Goal: Information Seeking & Learning: Check status

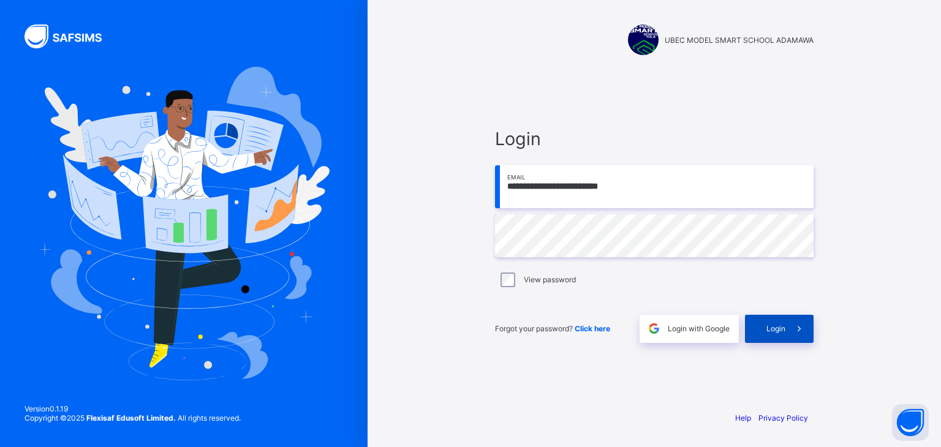
click at [761, 325] on div "Login" at bounding box center [779, 329] width 69 height 28
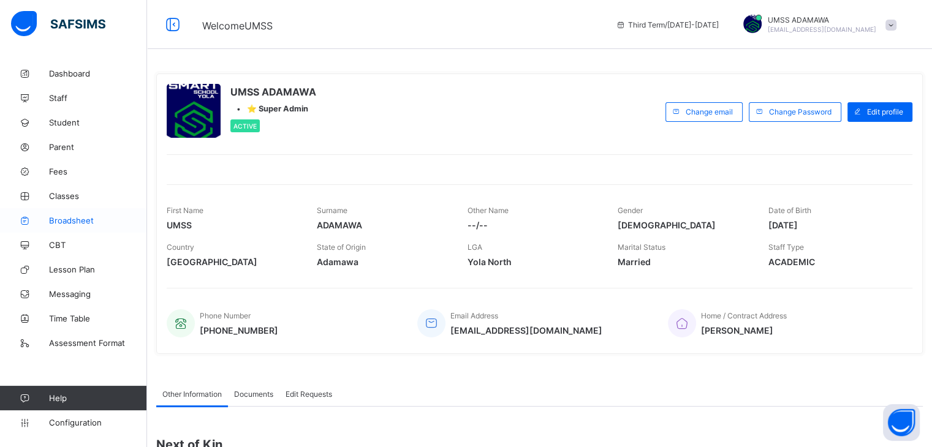
click at [55, 224] on span "Broadsheet" at bounding box center [98, 221] width 98 height 10
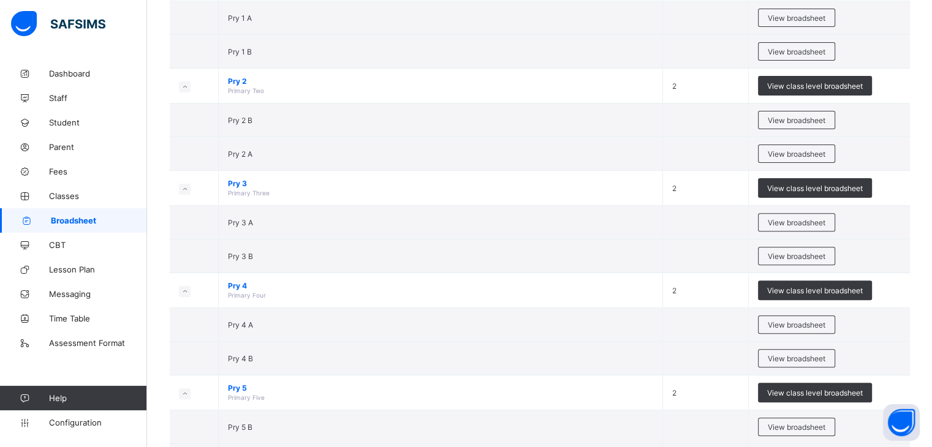
scroll to position [414, 0]
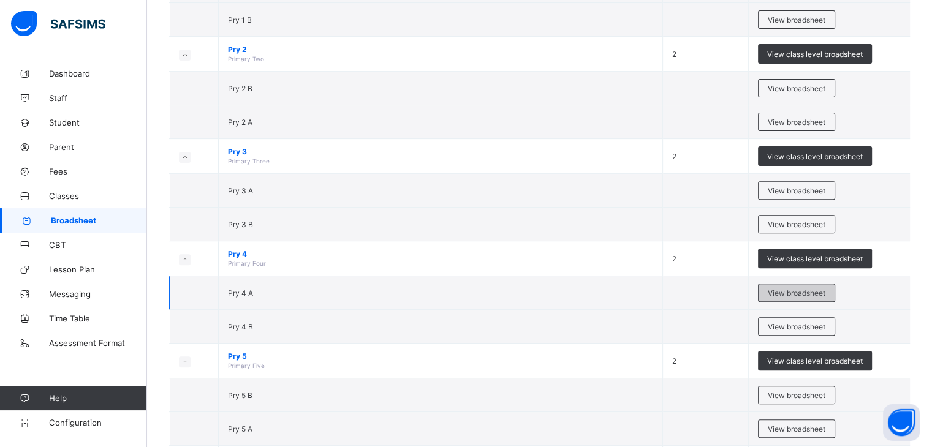
click at [822, 293] on span "View broadsheet" at bounding box center [797, 293] width 58 height 9
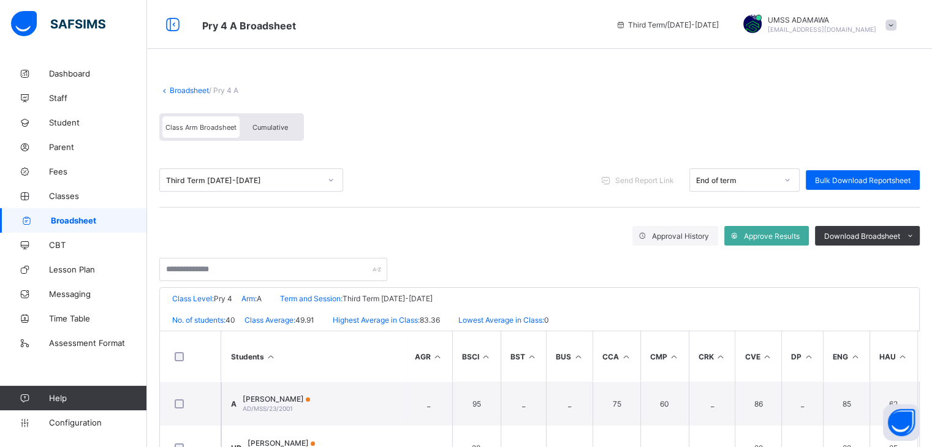
click at [276, 177] on div "Third Term 2024-2025" at bounding box center [243, 180] width 154 height 9
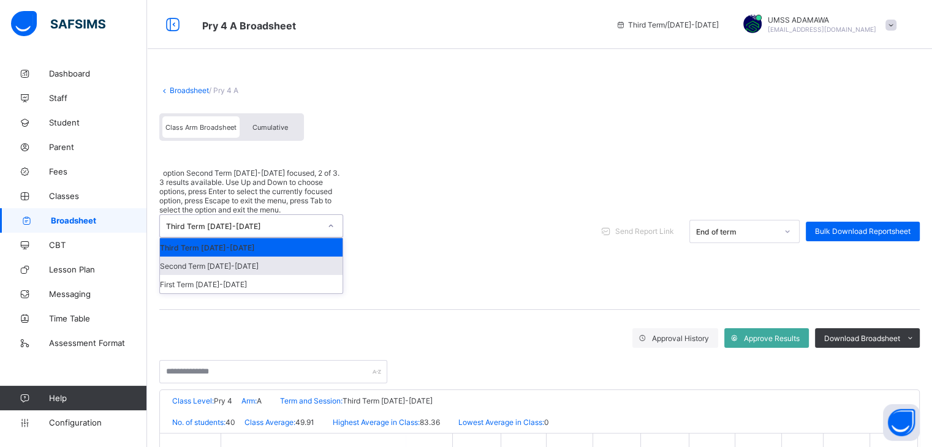
click at [257, 257] on div "Second Term 2024-2025" at bounding box center [251, 266] width 183 height 18
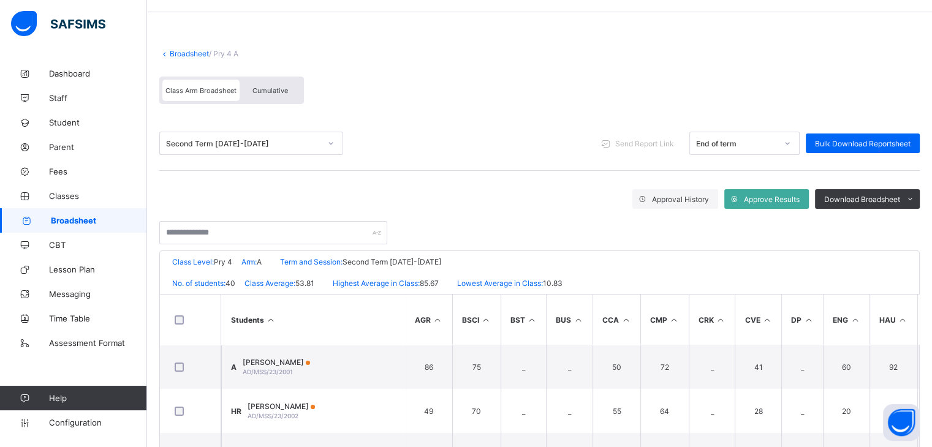
scroll to position [15, 0]
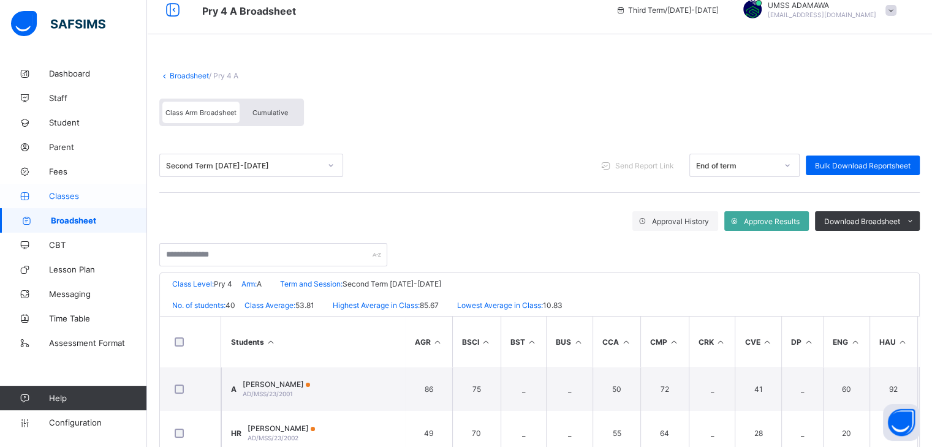
click at [68, 196] on span "Classes" at bounding box center [98, 196] width 98 height 10
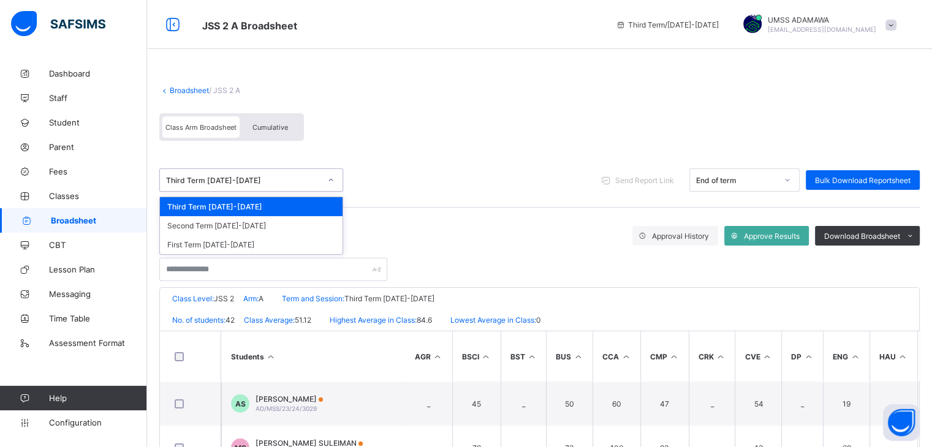
click at [260, 177] on div "Third Term [DATE]-[DATE]" at bounding box center [243, 180] width 154 height 9
click at [249, 228] on div "Second Term 2024-2025" at bounding box center [251, 225] width 183 height 19
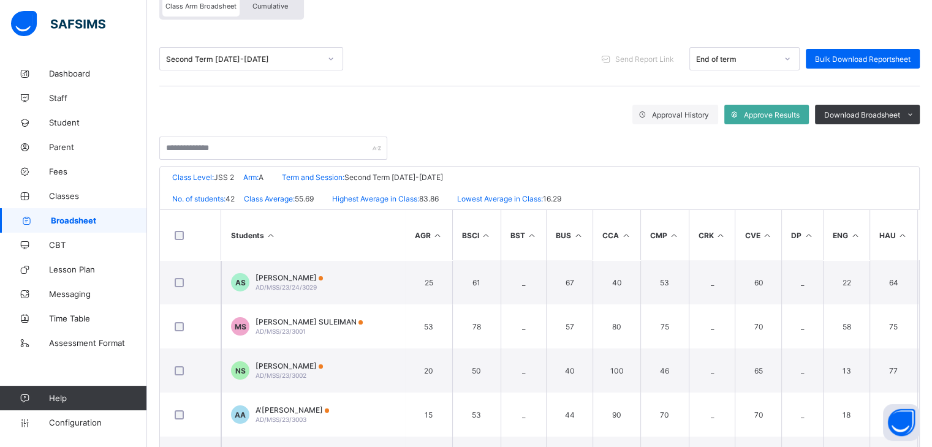
scroll to position [127, 0]
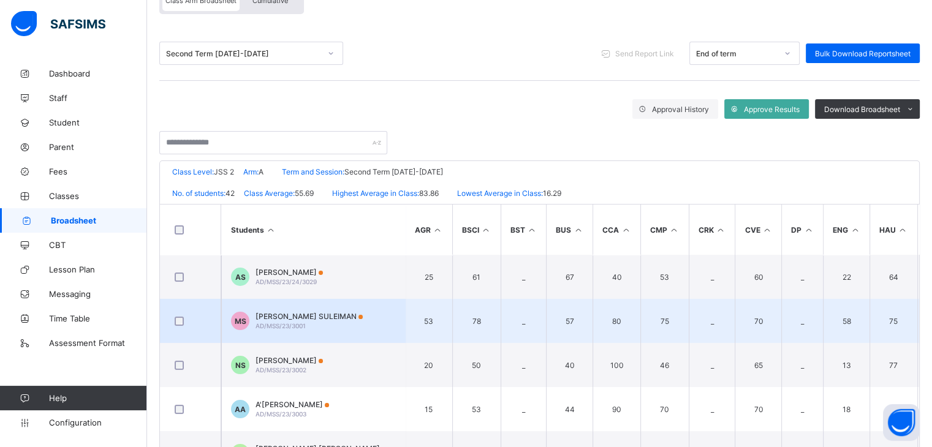
click at [336, 312] on span "MARYAM USMAN SULEIMAN" at bounding box center [309, 316] width 107 height 9
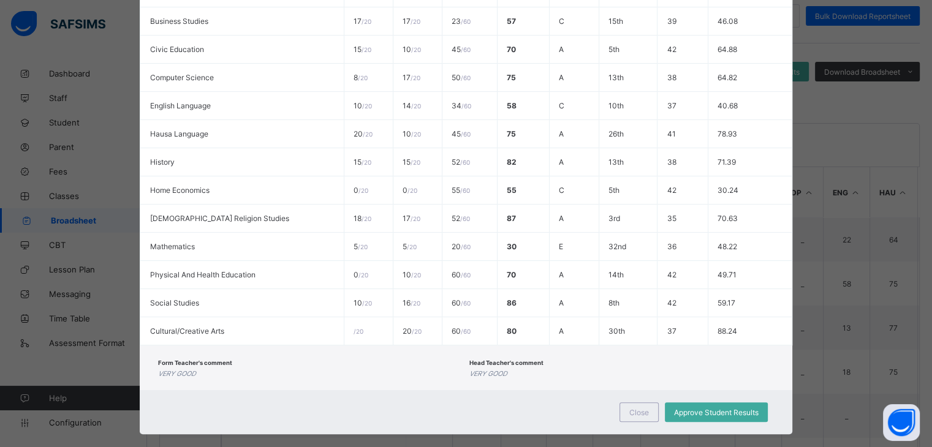
scroll to position [344, 0]
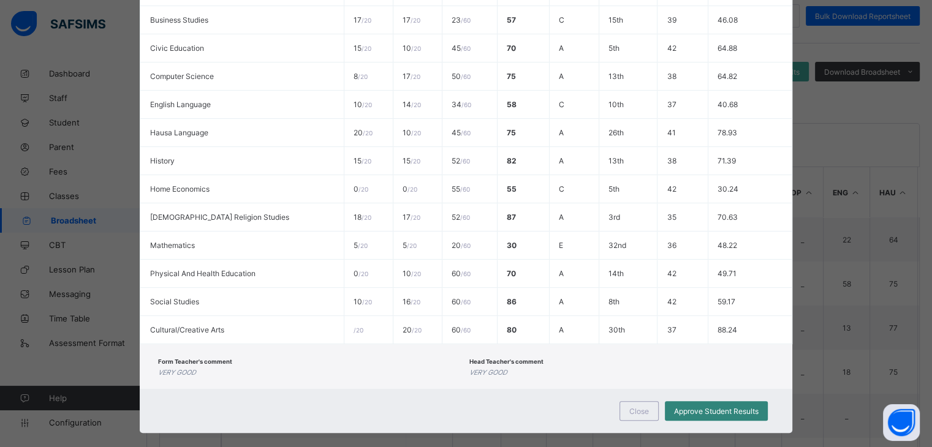
click at [758, 417] on div "Approve Student Results" at bounding box center [716, 411] width 103 height 20
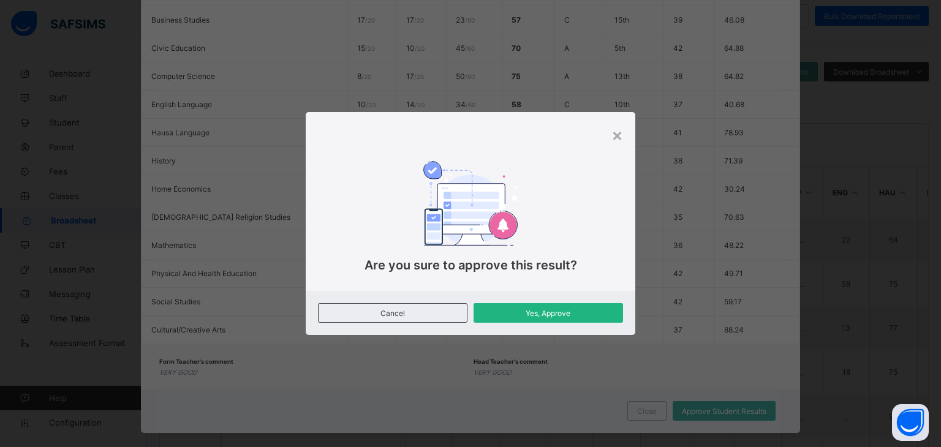
click at [522, 314] on span "Yes, Approve" at bounding box center [548, 313] width 131 height 9
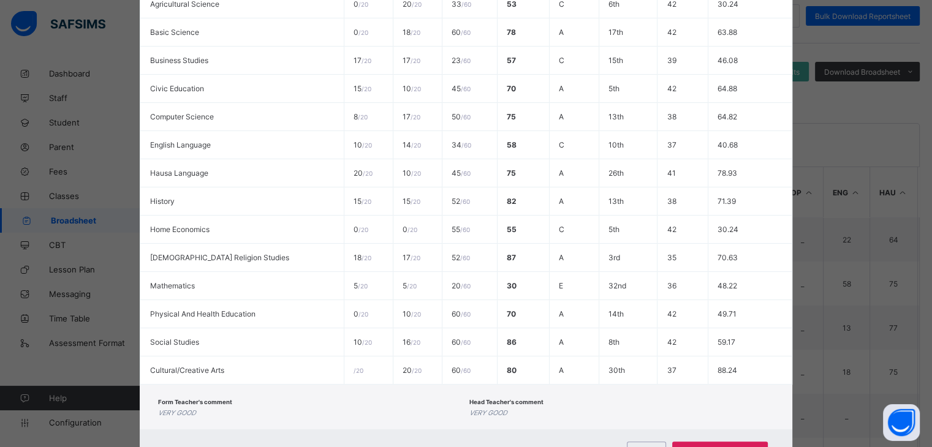
scroll to position [362, 0]
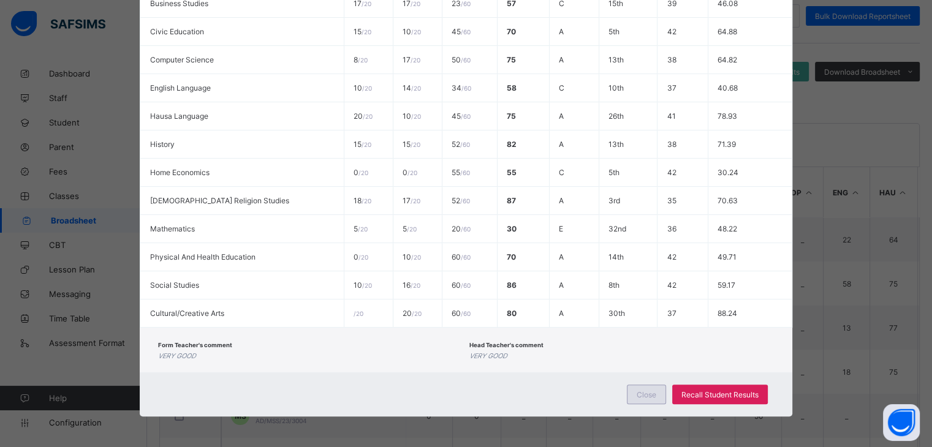
click at [653, 397] on span "Close" at bounding box center [647, 394] width 20 height 9
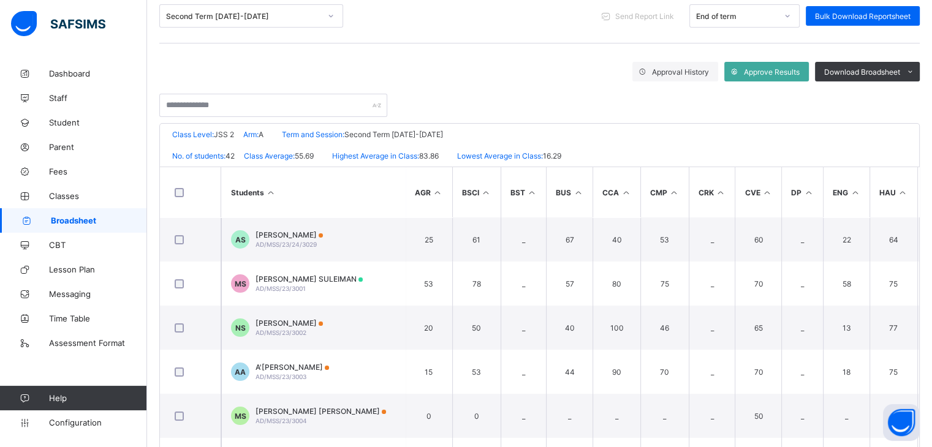
click at [69, 221] on span "Broadsheet" at bounding box center [99, 221] width 96 height 10
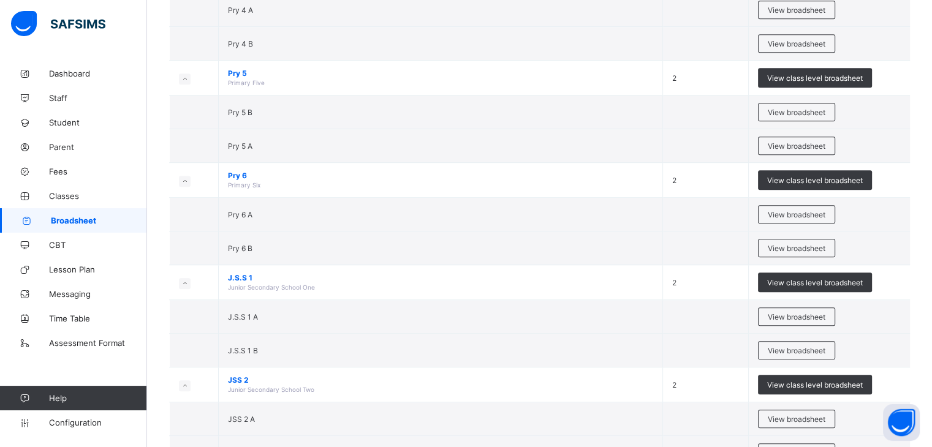
scroll to position [701, 0]
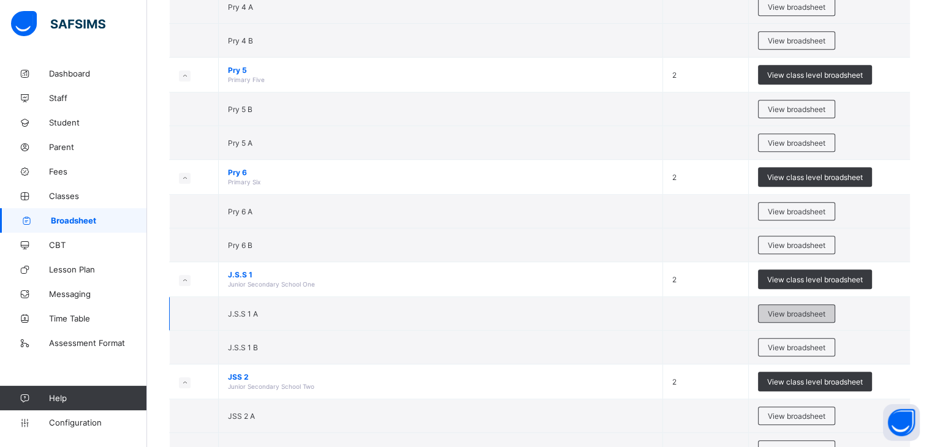
click at [802, 310] on span "View broadsheet" at bounding box center [797, 314] width 58 height 9
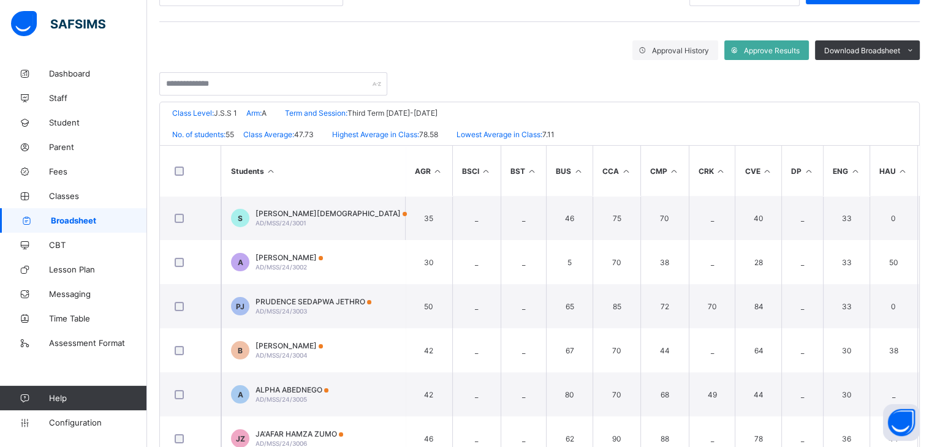
scroll to position [172, 0]
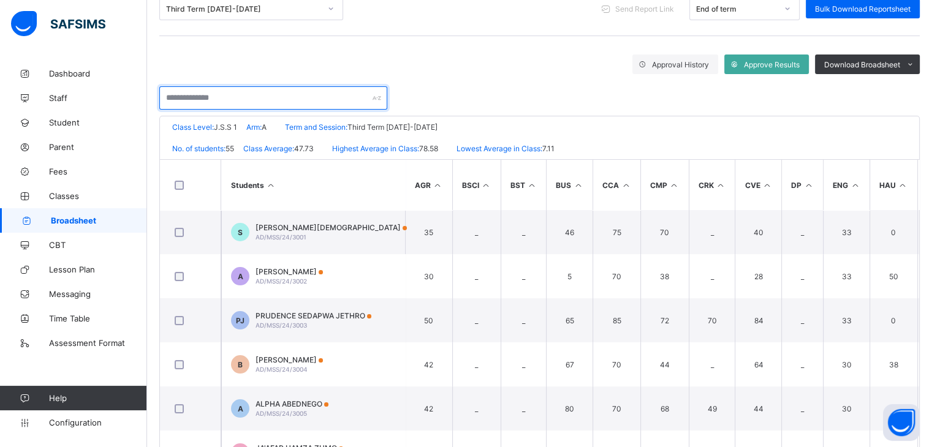
click at [244, 96] on input "text" at bounding box center [273, 97] width 228 height 23
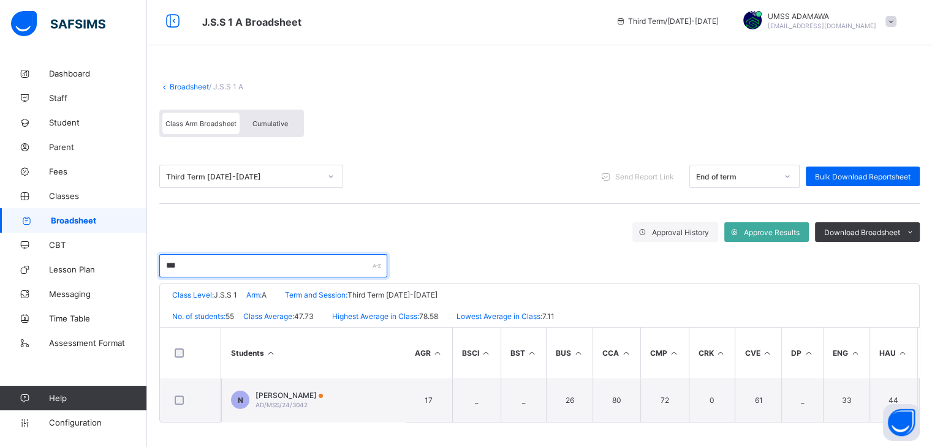
scroll to position [9, 0]
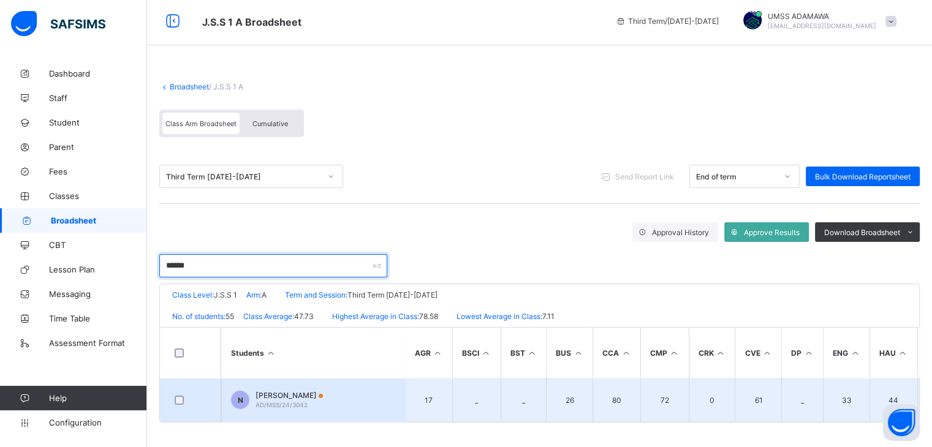
type input "******"
click at [290, 391] on span "NAFISA ABDULLAHI" at bounding box center [289, 395] width 67 height 9
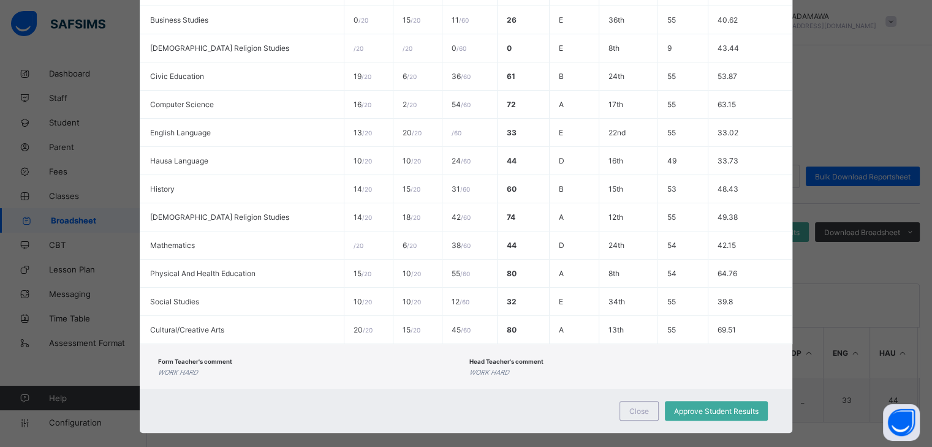
scroll to position [324, 0]
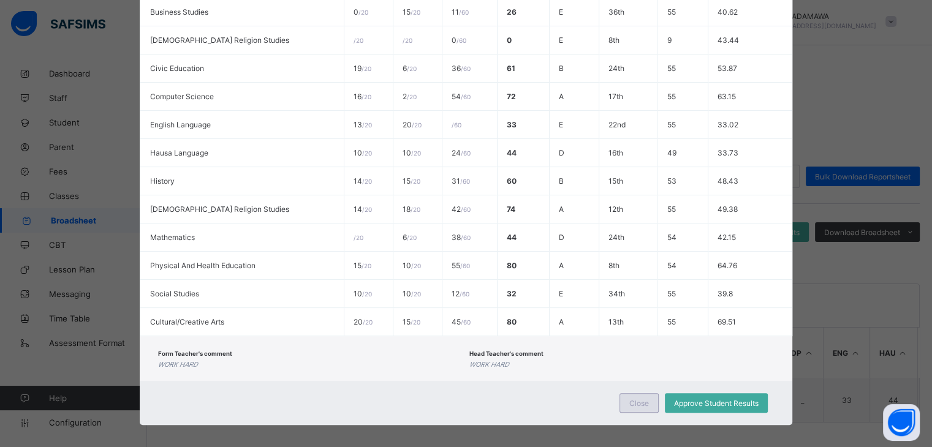
click at [642, 400] on span "Close" at bounding box center [639, 403] width 20 height 9
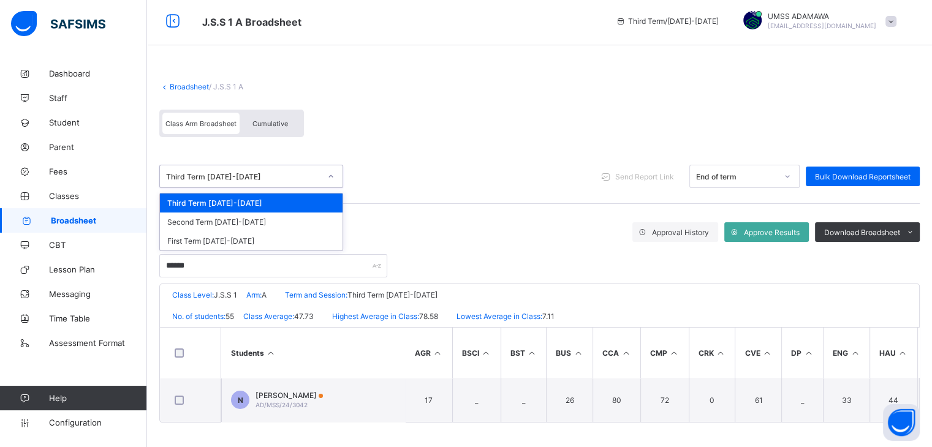
click at [262, 180] on div "Third Term 2024-2025" at bounding box center [239, 176] width 159 height 17
click at [256, 216] on div "Second Term 2024-2025" at bounding box center [251, 222] width 183 height 19
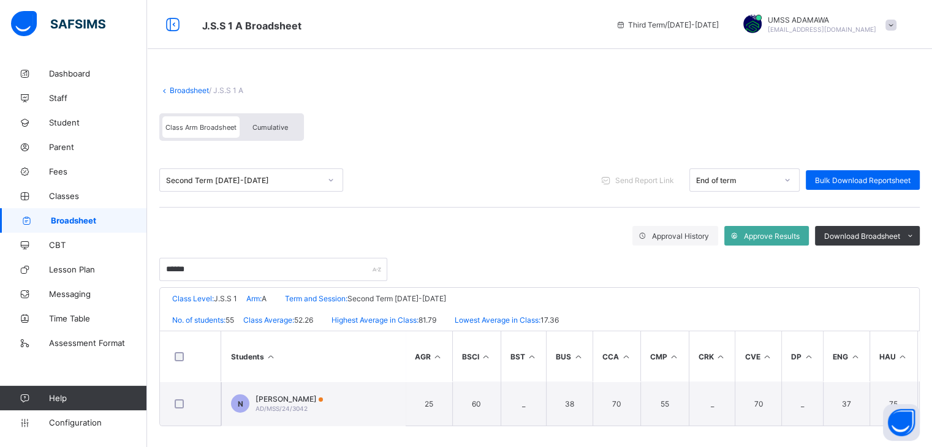
scroll to position [9, 0]
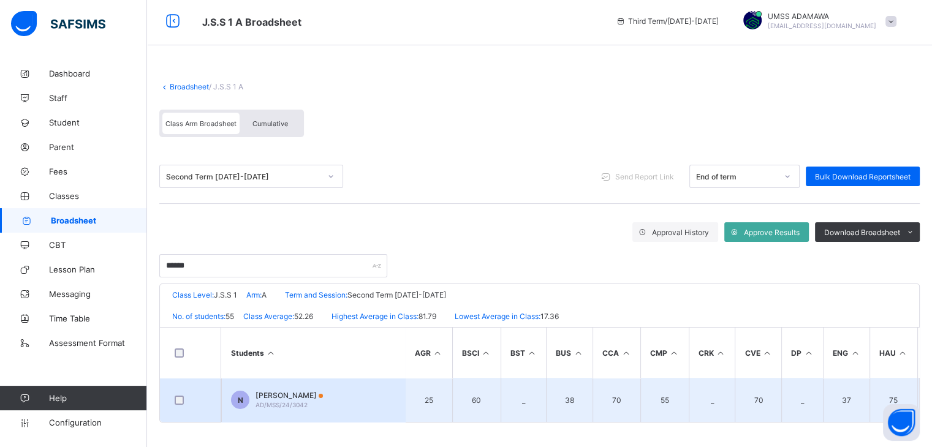
click at [327, 405] on td "N NAFISA ABDULLAHI AD/MSS/24/3042" at bounding box center [313, 400] width 184 height 44
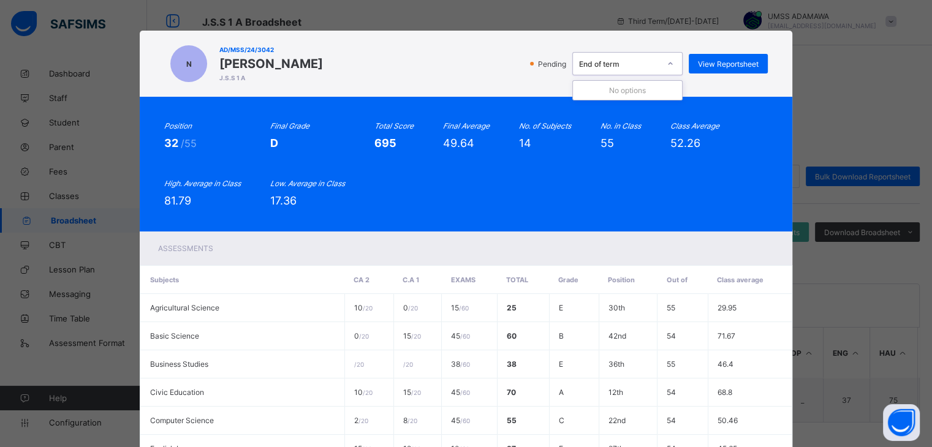
click at [613, 64] on div "End of term" at bounding box center [619, 63] width 81 height 9
click at [853, 111] on div "N AD/MSS/24/3042 NAFISA ABDULLAHI J.S.S 1 A Pending End of term View Reportshee…" at bounding box center [466, 223] width 932 height 447
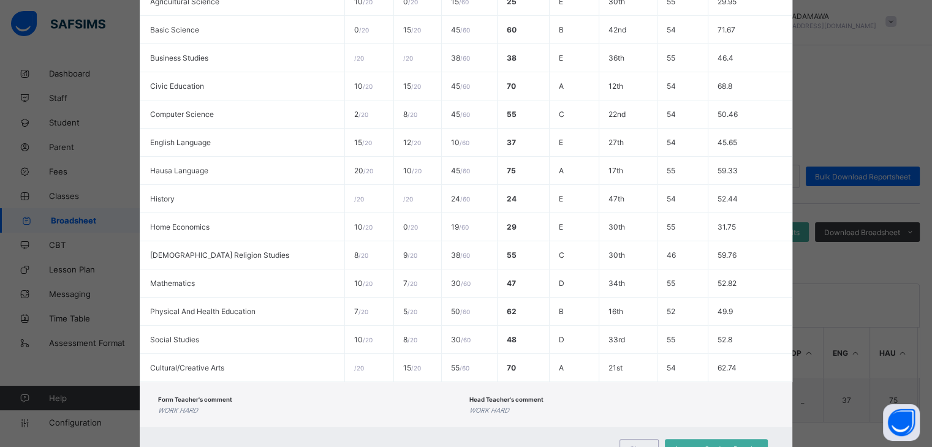
scroll to position [362, 0]
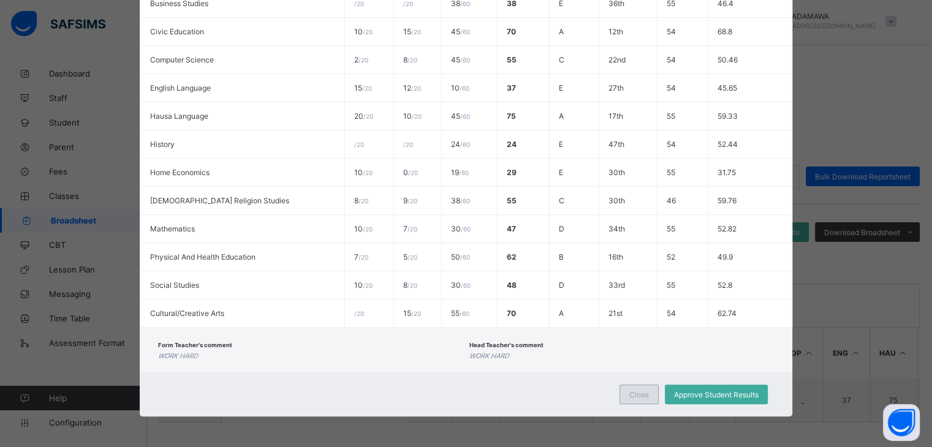
click at [636, 393] on span "Close" at bounding box center [639, 394] width 20 height 9
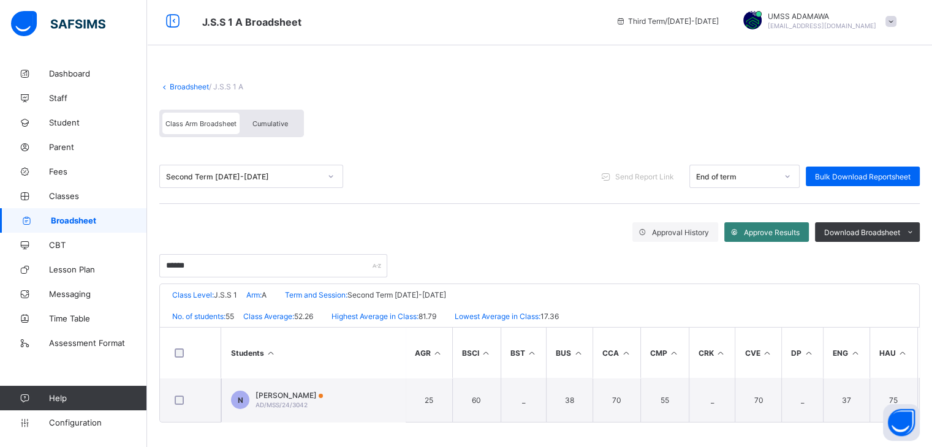
click at [774, 228] on span "Approve Results" at bounding box center [772, 232] width 56 height 9
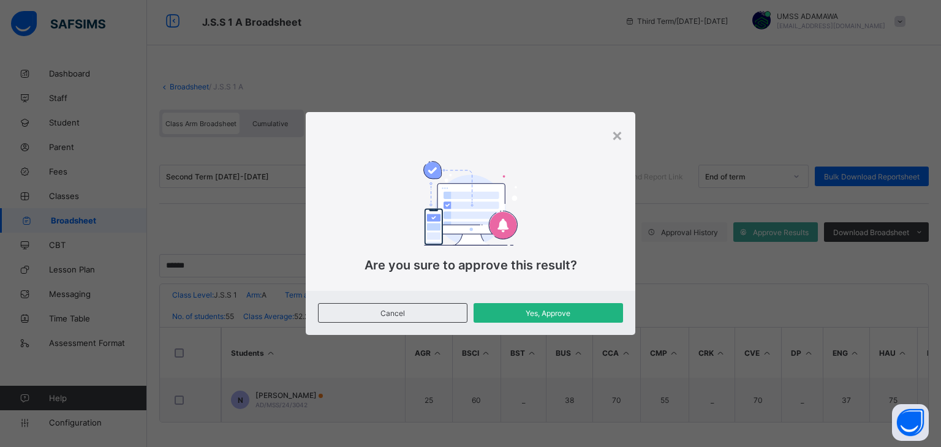
click at [555, 313] on span "Yes, Approve" at bounding box center [548, 313] width 131 height 9
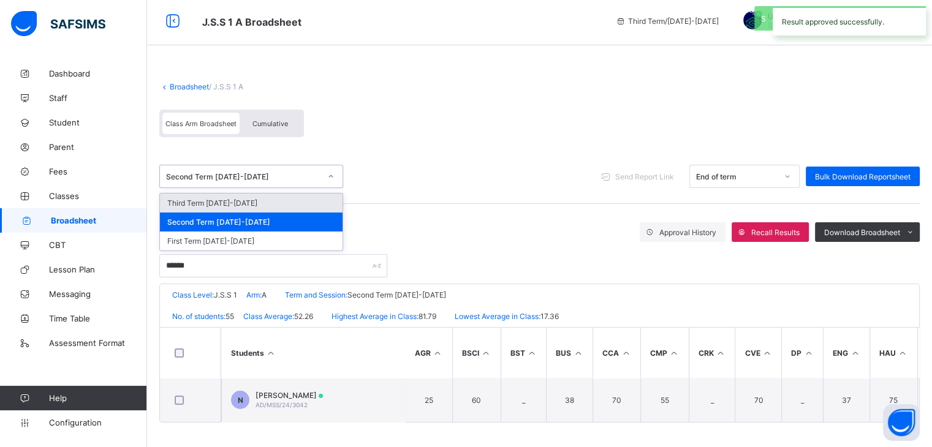
click at [276, 172] on div "Second Term [DATE]-[DATE]" at bounding box center [243, 176] width 154 height 9
click at [211, 198] on div "Third Term [DATE]-[DATE]" at bounding box center [251, 203] width 183 height 19
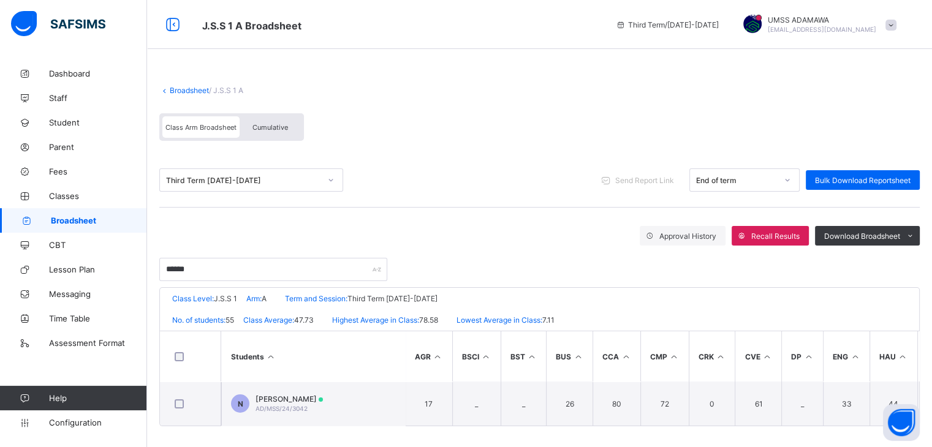
scroll to position [9, 0]
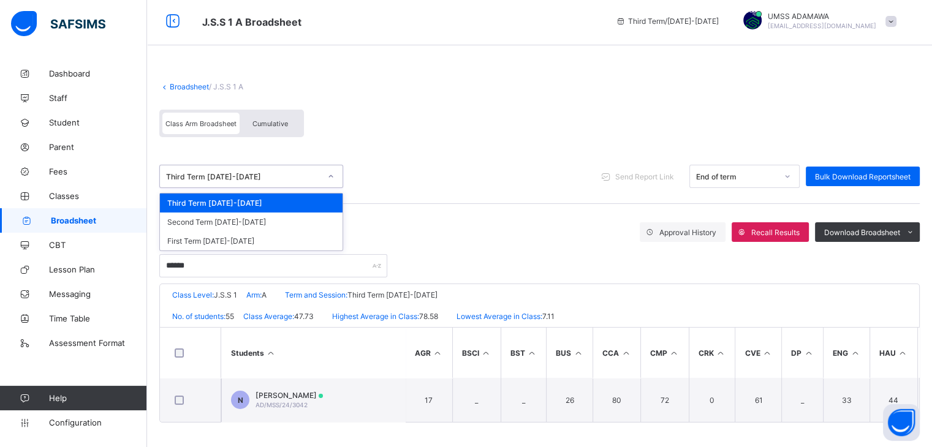
click at [329, 172] on icon at bounding box center [330, 176] width 7 height 12
click at [254, 200] on div "Third Term [DATE]-[DATE]" at bounding box center [251, 203] width 183 height 19
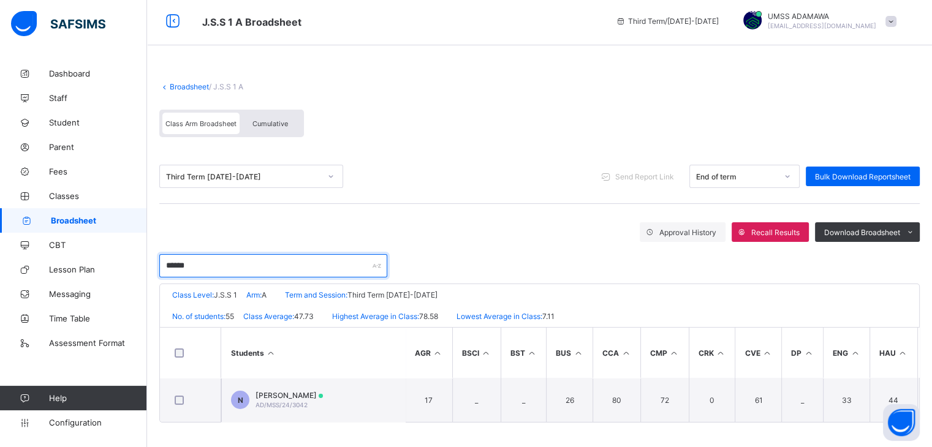
click at [189, 261] on input "******" at bounding box center [273, 265] width 228 height 23
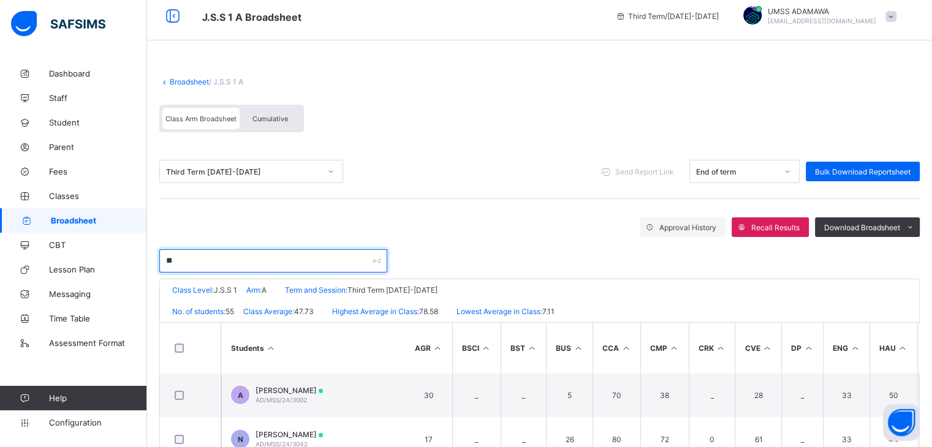
type input "*"
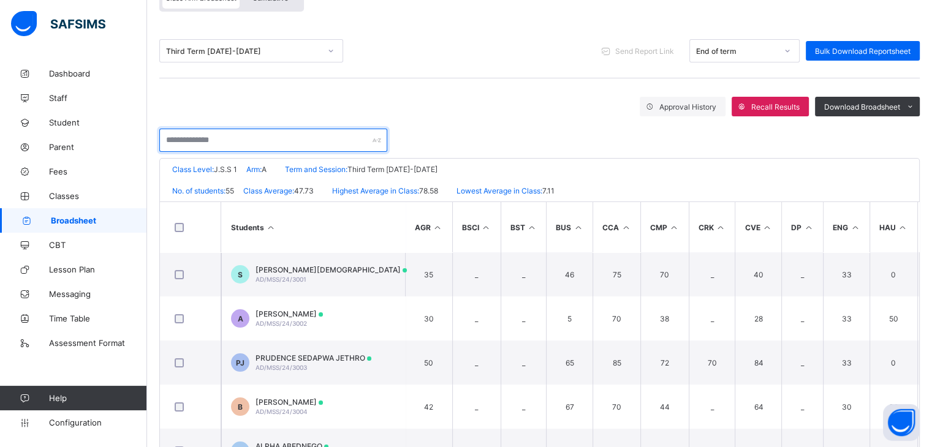
scroll to position [0, 0]
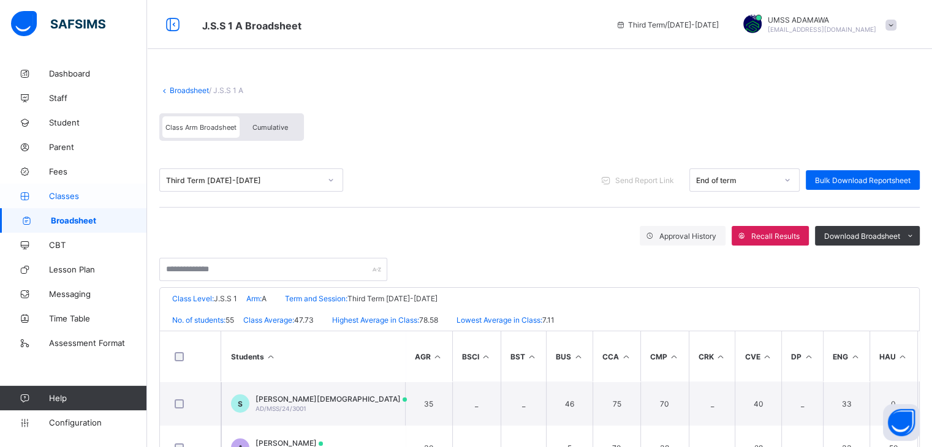
click at [70, 194] on span "Classes" at bounding box center [98, 196] width 98 height 10
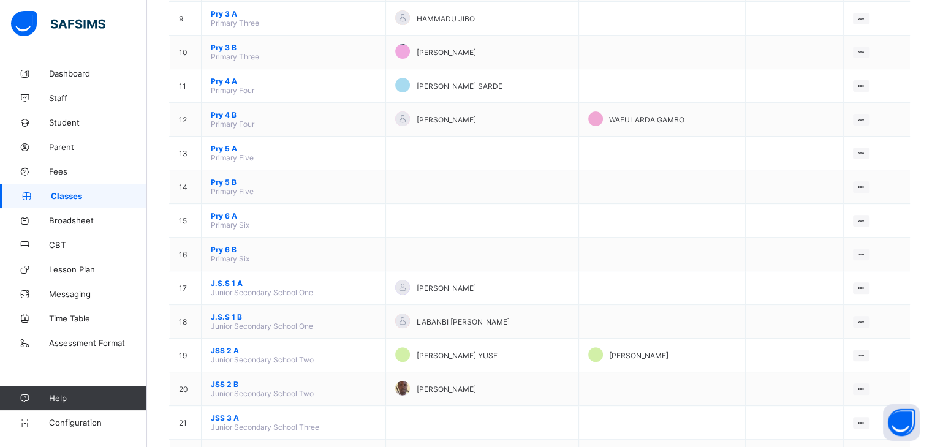
scroll to position [471, 0]
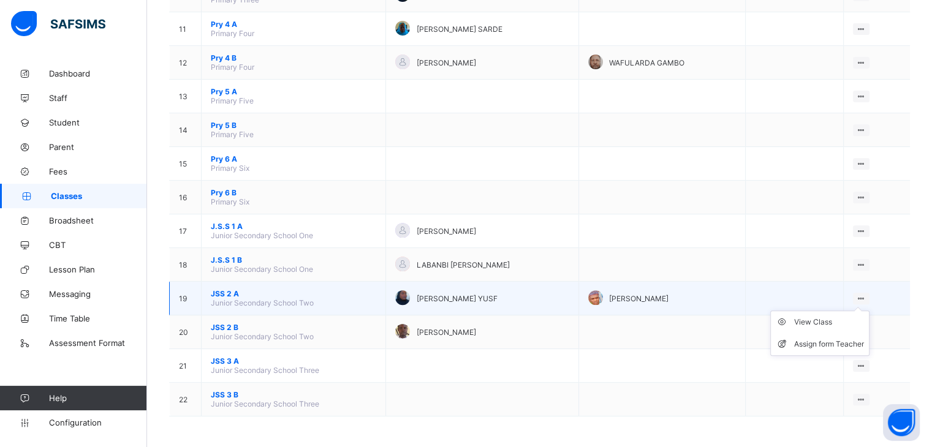
click at [867, 295] on icon at bounding box center [861, 298] width 10 height 9
click at [826, 325] on div "View Class" at bounding box center [829, 322] width 70 height 12
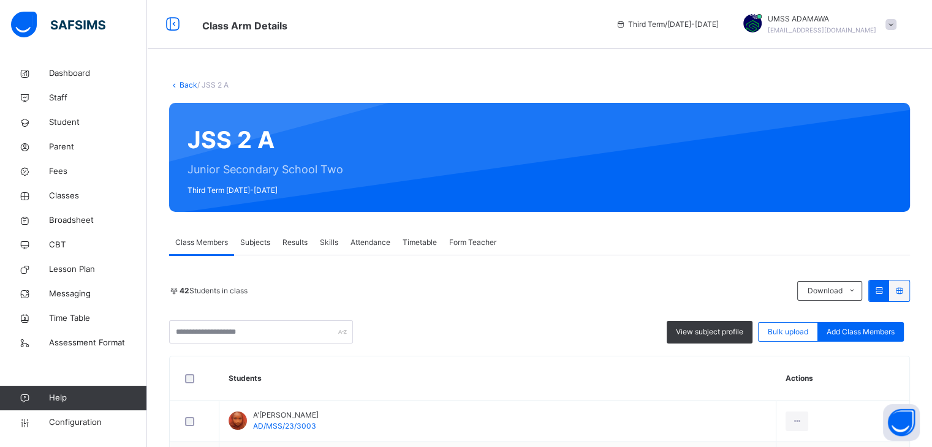
click at [259, 235] on div "Subjects" at bounding box center [255, 242] width 42 height 25
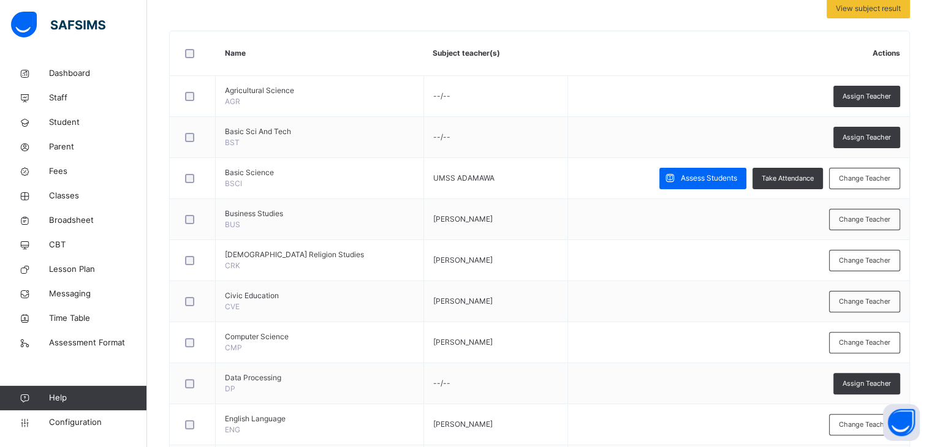
scroll to position [270, 0]
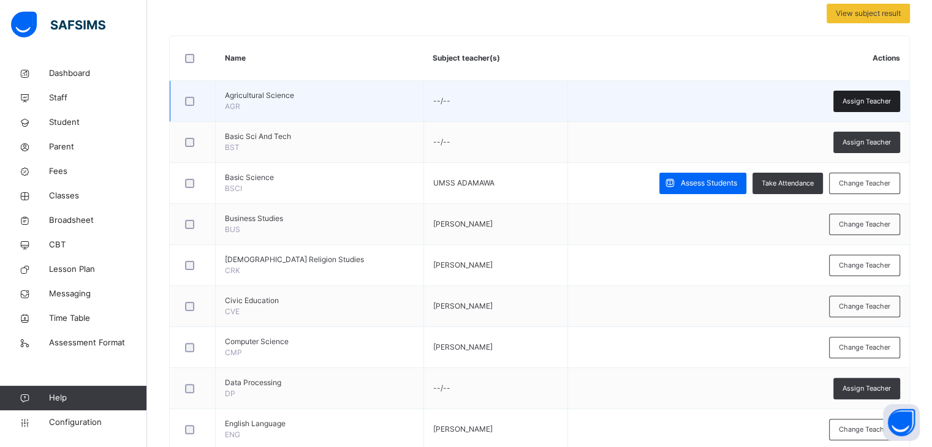
click at [886, 96] on span "Assign Teacher" at bounding box center [867, 101] width 48 height 10
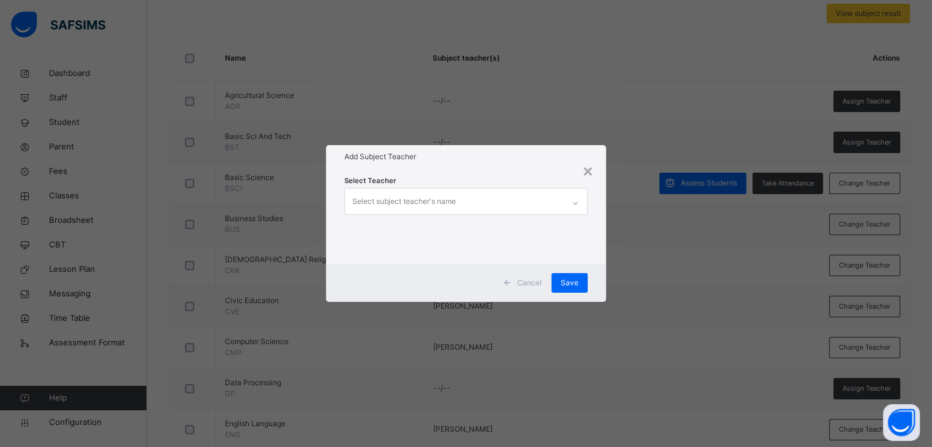
click at [502, 202] on div "Select subject teacher's name" at bounding box center [454, 202] width 218 height 26
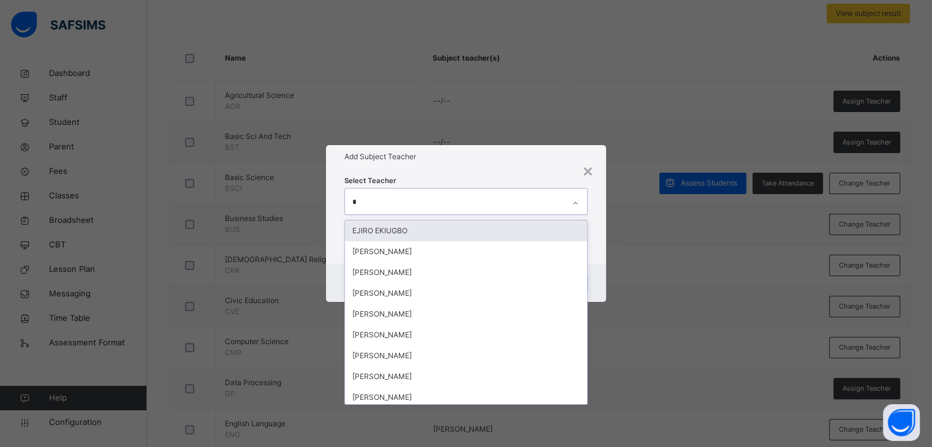
type input "**"
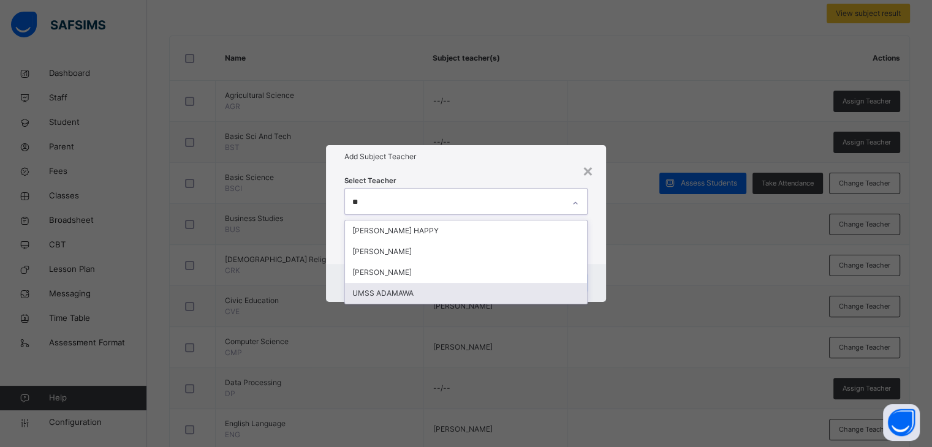
click at [413, 288] on div "UMSS ADAMAWA" at bounding box center [465, 293] width 241 height 21
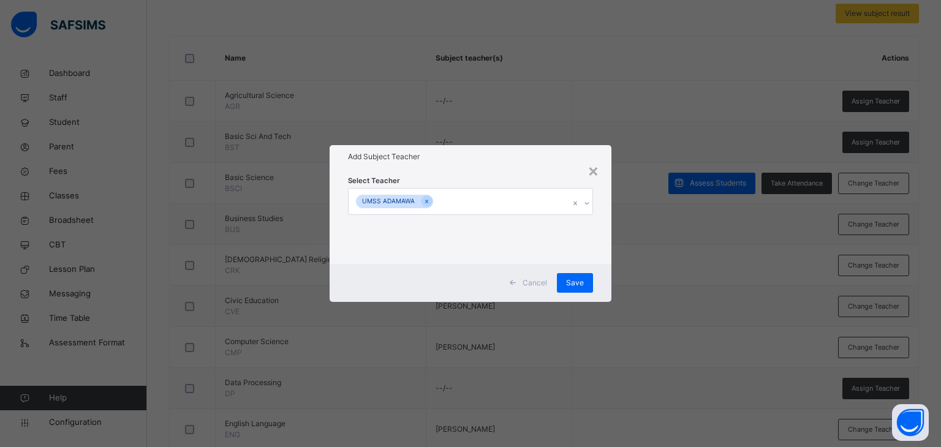
click at [525, 167] on div "Add Subject Teacher" at bounding box center [471, 156] width 283 height 23
click at [575, 282] on span "Save" at bounding box center [575, 283] width 18 height 11
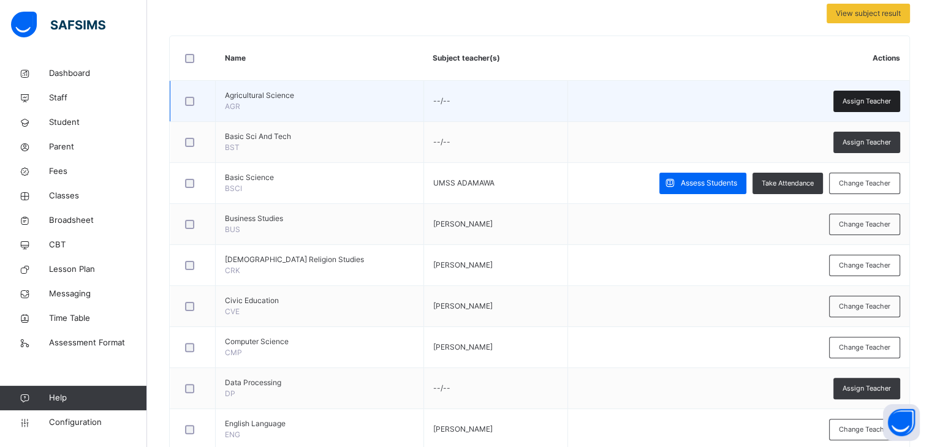
click at [883, 96] on span "Assign Teacher" at bounding box center [867, 101] width 48 height 10
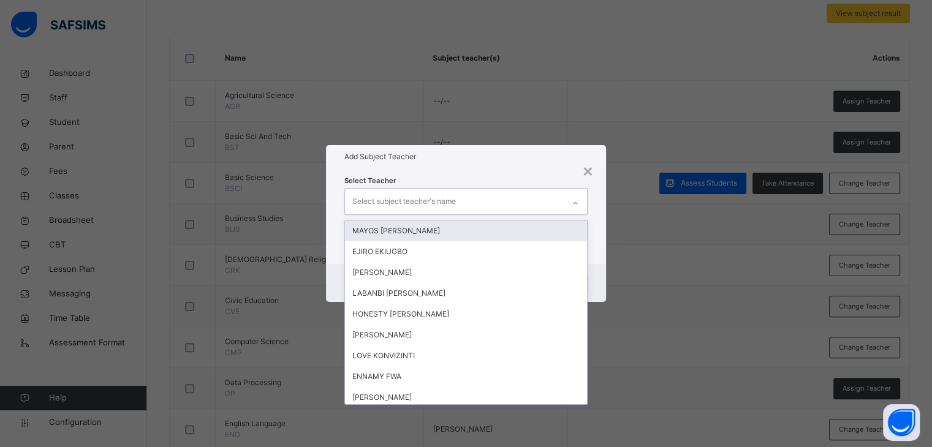
click at [491, 191] on div "Select subject teacher's name" at bounding box center [454, 202] width 218 height 26
type input "**"
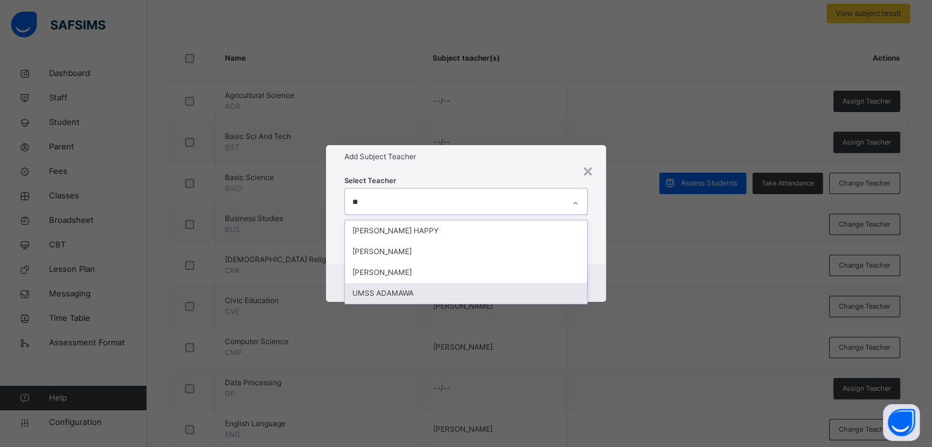
click at [401, 293] on div "UMSS ADAMAWA" at bounding box center [465, 293] width 241 height 21
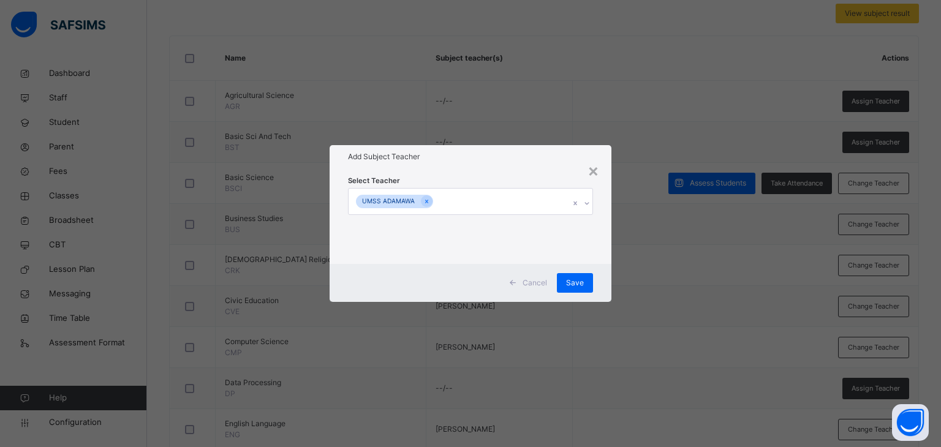
click at [603, 204] on div "Select Teacher UMSS ADAMAWA" at bounding box center [471, 217] width 283 height 96
click at [574, 283] on span "Save" at bounding box center [575, 283] width 18 height 11
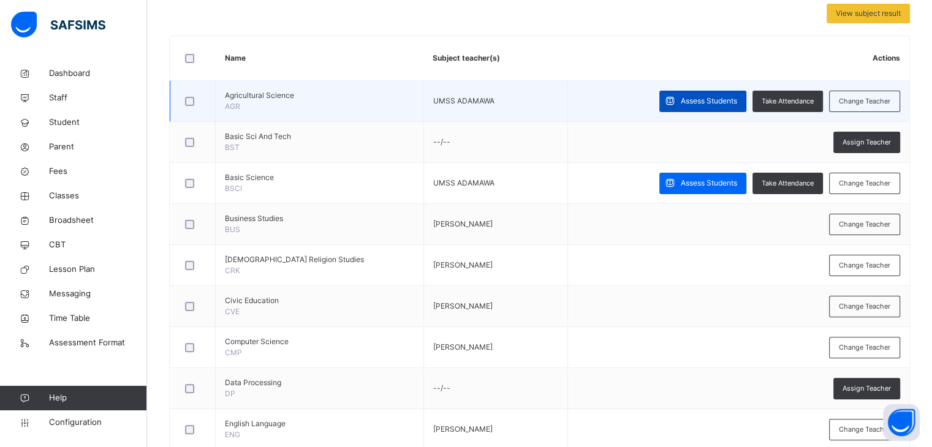
click at [704, 102] on span "Assess Students" at bounding box center [709, 101] width 56 height 11
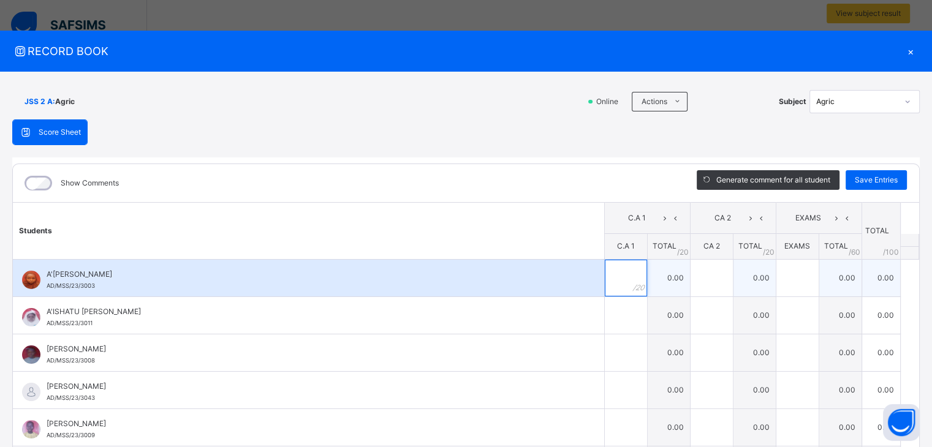
click at [626, 279] on div at bounding box center [626, 278] width 42 height 37
type input "**"
type input "*"
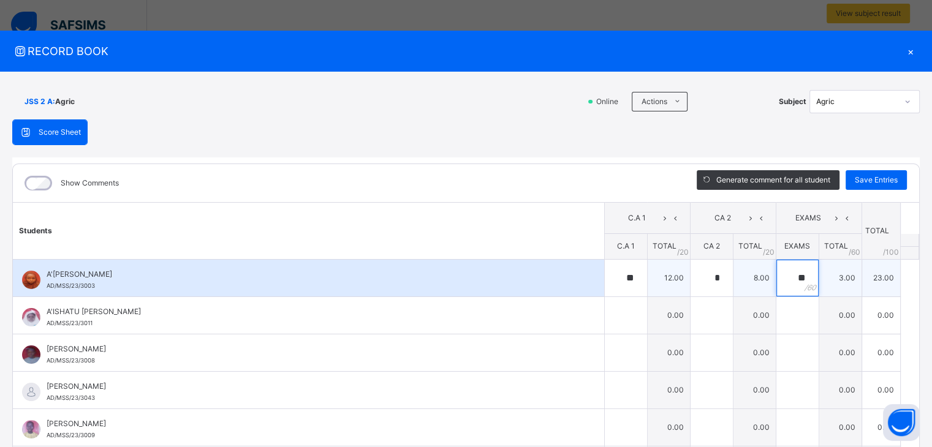
type input "**"
type input "*"
type input "**"
type input "*"
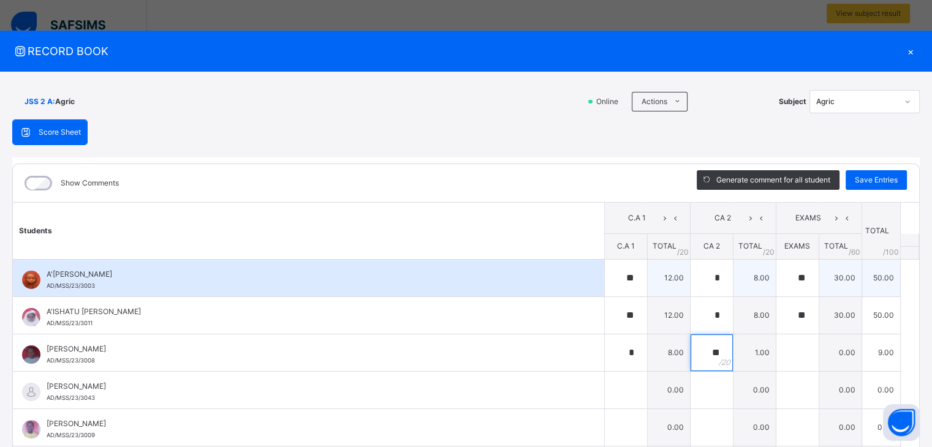
type input "**"
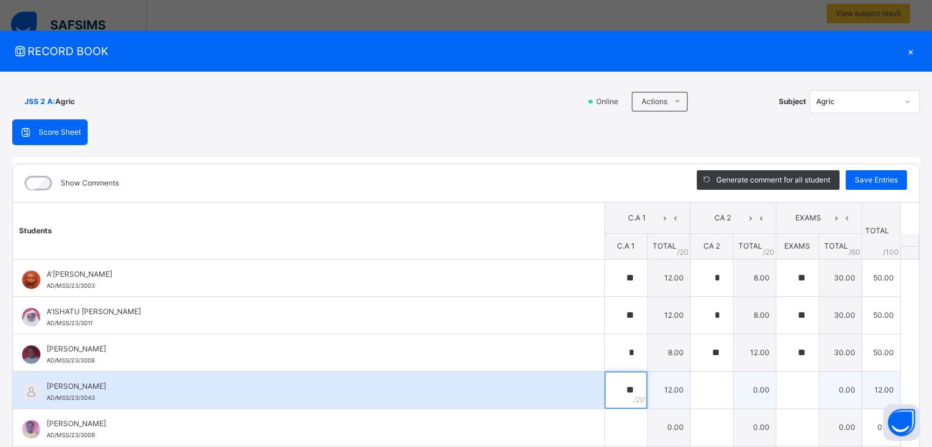
click at [623, 383] on div "**" at bounding box center [626, 390] width 42 height 37
type input "*"
type input "**"
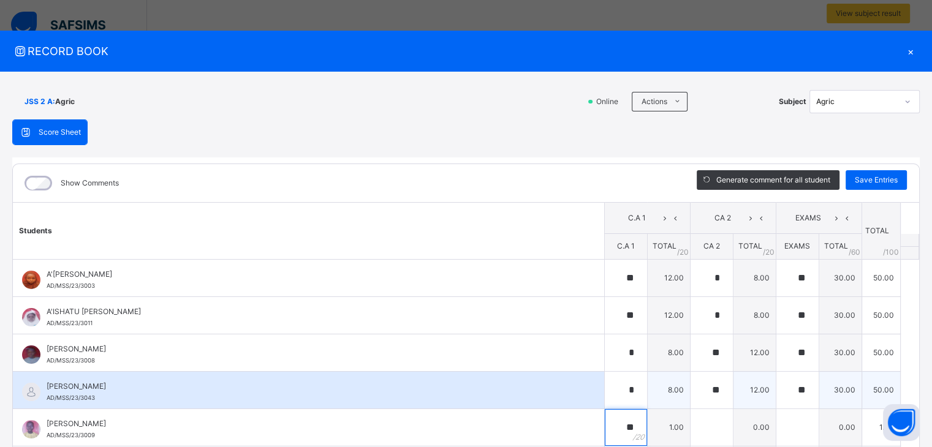
type input "**"
type input "*"
type input "**"
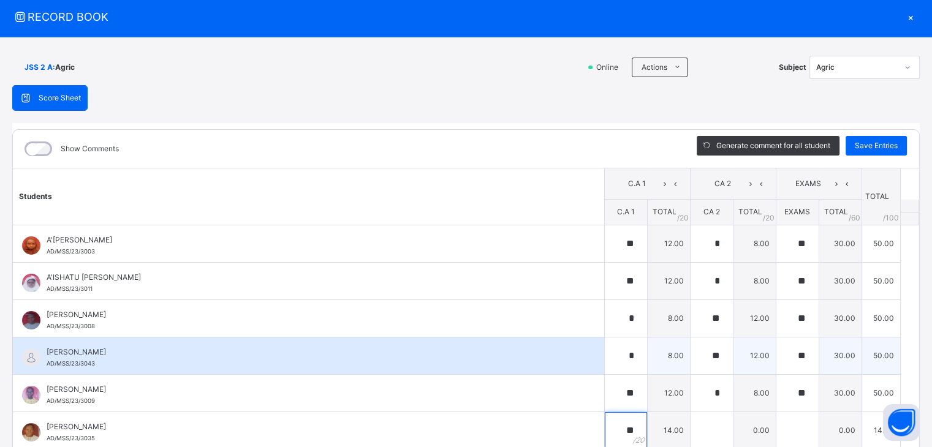
type input "**"
type input "*"
type input "**"
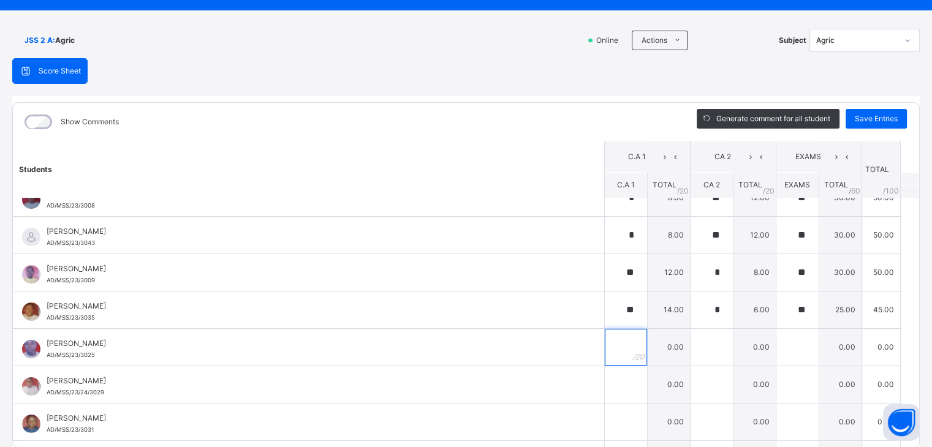
scroll to position [102, 0]
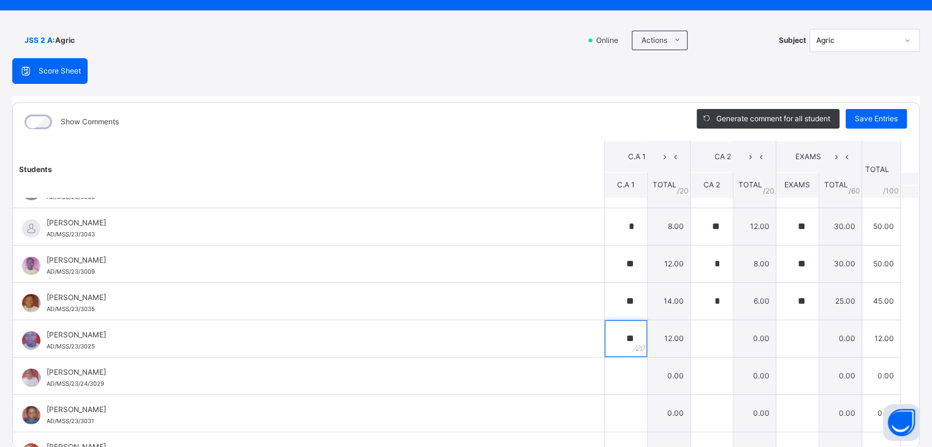
type input "*"
type input "**"
type input "*"
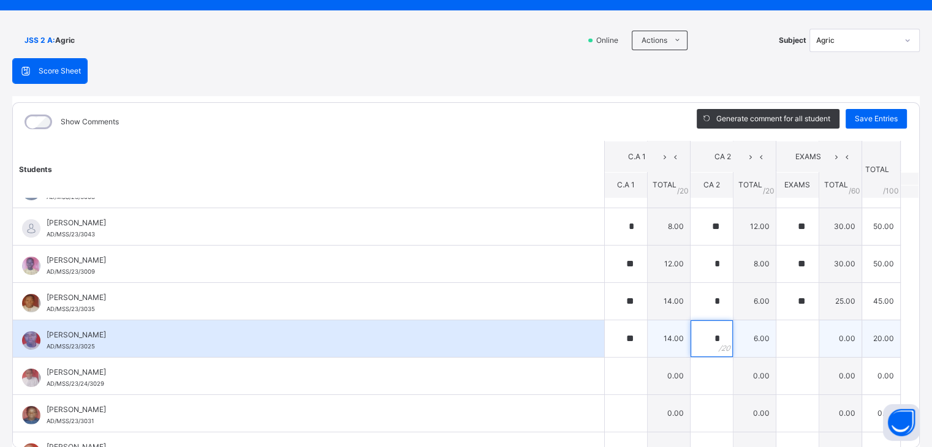
click at [703, 333] on div "*" at bounding box center [712, 339] width 42 height 37
type input "**"
type input "*"
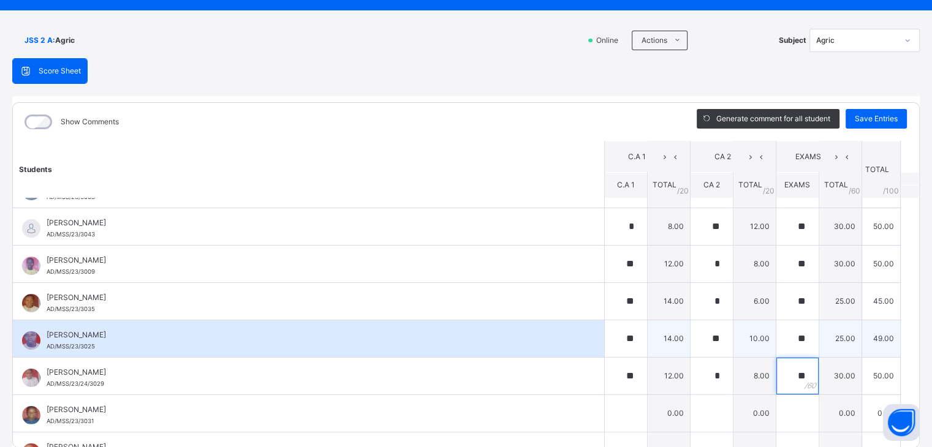
type input "**"
type input "*"
type input "**"
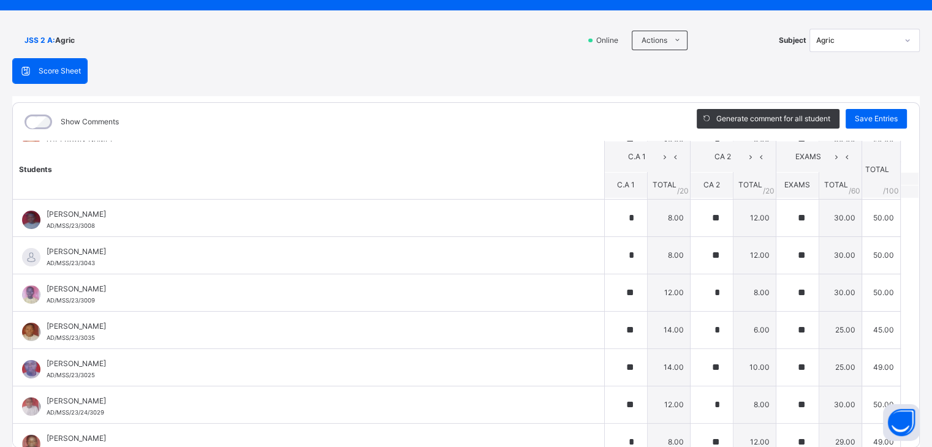
scroll to position [0, 0]
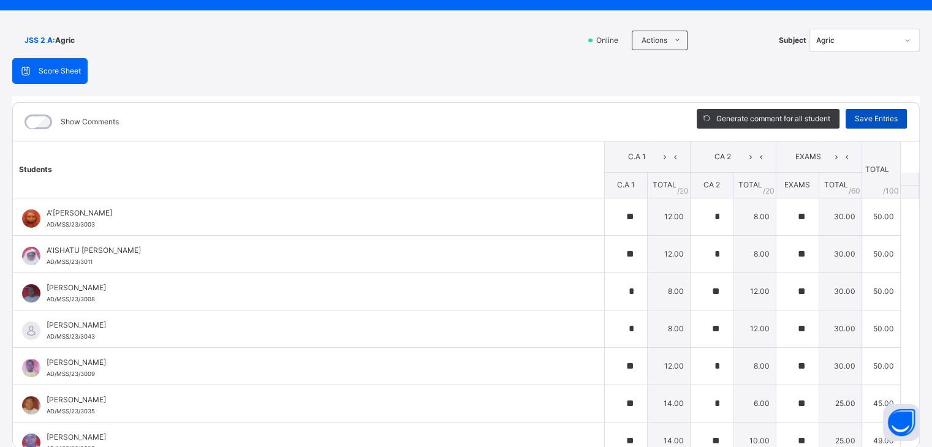
click at [895, 112] on div "Save Entries" at bounding box center [876, 119] width 61 height 20
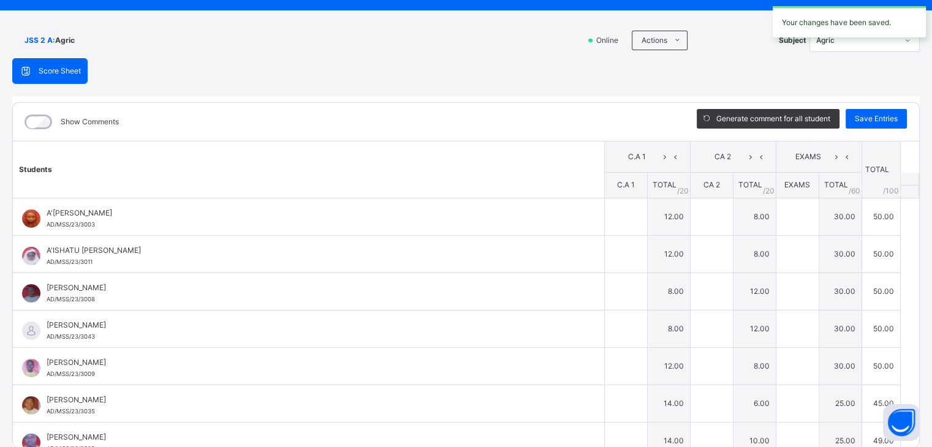
type input "**"
type input "*"
type input "**"
type input "*"
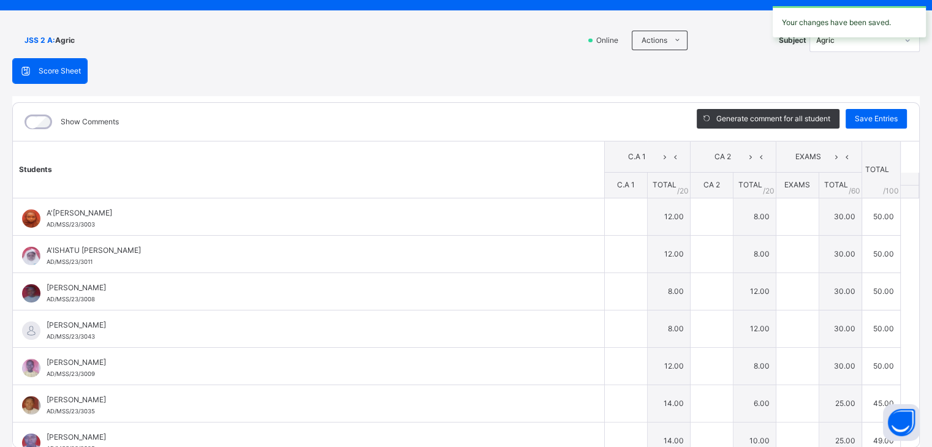
type input "**"
type input "*"
type input "**"
type input "*"
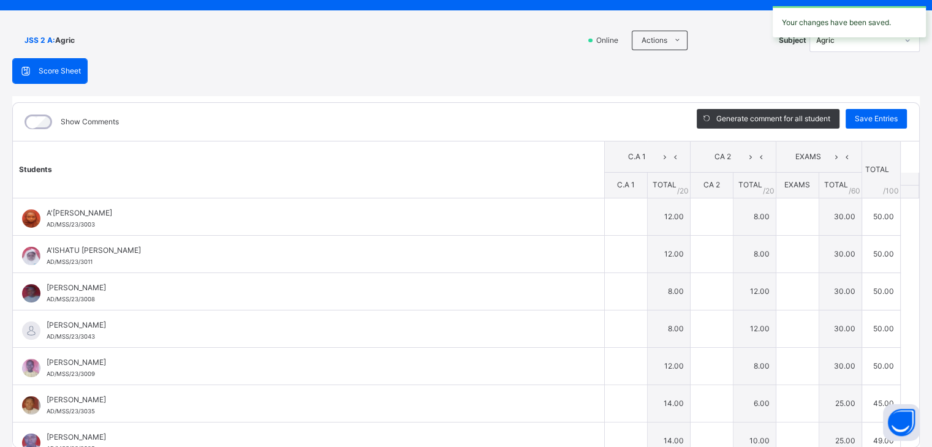
type input "**"
type input "*"
type input "**"
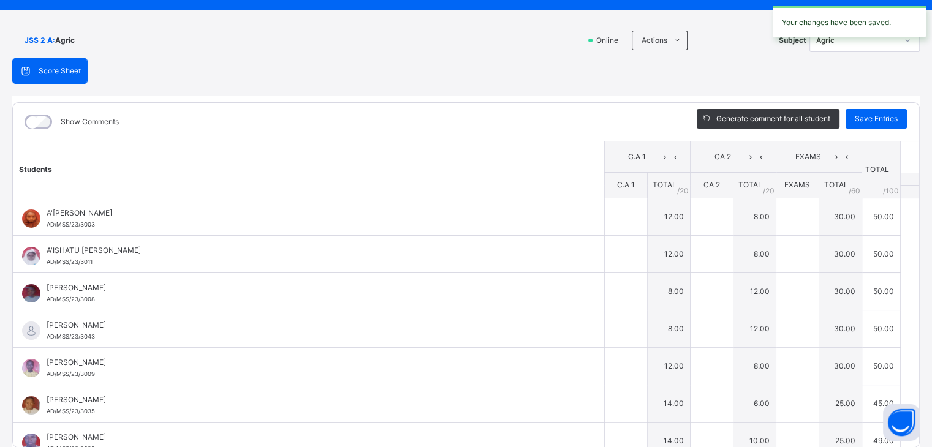
type input "**"
type input "*"
type input "**"
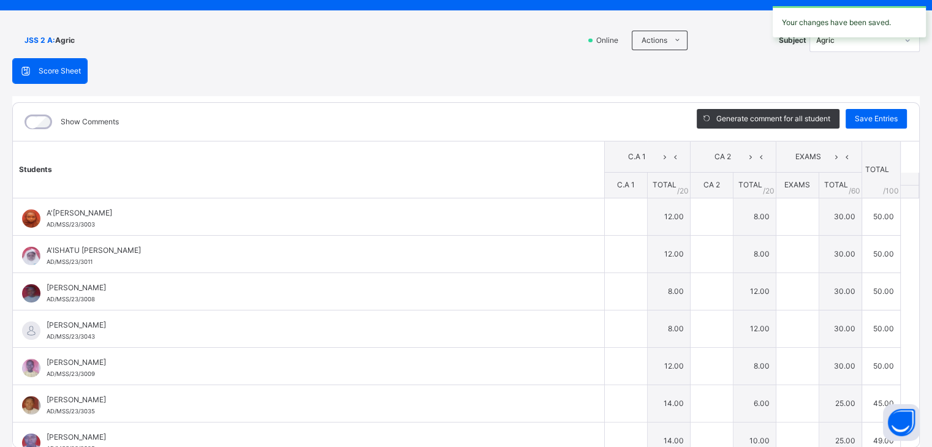
type input "**"
type input "*"
type input "**"
type input "*"
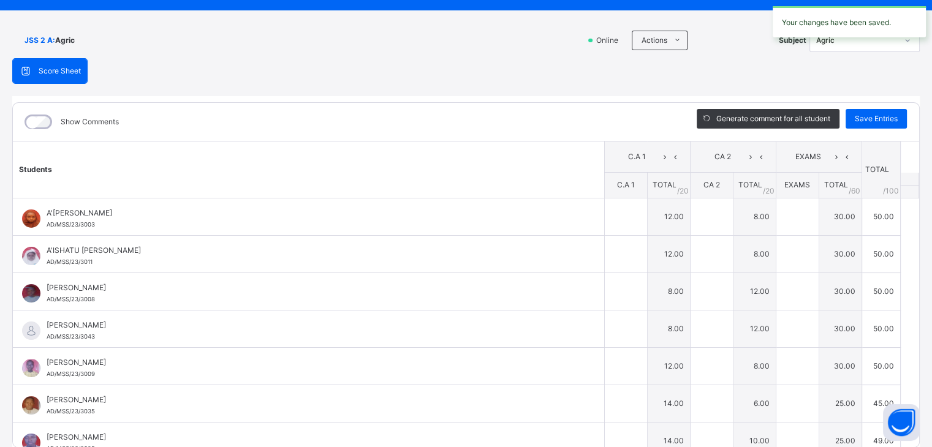
type input "**"
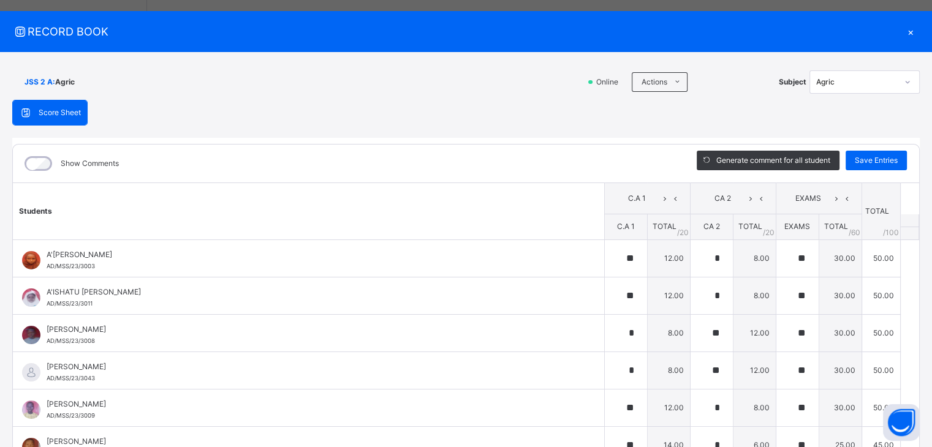
scroll to position [18, 0]
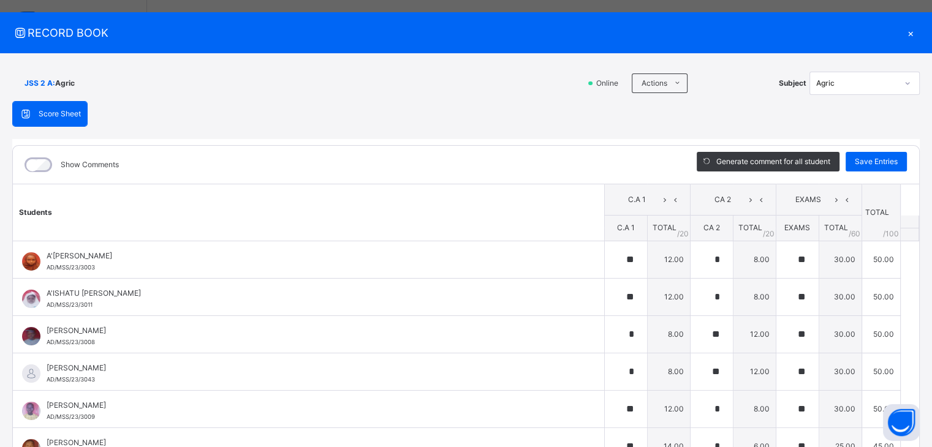
click at [908, 36] on div "×" at bounding box center [911, 33] width 18 height 17
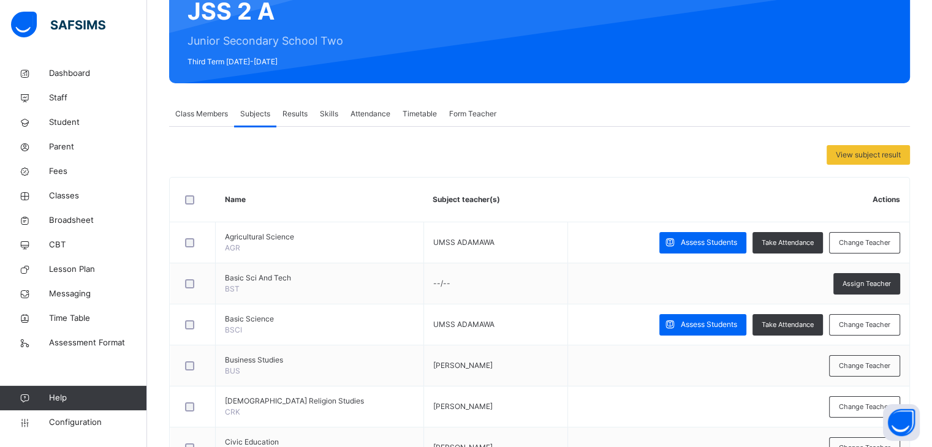
scroll to position [0, 0]
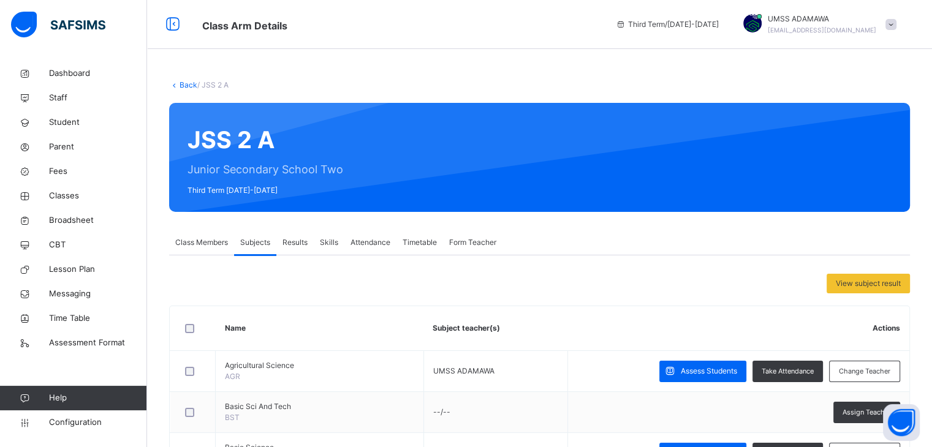
click at [181, 89] on div "Back / JSS 2 A" at bounding box center [539, 85] width 741 height 11
click at [180, 85] on link "Back" at bounding box center [189, 84] width 18 height 9
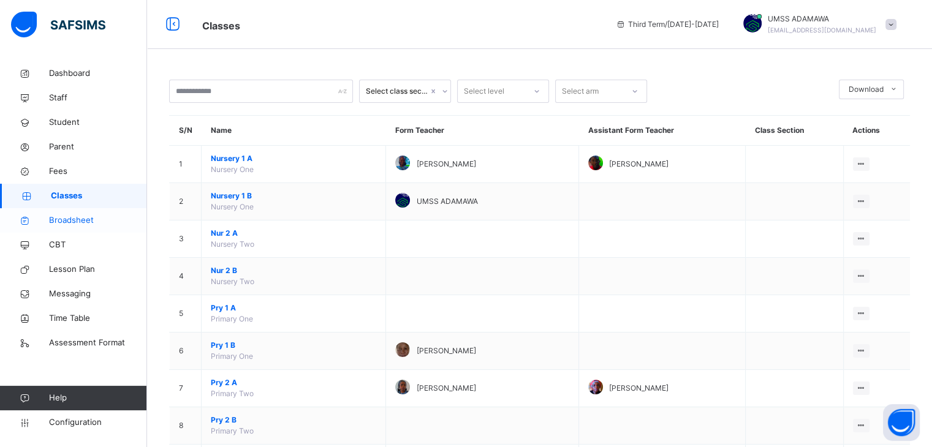
click at [82, 221] on span "Broadsheet" at bounding box center [98, 221] width 98 height 12
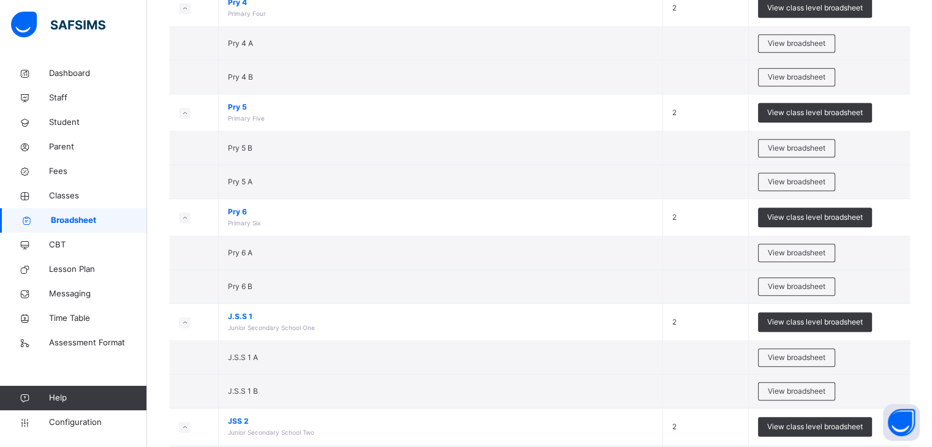
scroll to position [718, 0]
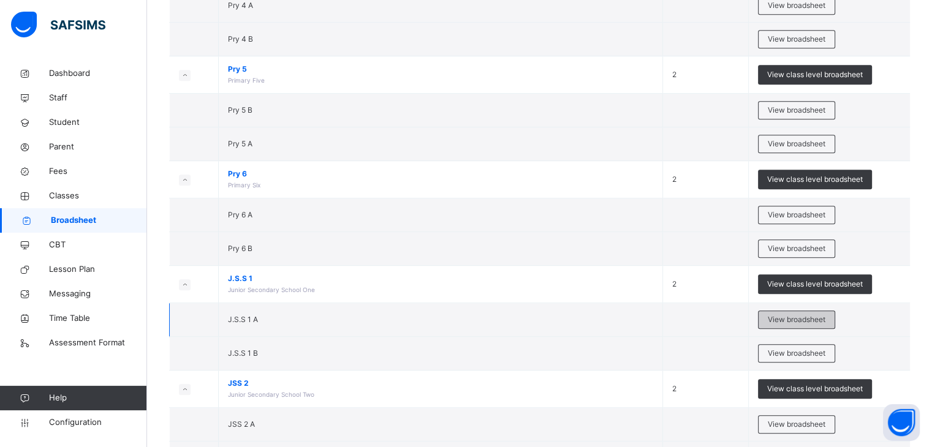
click at [822, 324] on div "View broadsheet" at bounding box center [796, 320] width 77 height 18
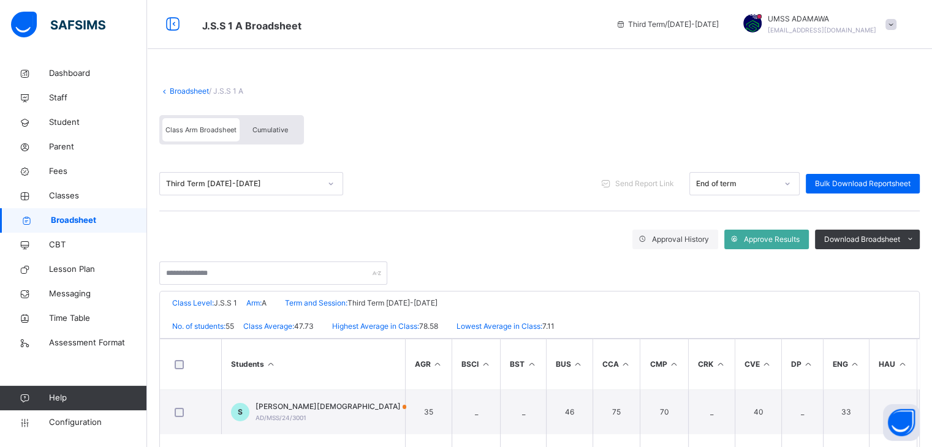
click at [277, 178] on div "Third Term 2024-2025" at bounding box center [243, 183] width 154 height 11
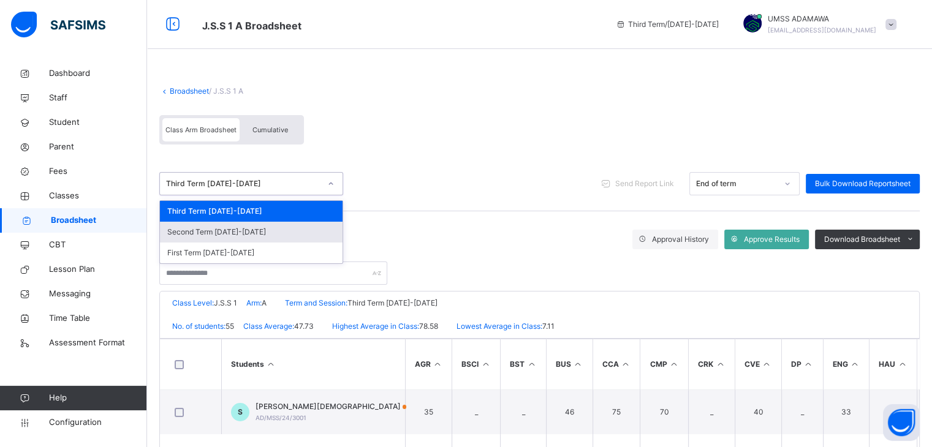
click at [248, 231] on div "Second Term 2024-2025" at bounding box center [251, 232] width 183 height 21
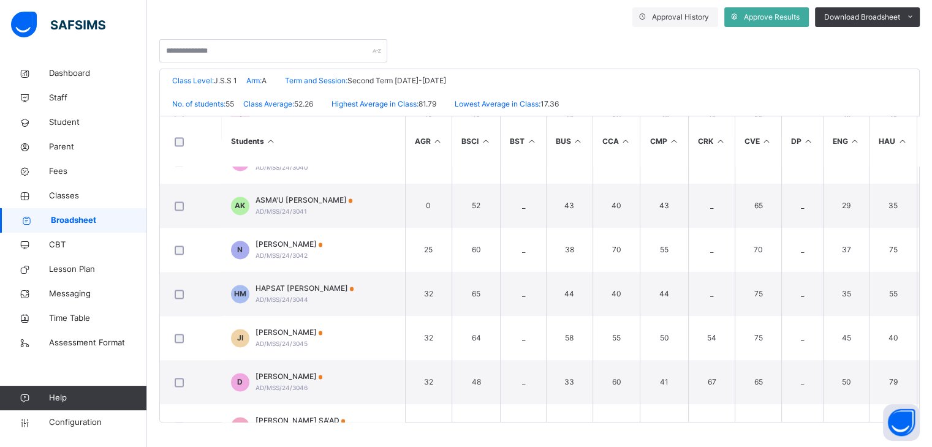
scroll to position [1761, 0]
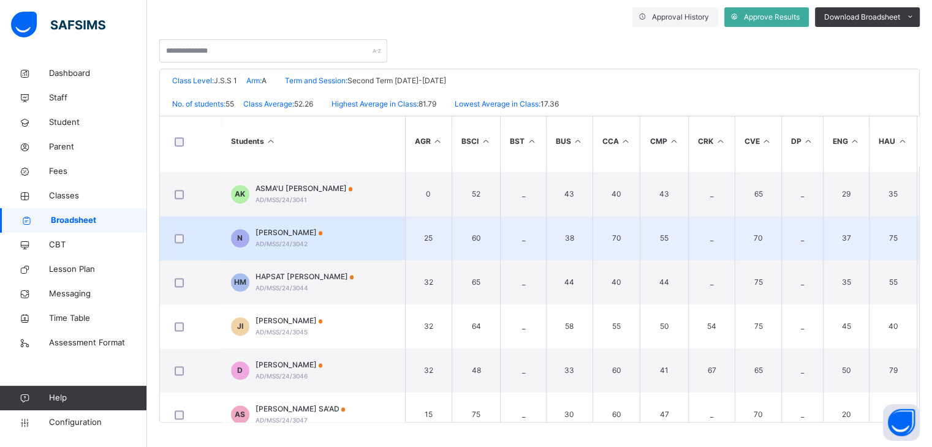
click at [356, 249] on td "N NAFISA ABDULLAHI AD/MSS/24/3042" at bounding box center [313, 238] width 184 height 44
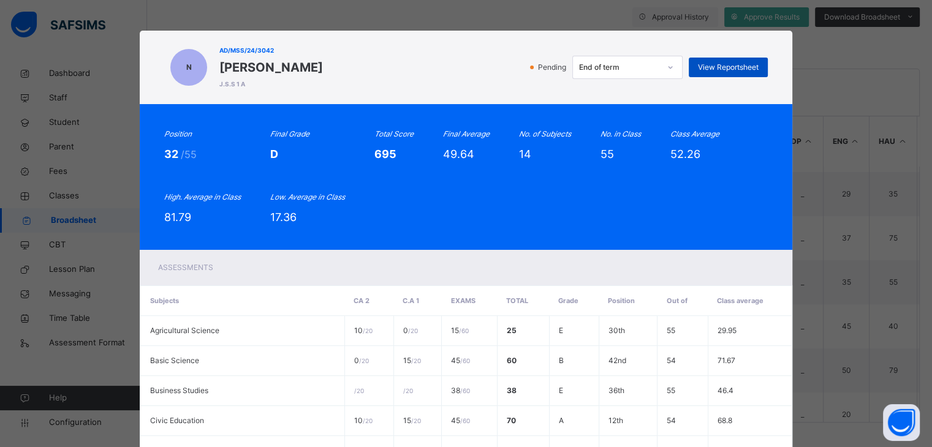
click at [725, 67] on span "View Reportsheet" at bounding box center [728, 67] width 61 height 11
click at [758, 97] on div "N AD/MSS/24/3042 NAFISA ABDULLAHI J.S.S 1 A Pending End of term View Reportsheet" at bounding box center [466, 68] width 653 height 74
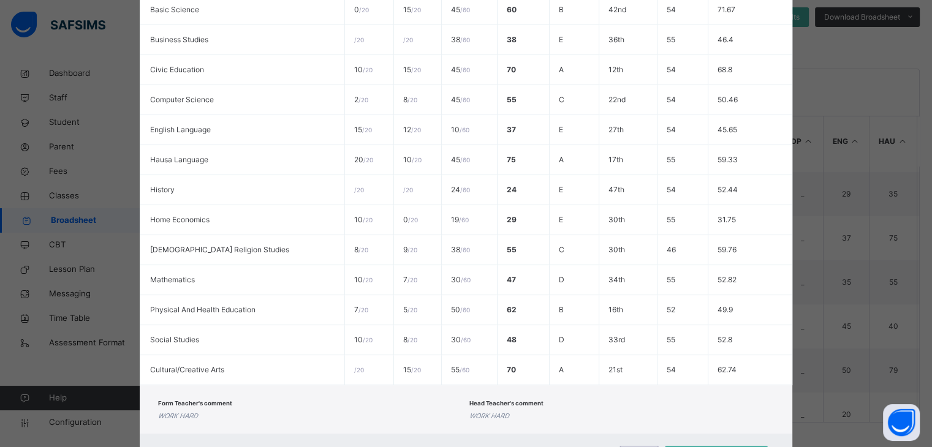
scroll to position [411, 0]
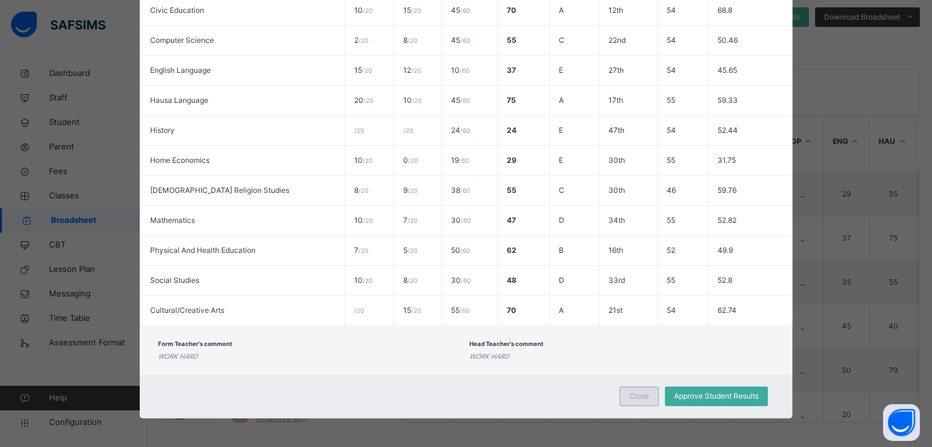
click at [646, 399] on span "Close" at bounding box center [639, 396] width 20 height 11
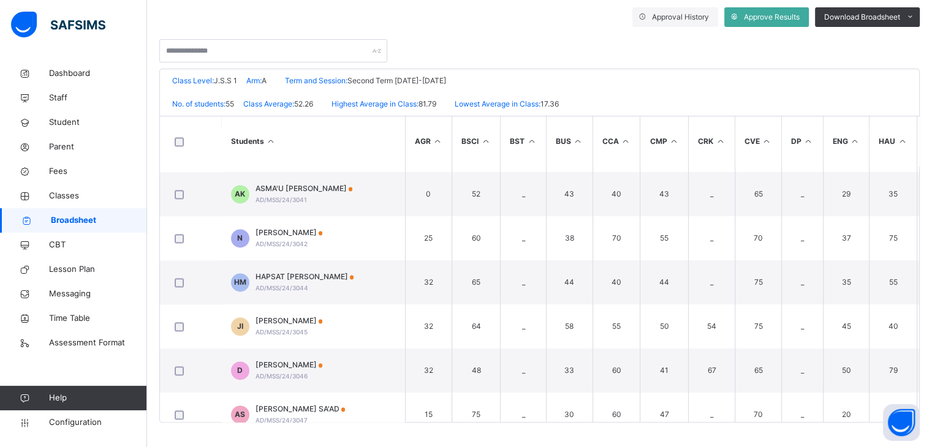
click at [96, 218] on span "Broadsheet" at bounding box center [99, 221] width 96 height 12
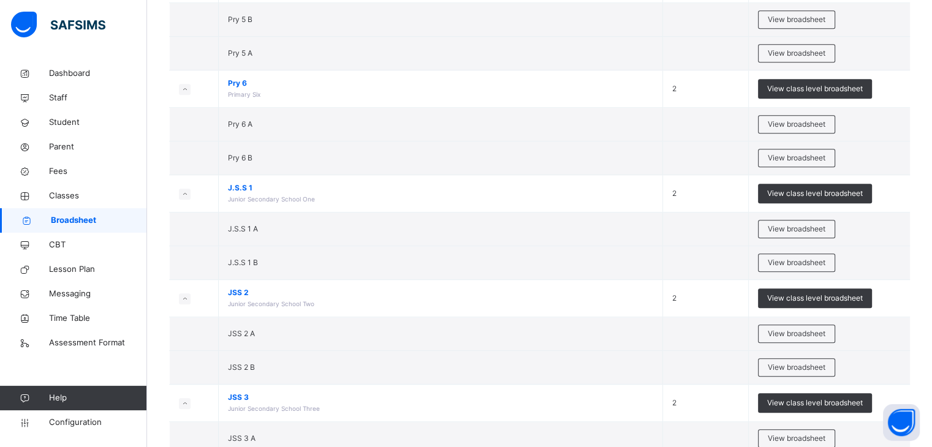
scroll to position [810, 0]
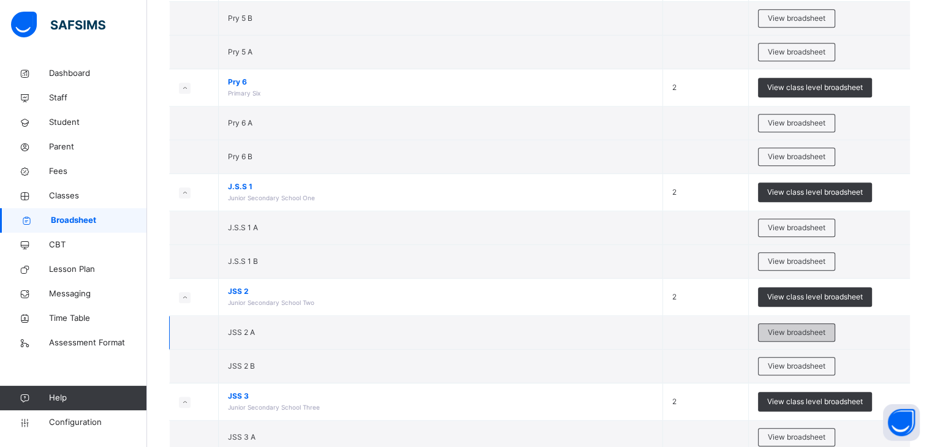
click at [799, 327] on span "View broadsheet" at bounding box center [797, 332] width 58 height 11
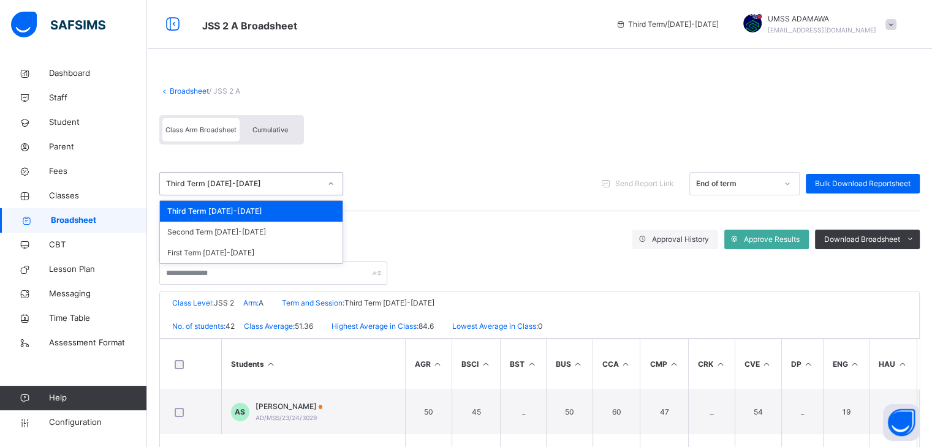
click at [225, 188] on div "Third Term 2024-2025" at bounding box center [243, 183] width 154 height 11
click at [216, 234] on div "Second Term 2024-2025" at bounding box center [251, 232] width 183 height 21
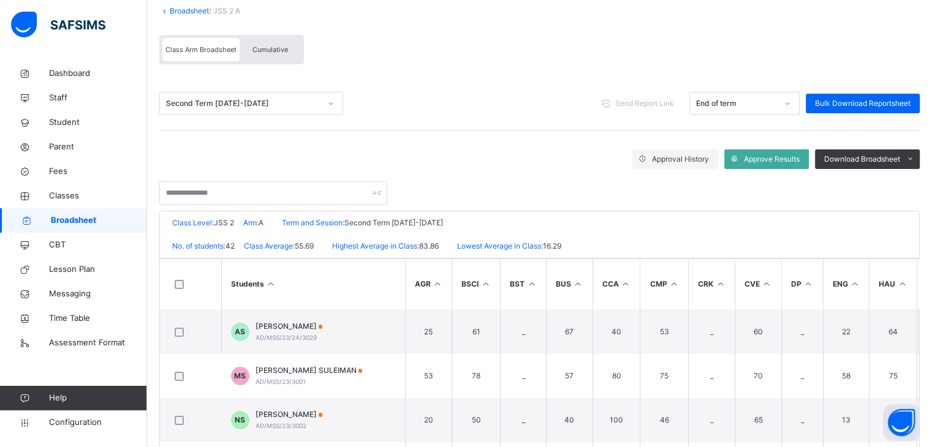
scroll to position [83, 0]
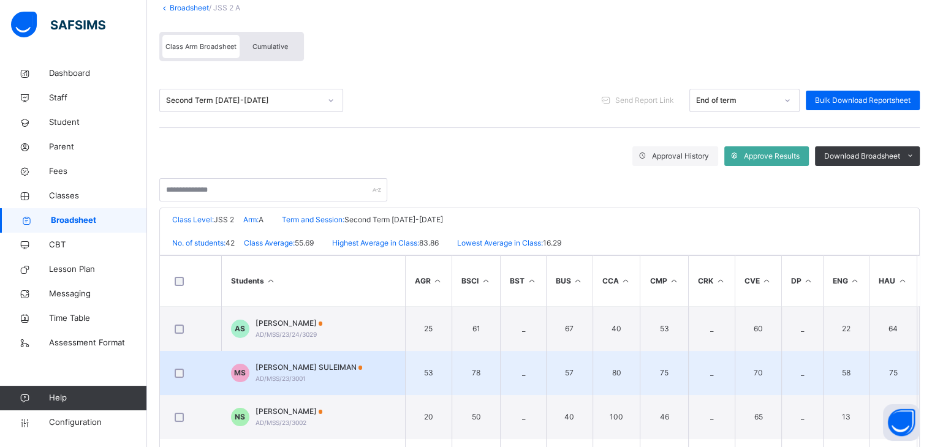
click at [332, 368] on span "MARYAM USMAN SULEIMAN" at bounding box center [309, 367] width 107 height 11
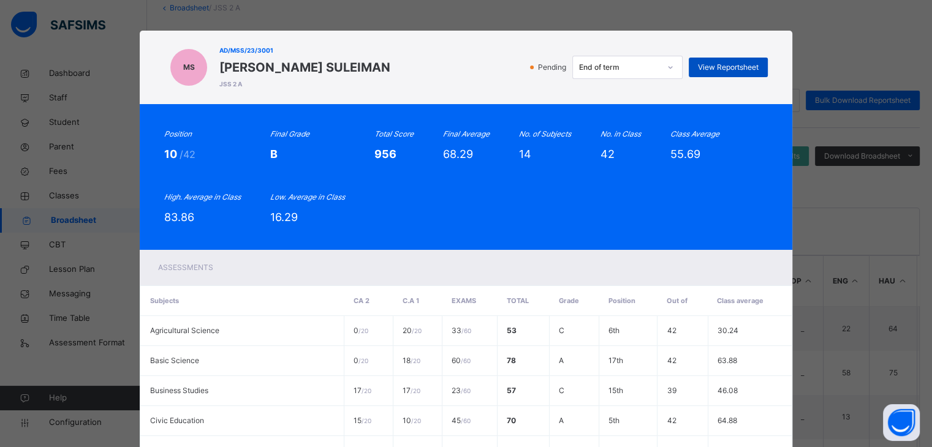
click at [741, 64] on span "View Reportsheet" at bounding box center [728, 67] width 61 height 11
click at [689, 248] on div "Position 10 /42 Final Grade B Total Score 956 Final Average 68.29 No. of Subjec…" at bounding box center [466, 177] width 653 height 146
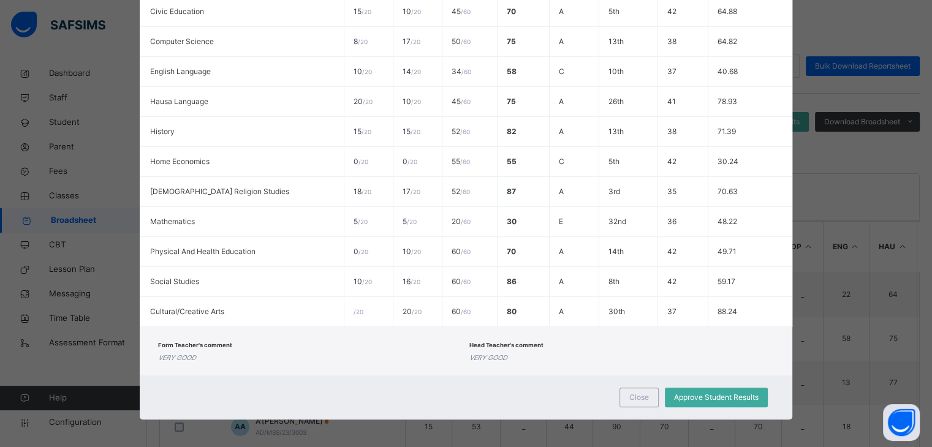
scroll to position [411, 0]
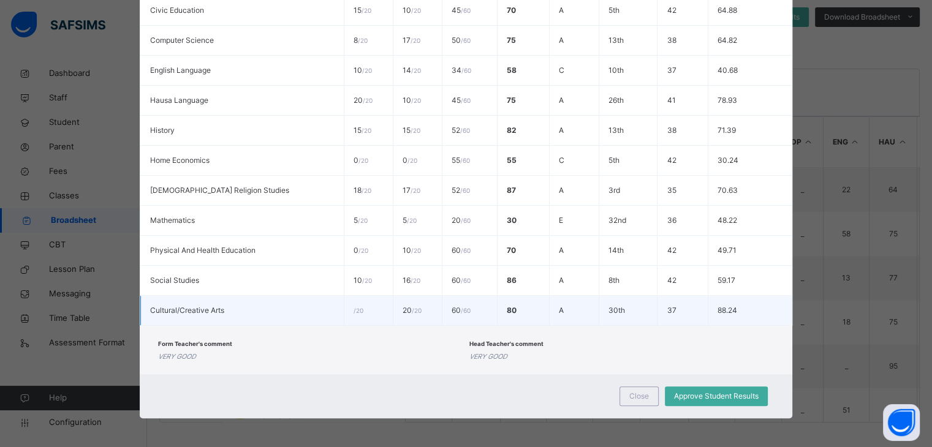
click at [658, 297] on td "37" at bounding box center [683, 311] width 50 height 30
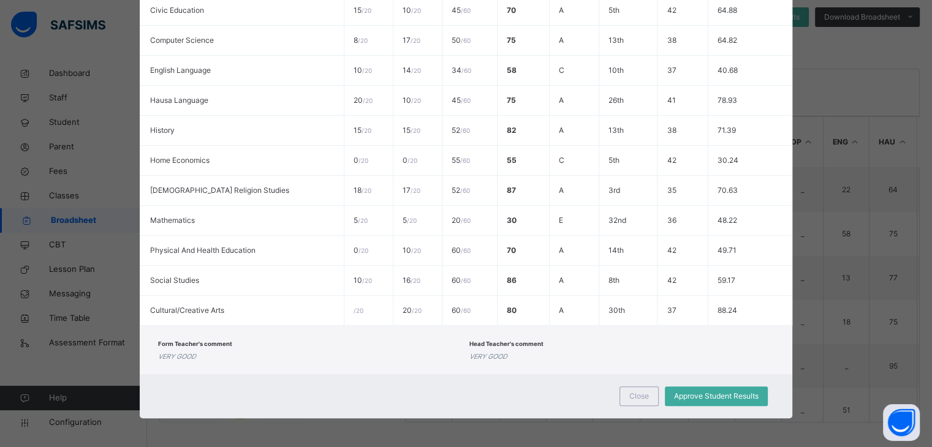
click at [634, 410] on div "Close Approve Student Results" at bounding box center [466, 396] width 653 height 44
click at [637, 398] on span "Close" at bounding box center [639, 396] width 20 height 11
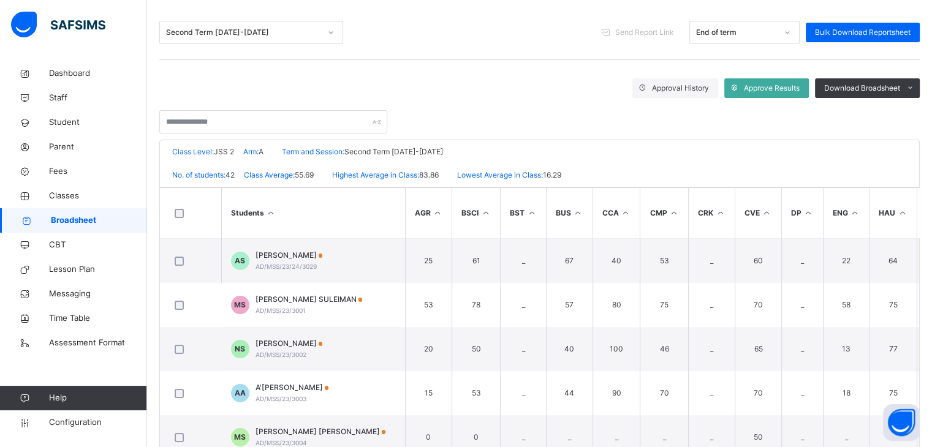
scroll to position [32, 0]
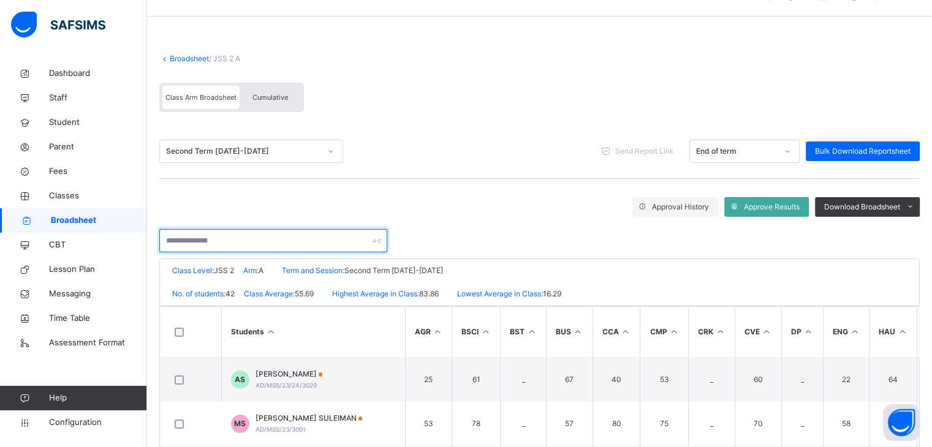
click at [208, 238] on input "text" at bounding box center [273, 240] width 228 height 23
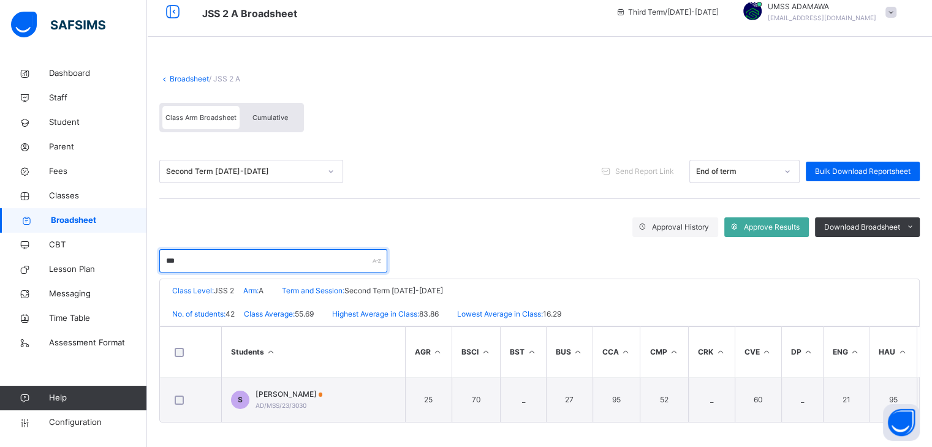
scroll to position [17, 0]
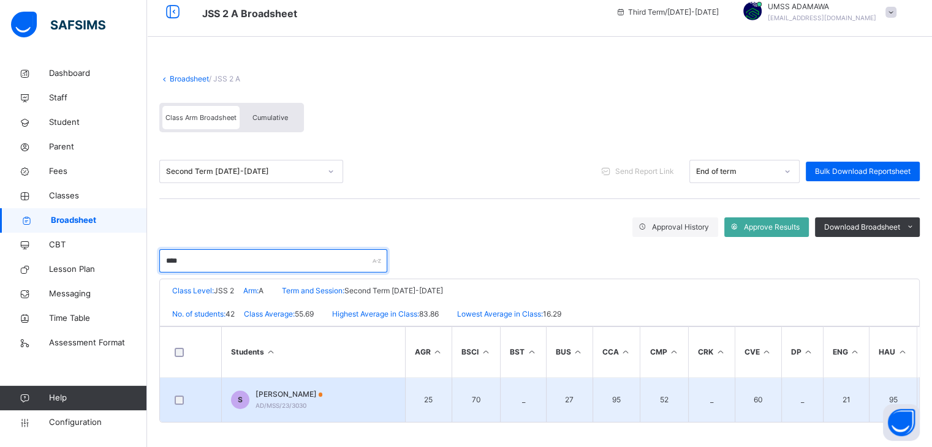
type input "****"
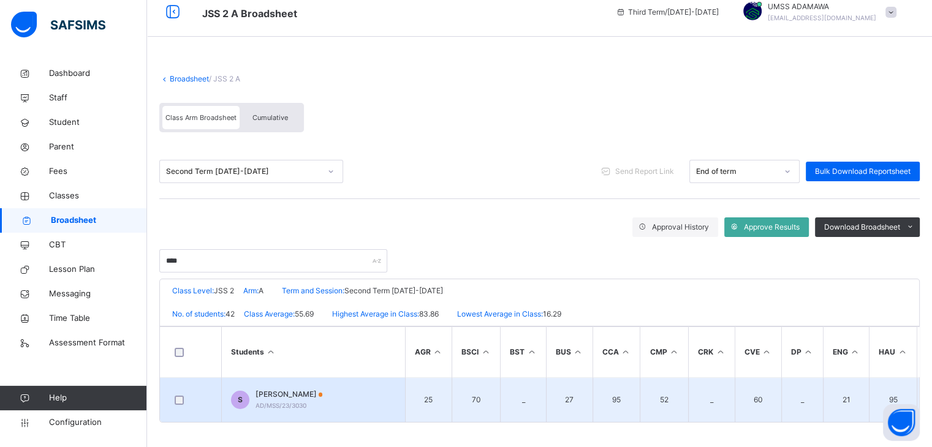
click at [283, 393] on span "SADIQ DAILAMI" at bounding box center [289, 394] width 67 height 11
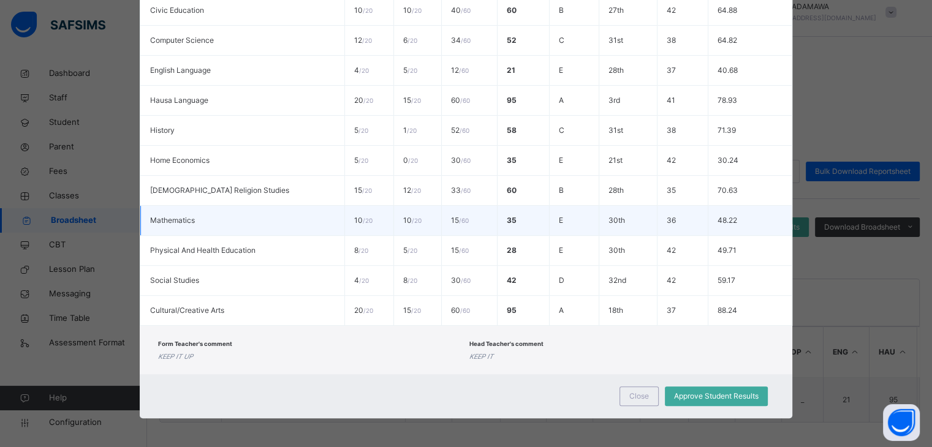
scroll to position [0, 0]
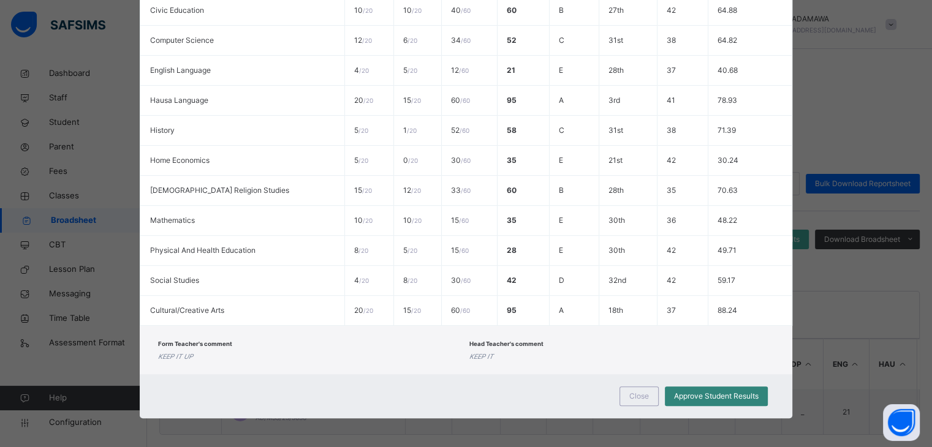
click at [731, 391] on span "Approve Student Results" at bounding box center [716, 396] width 85 height 11
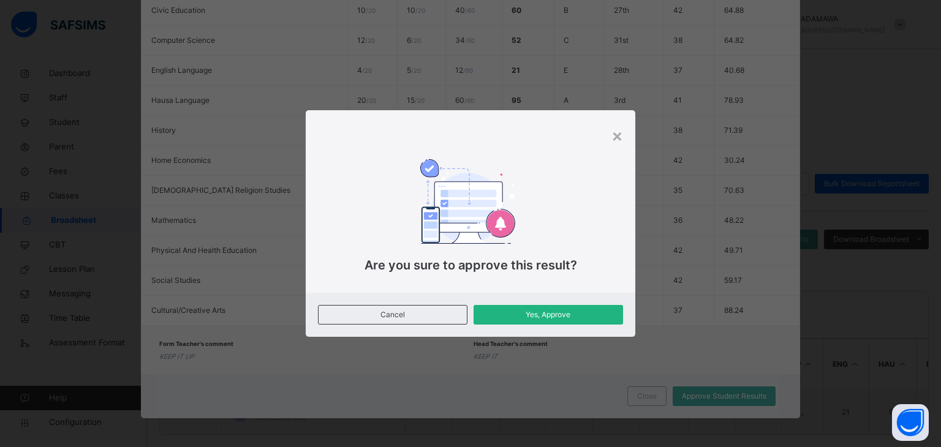
click at [558, 318] on span "Yes, Approve" at bounding box center [548, 315] width 131 height 11
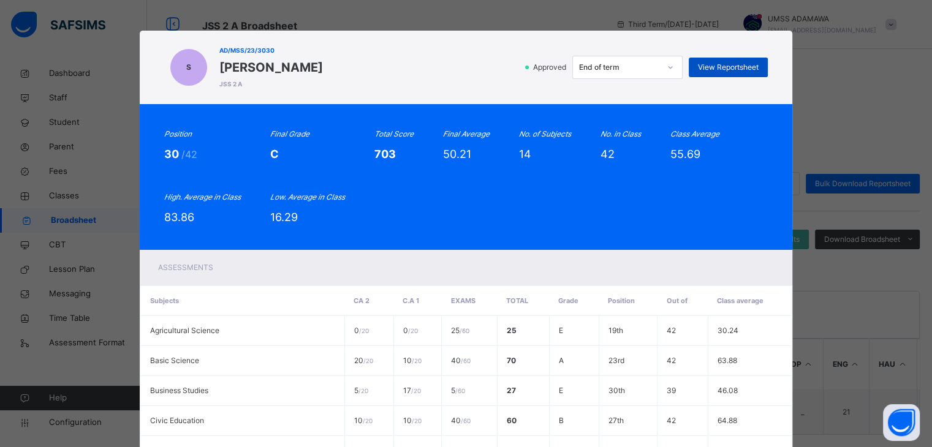
click at [731, 70] on span "View Reportsheet" at bounding box center [728, 67] width 61 height 11
click at [647, 213] on div "Position 30 /42 Final Grade C Total Score 703 Final Average 50.21 No. of Subjec…" at bounding box center [466, 177] width 604 height 97
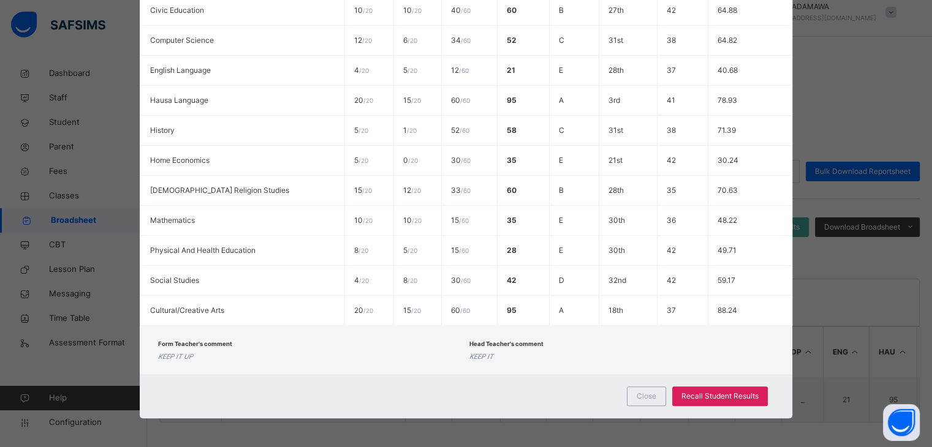
scroll to position [17, 0]
click at [643, 398] on span "Close" at bounding box center [647, 396] width 20 height 11
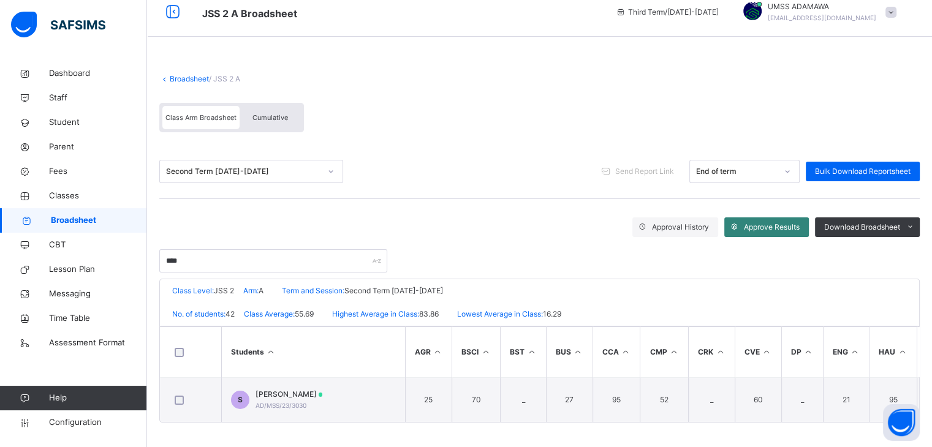
click at [764, 224] on span "Approve Results" at bounding box center [772, 227] width 56 height 11
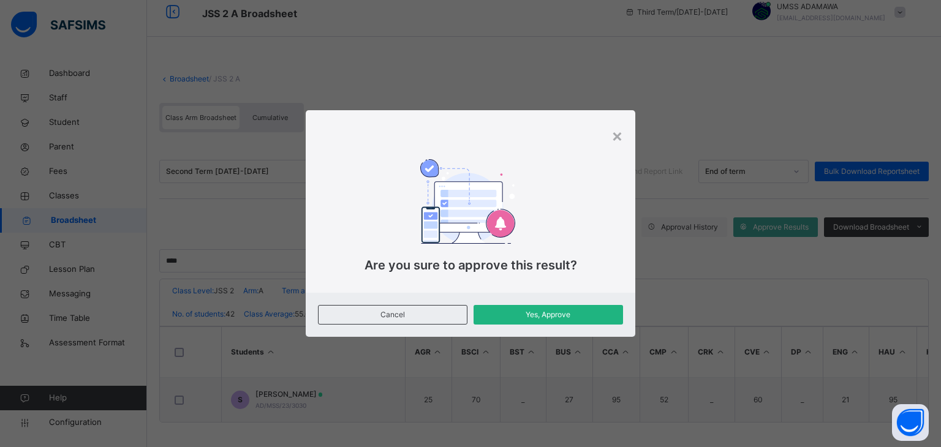
click at [534, 310] on span "Yes, Approve" at bounding box center [548, 315] width 131 height 11
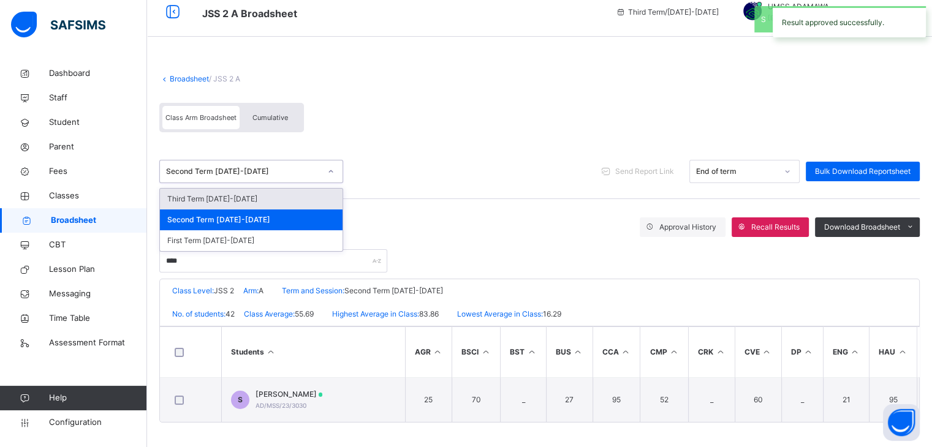
click at [206, 169] on div "Second Term 2024-2025" at bounding box center [243, 171] width 154 height 11
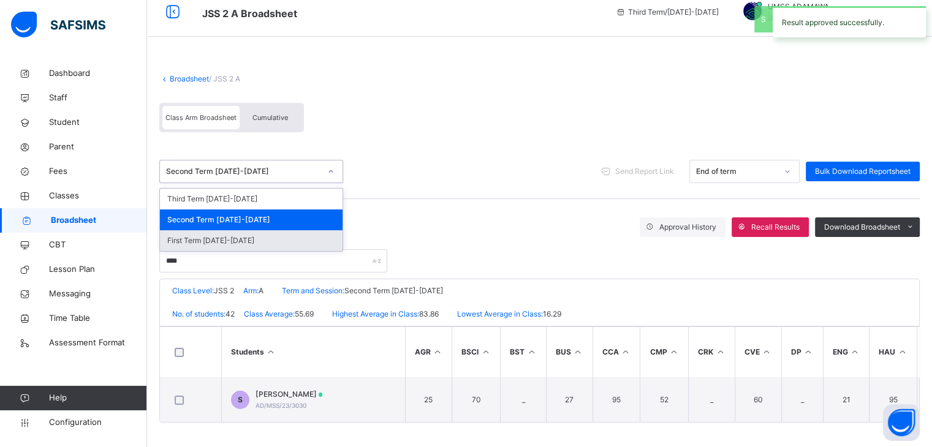
click at [200, 232] on div "First Term 2024-2025" at bounding box center [251, 240] width 183 height 21
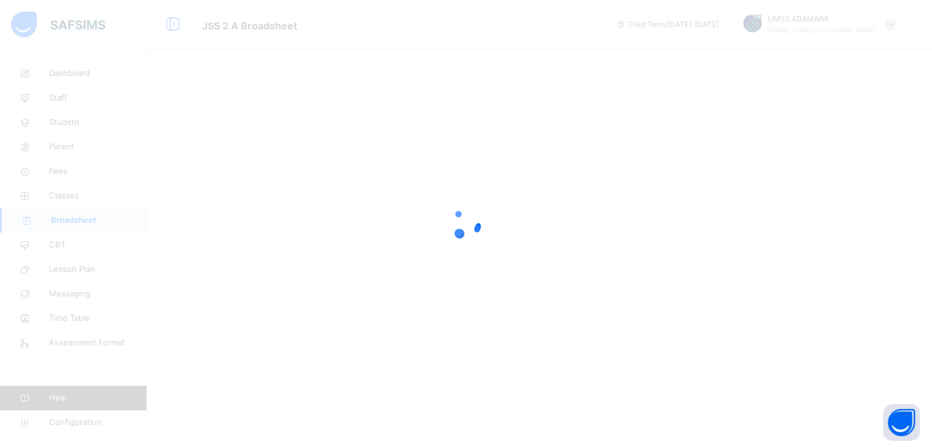
scroll to position [0, 0]
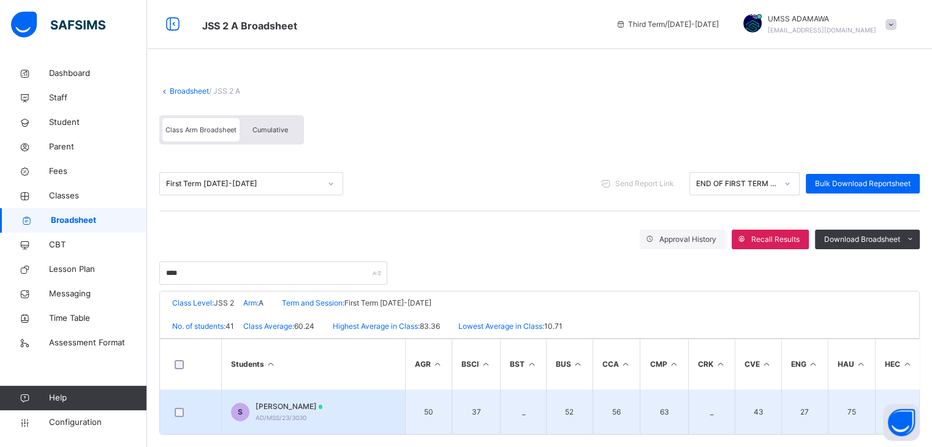
click at [297, 402] on span "SADIQ DAILAMI" at bounding box center [289, 406] width 67 height 11
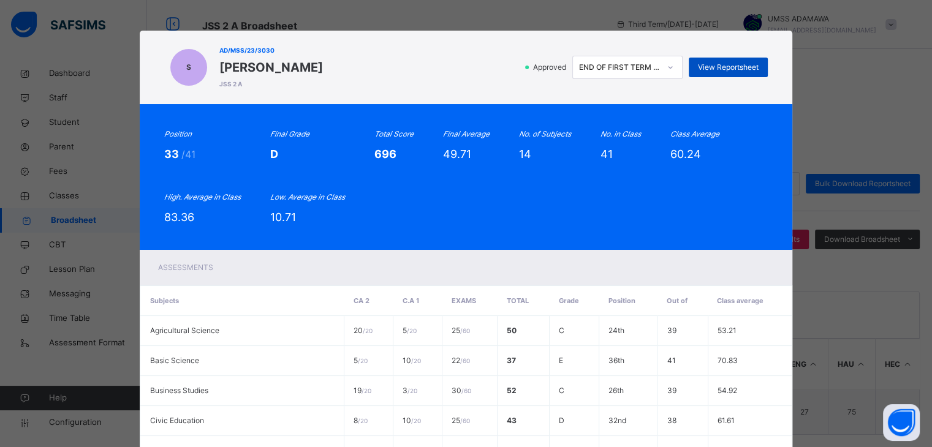
click at [728, 68] on span "View Reportsheet" at bounding box center [728, 67] width 61 height 11
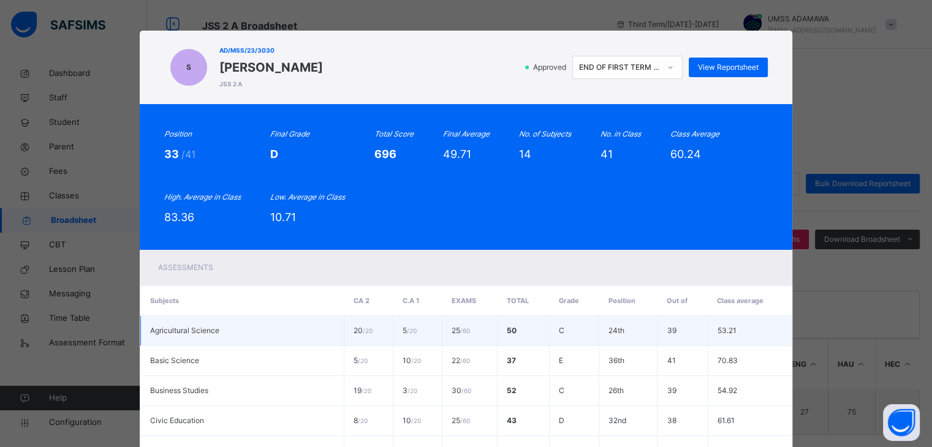
click at [599, 324] on td "24th" at bounding box center [628, 331] width 58 height 30
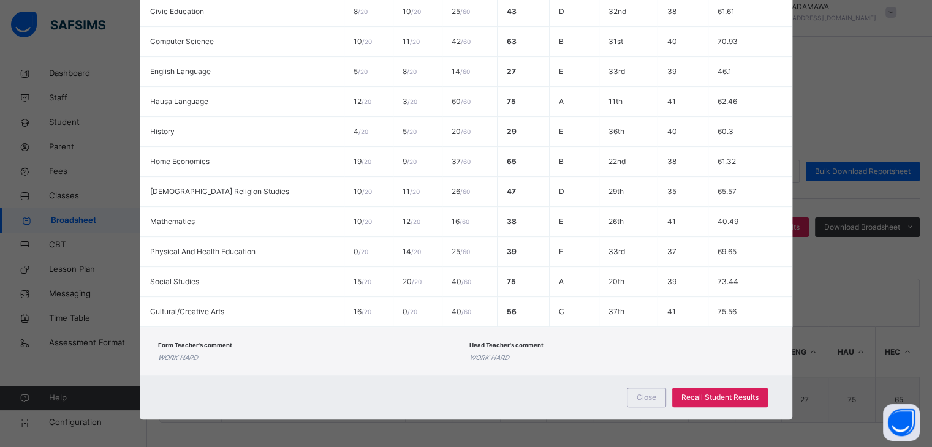
scroll to position [411, 0]
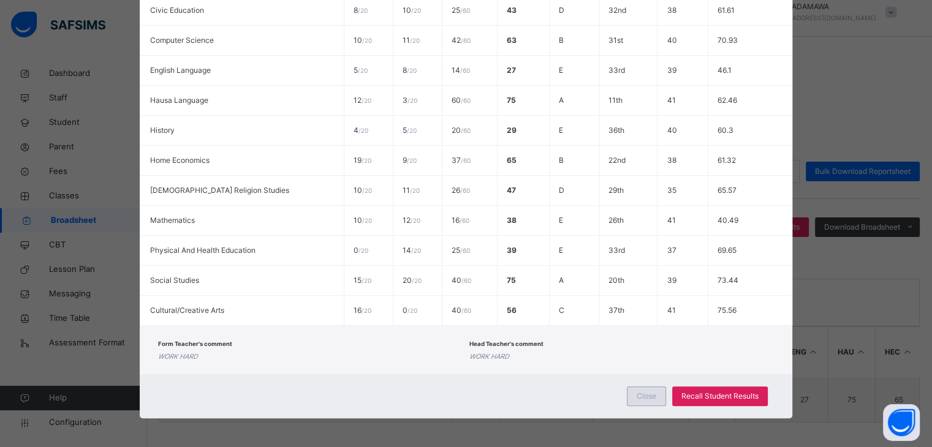
click at [653, 392] on span "Close" at bounding box center [647, 396] width 20 height 11
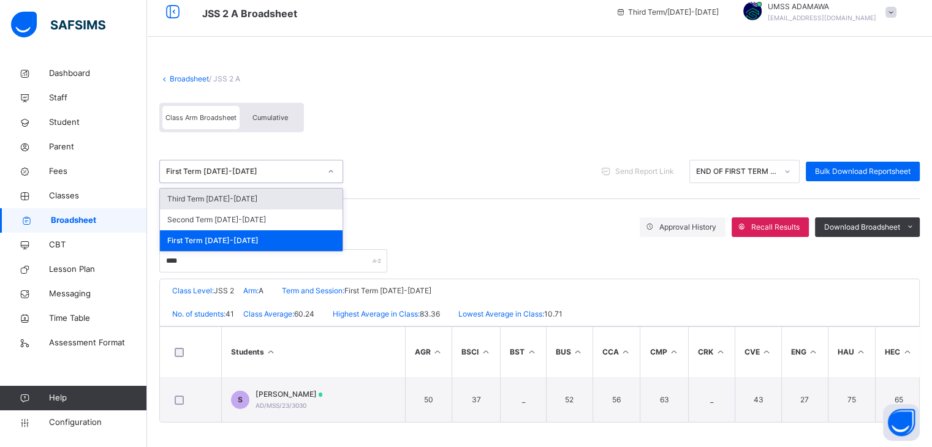
click at [235, 167] on div "First Term 2024-2025" at bounding box center [243, 171] width 154 height 11
click at [214, 199] on div "Third Term 2024-2025" at bounding box center [251, 199] width 183 height 21
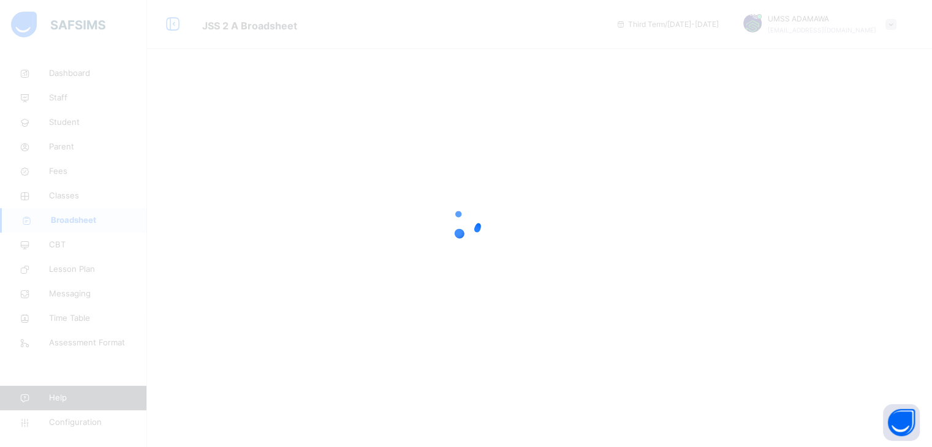
scroll to position [0, 0]
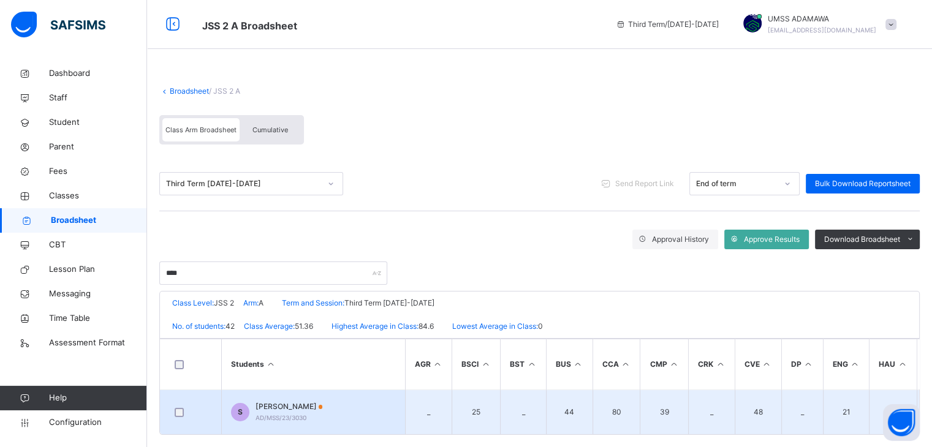
click at [296, 411] on span "SADIQ DAILAMI" at bounding box center [289, 406] width 67 height 11
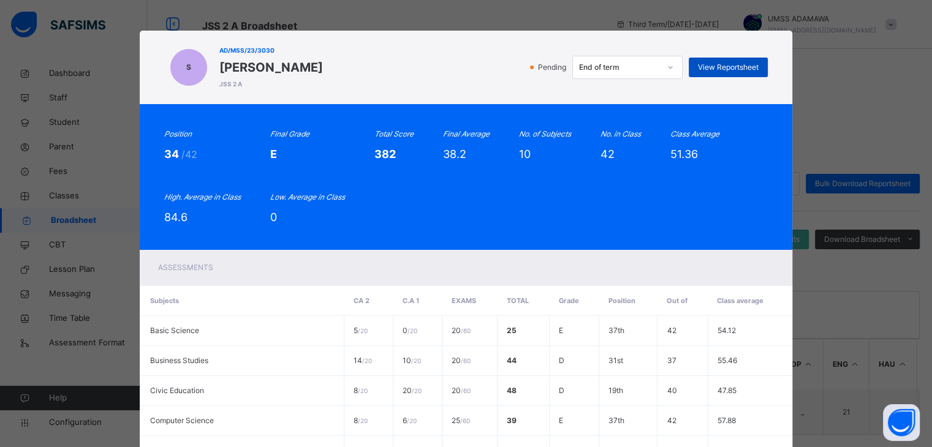
click at [723, 66] on span "View Reportsheet" at bounding box center [728, 67] width 61 height 11
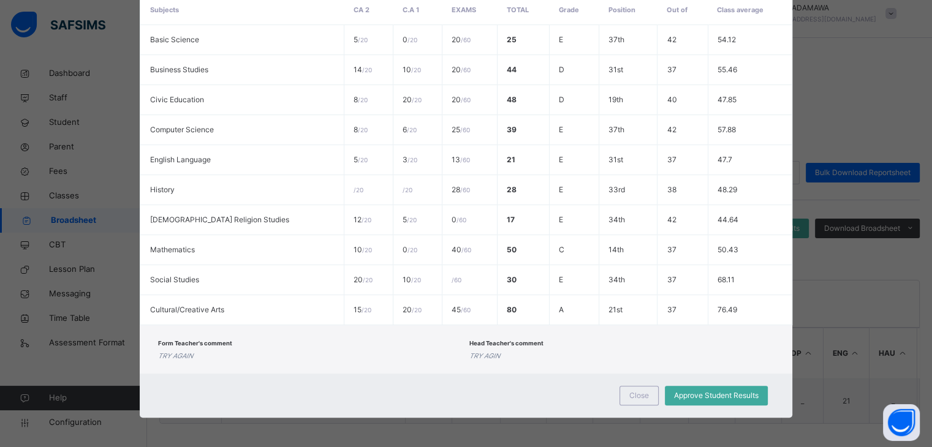
scroll to position [17, 0]
click at [634, 387] on div "Close" at bounding box center [639, 396] width 39 height 20
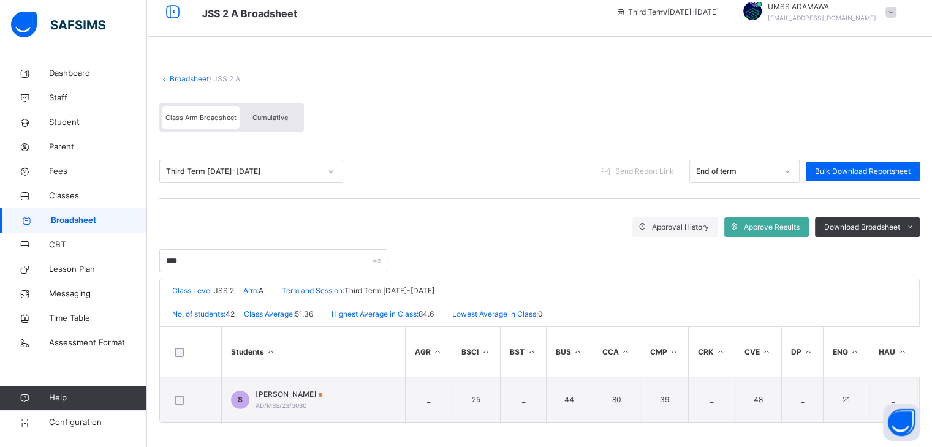
click at [188, 67] on span at bounding box center [539, 67] width 761 height 12
click at [188, 75] on link "Broadsheet" at bounding box center [189, 78] width 39 height 9
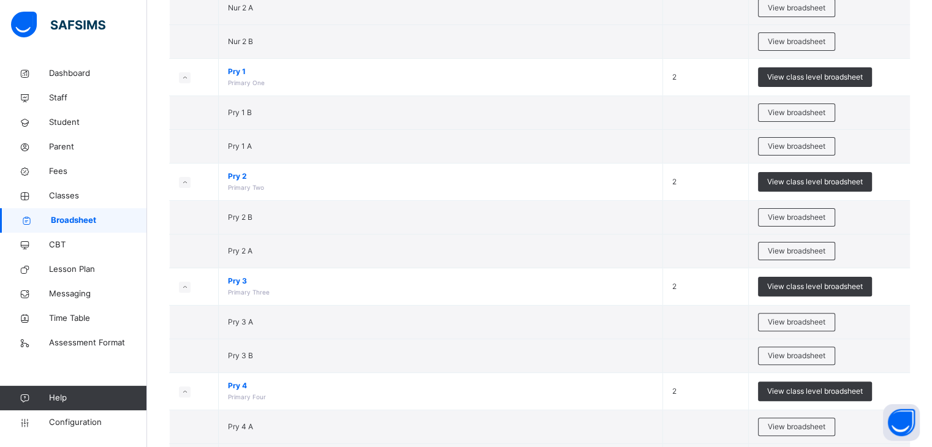
scroll to position [298, 0]
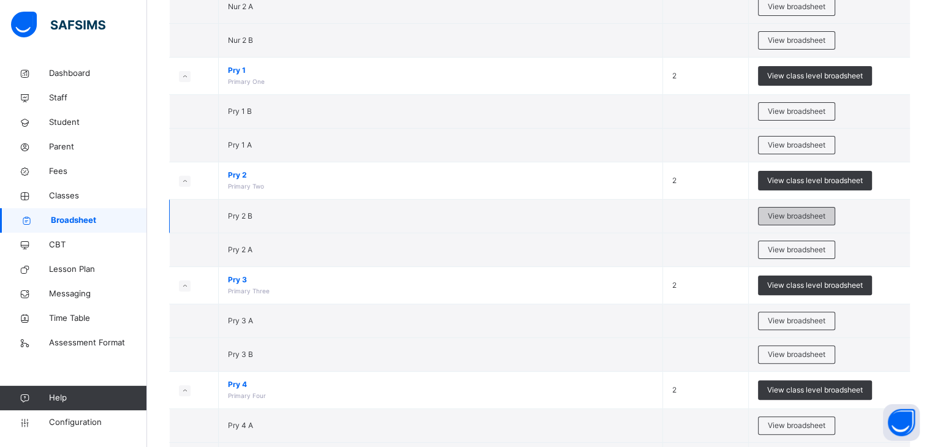
click at [814, 217] on span "View broadsheet" at bounding box center [797, 216] width 58 height 11
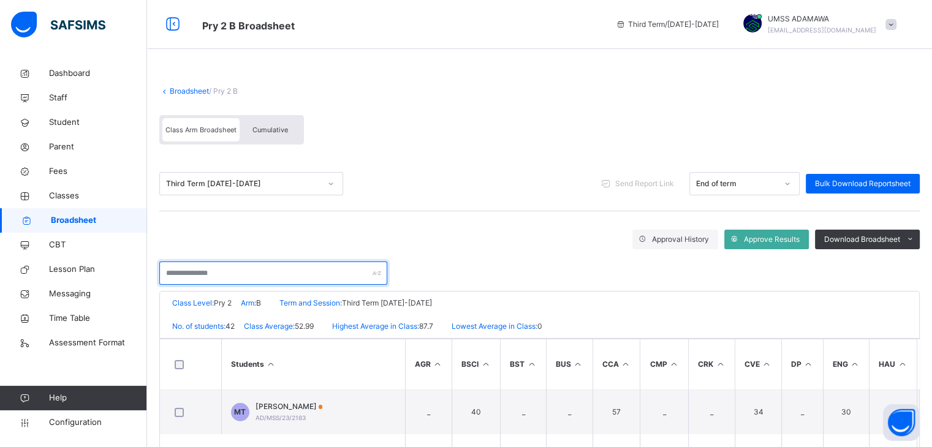
click at [214, 271] on input "text" at bounding box center [273, 273] width 228 height 23
type input "*"
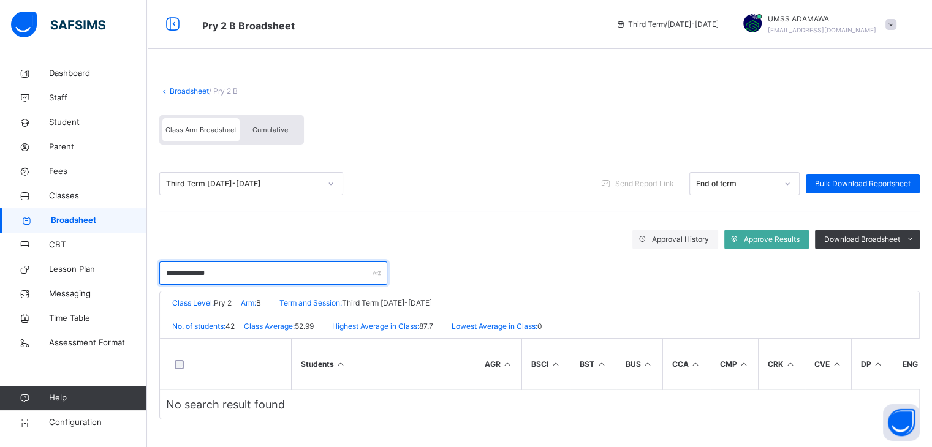
click at [226, 276] on input "**********" at bounding box center [273, 273] width 228 height 23
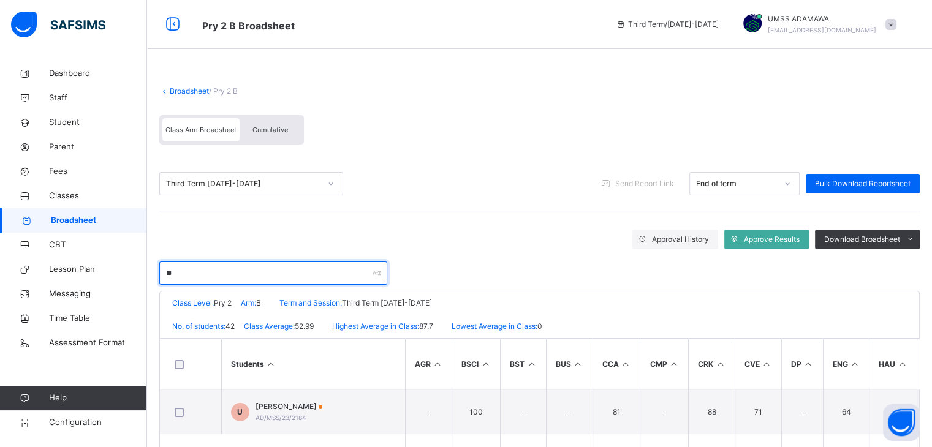
type input "*"
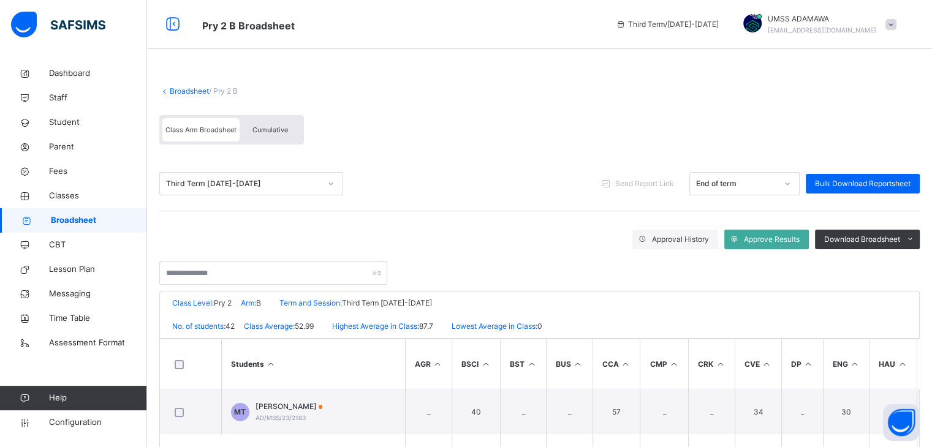
click at [175, 94] on link "Broadsheet" at bounding box center [189, 90] width 39 height 9
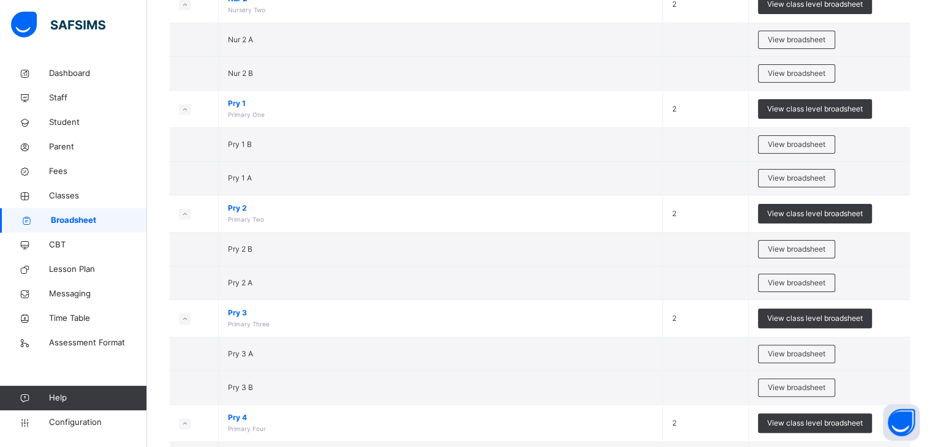
scroll to position [294, 0]
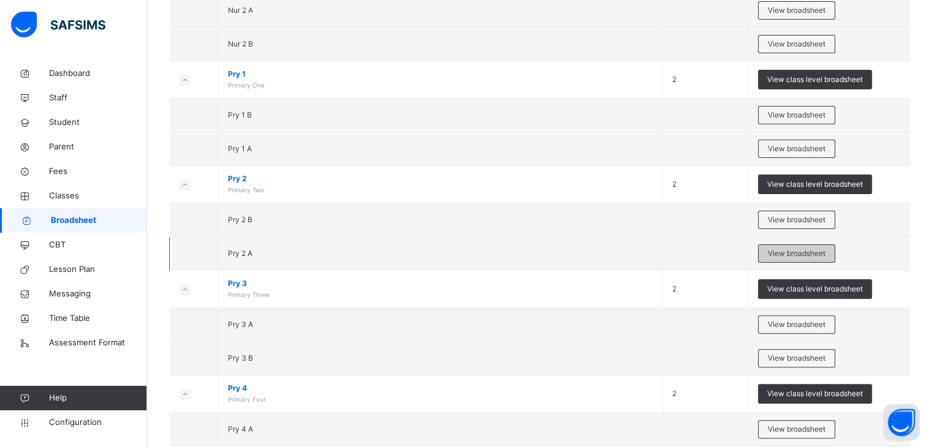
click at [826, 249] on span "View broadsheet" at bounding box center [797, 253] width 58 height 11
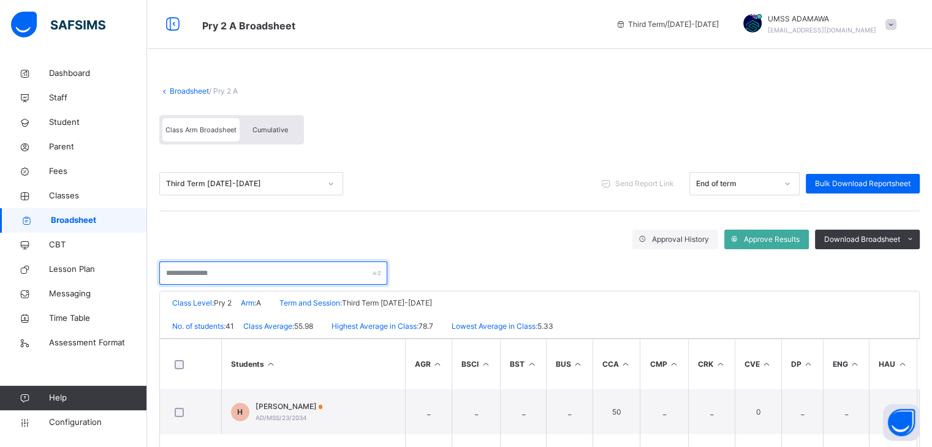
click at [268, 275] on input "text" at bounding box center [273, 273] width 228 height 23
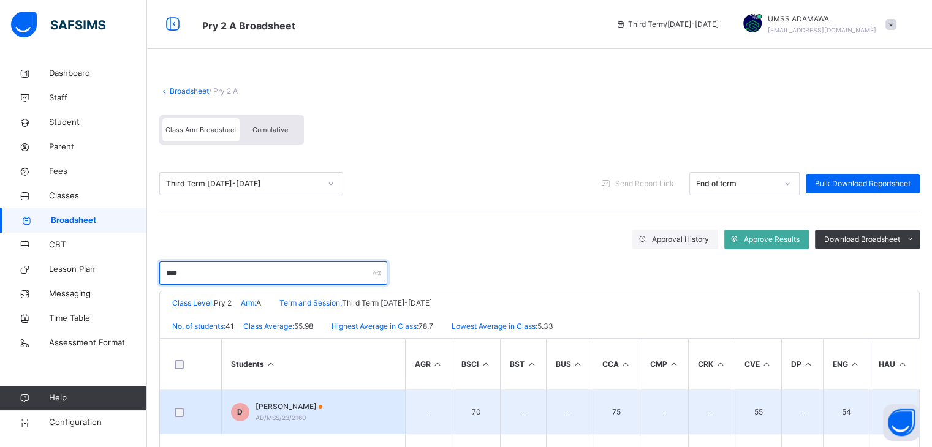
type input "****"
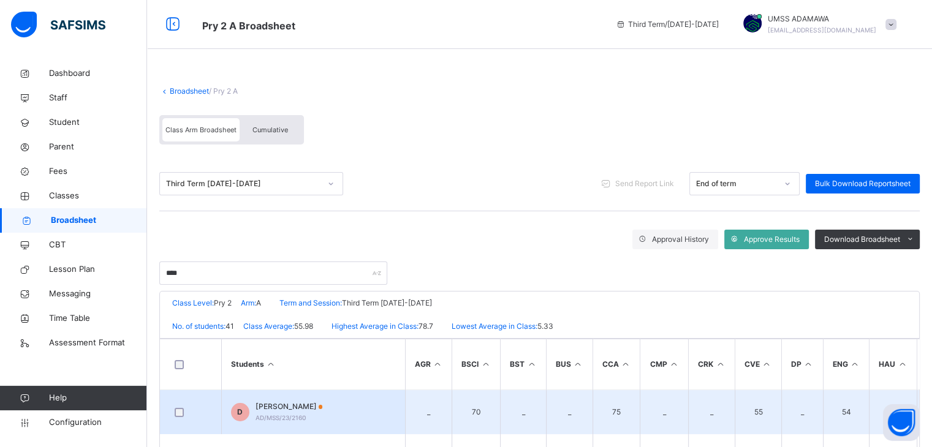
click at [293, 404] on span "DAILAMI ADAMU" at bounding box center [289, 406] width 67 height 11
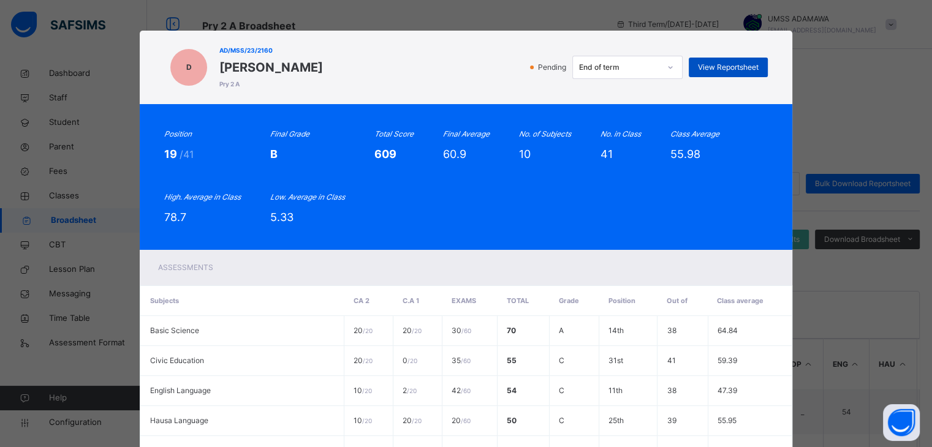
click at [735, 67] on span "View Reportsheet" at bounding box center [728, 67] width 61 height 11
click at [427, 248] on div "Position 19 /41 Final Grade B Total Score 609 Final Average 60.9 No. of Subject…" at bounding box center [466, 177] width 653 height 146
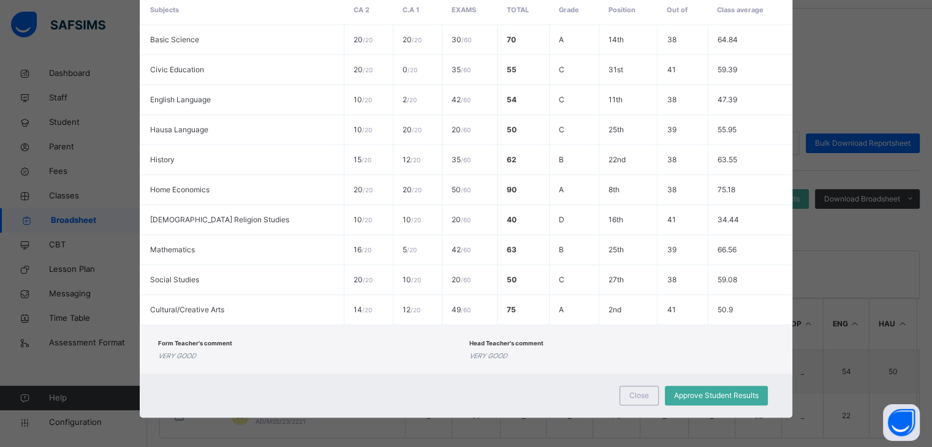
scroll to position [61, 0]
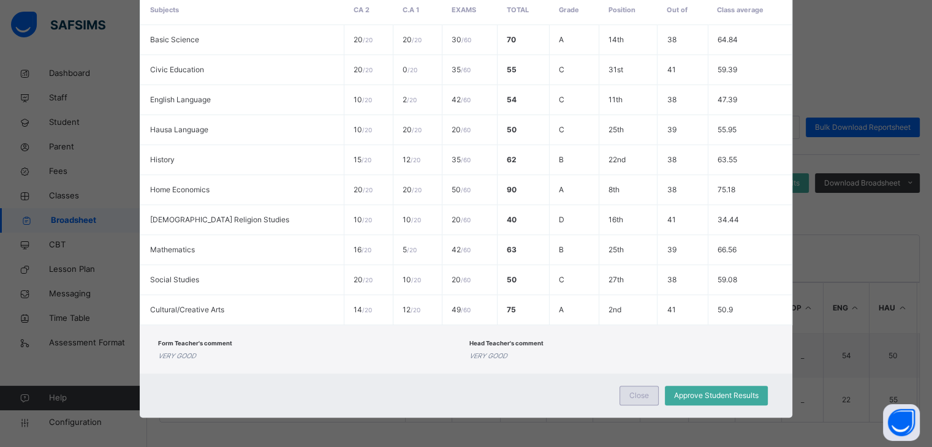
click at [637, 390] on span "Close" at bounding box center [639, 395] width 20 height 11
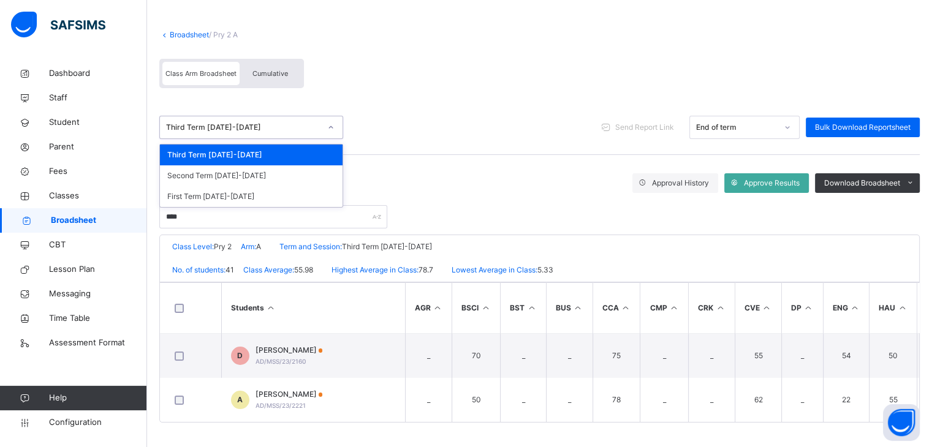
click at [217, 125] on div "Third Term 2024-2025" at bounding box center [243, 127] width 154 height 11
click at [221, 172] on div "Second Term 2024-2025" at bounding box center [251, 175] width 183 height 21
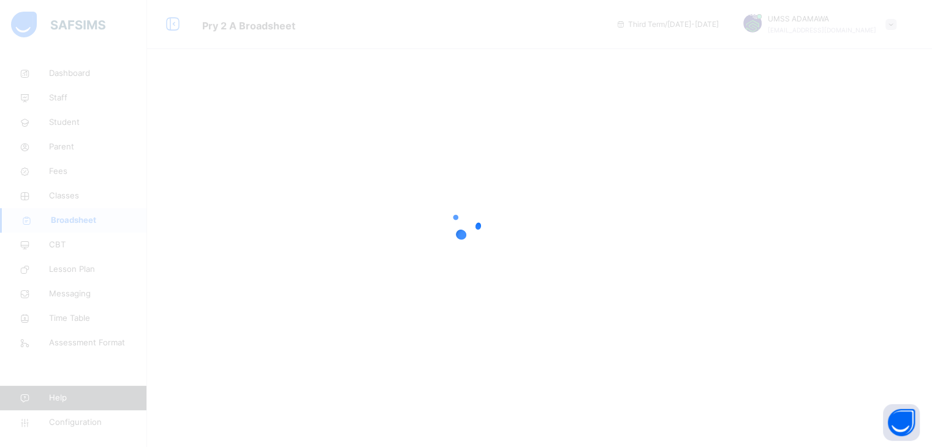
scroll to position [0, 0]
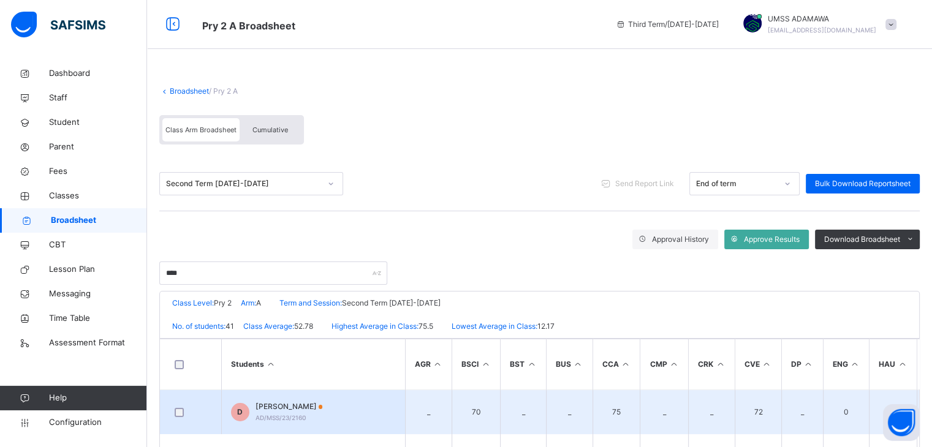
click at [302, 425] on td "D DAILAMI ADAMU AD/MSS/23/2160" at bounding box center [313, 412] width 184 height 45
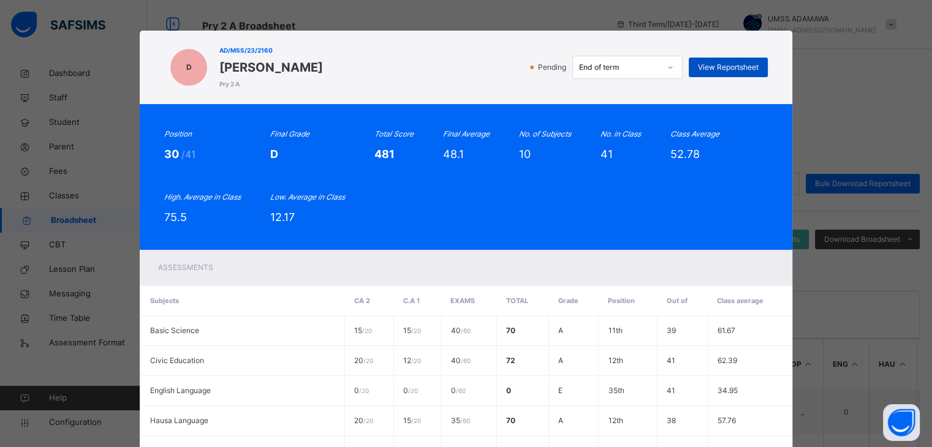
click at [729, 64] on span "View Reportsheet" at bounding box center [728, 67] width 61 height 11
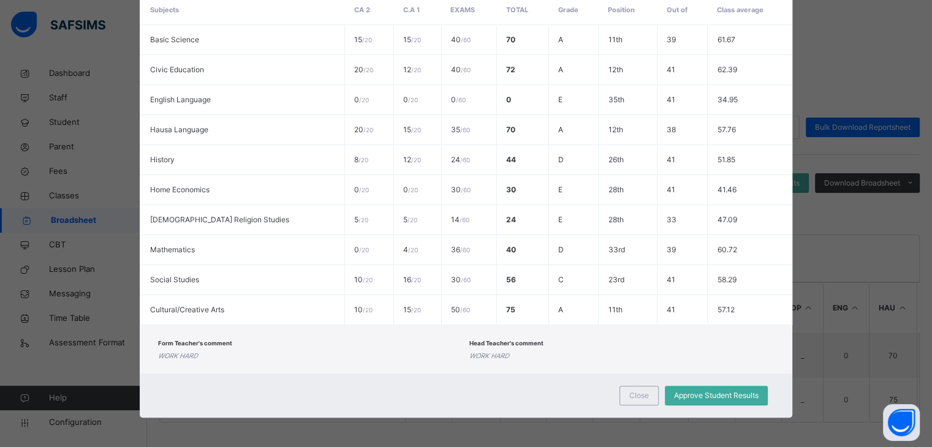
scroll to position [61, 0]
click at [706, 395] on span "Approve Student Results" at bounding box center [716, 395] width 85 height 11
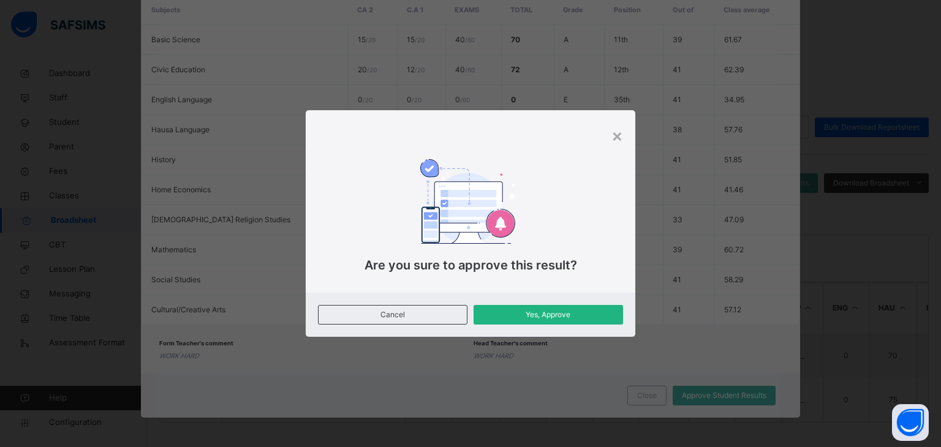
click at [579, 314] on span "Yes, Approve" at bounding box center [548, 315] width 131 height 11
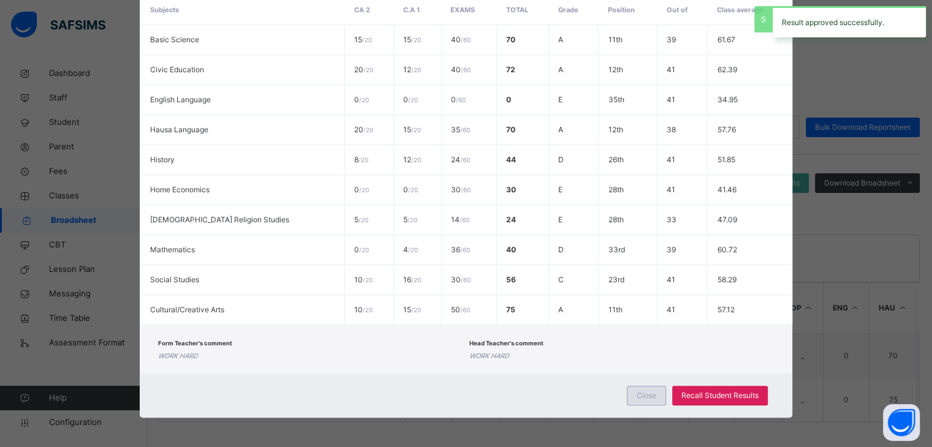
click at [637, 399] on span "Close" at bounding box center [647, 395] width 20 height 11
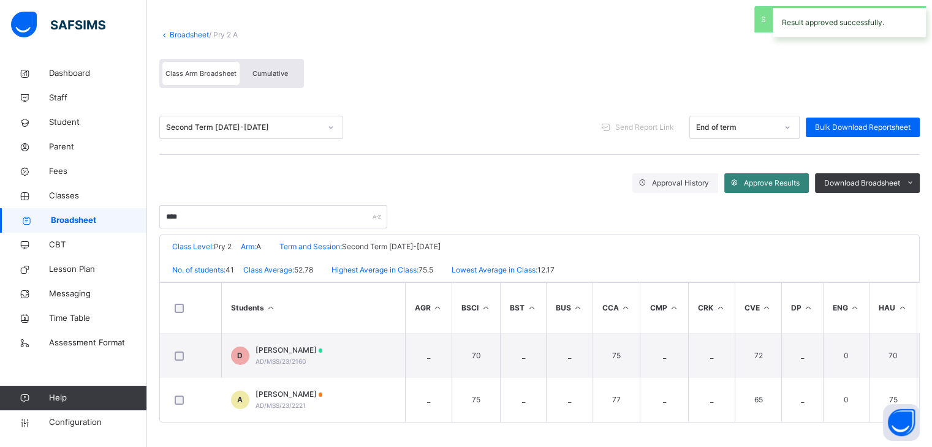
click at [767, 183] on span "Approve Results" at bounding box center [772, 183] width 56 height 11
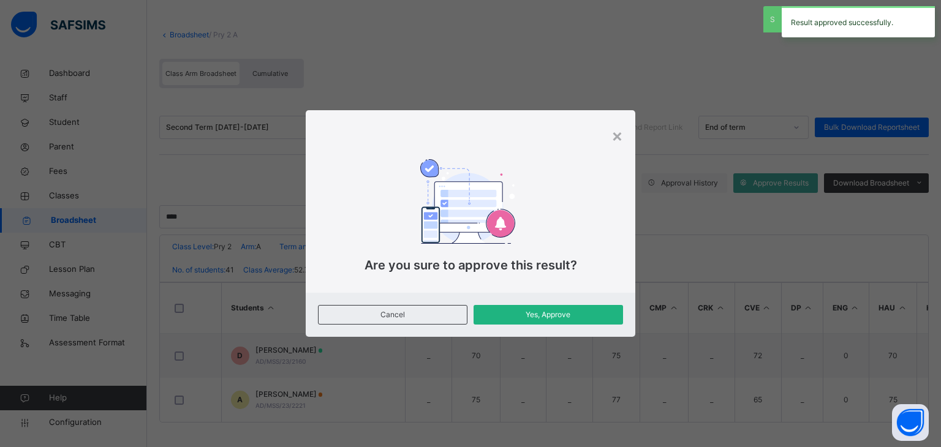
click at [557, 320] on span "Yes, Approve" at bounding box center [548, 315] width 131 height 11
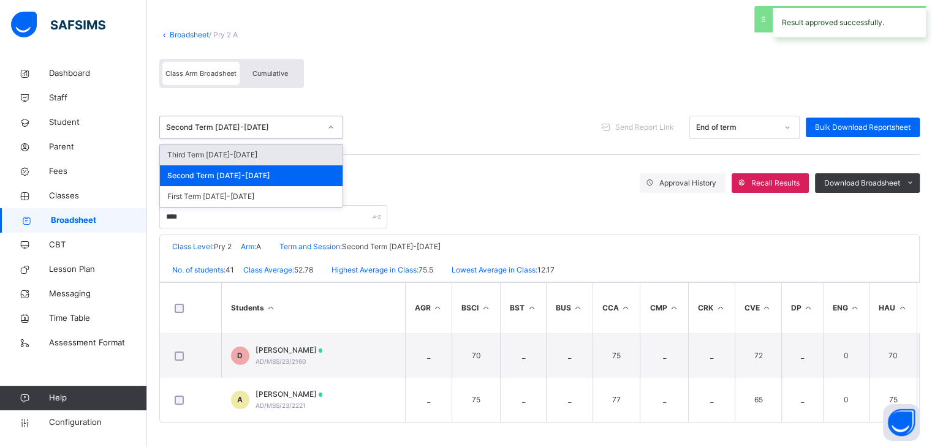
click at [216, 125] on div "Second Term 2024-2025" at bounding box center [243, 127] width 154 height 11
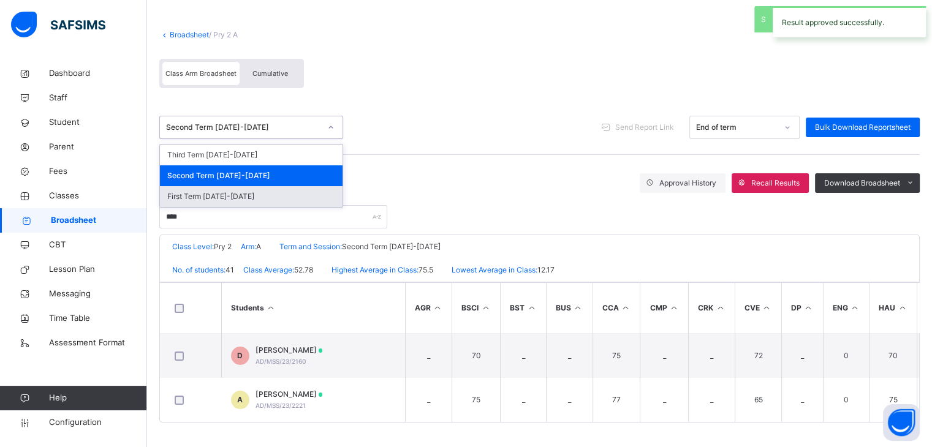
click at [208, 194] on div "First Term 2024-2025" at bounding box center [251, 196] width 183 height 21
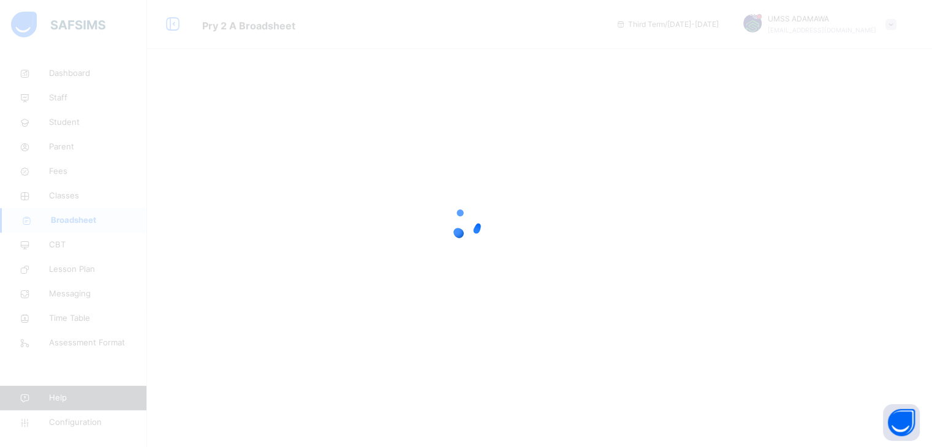
scroll to position [0, 0]
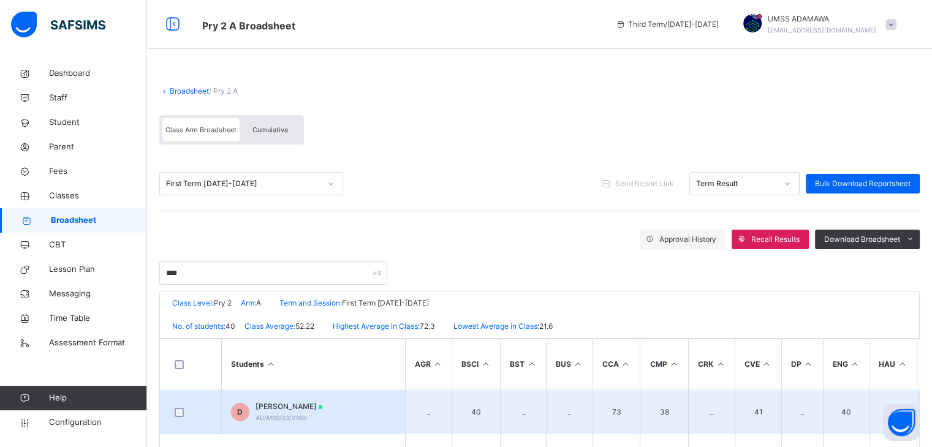
click at [332, 402] on td "D DAILAMI ADAMU AD/MSS/23/2160" at bounding box center [313, 412] width 184 height 45
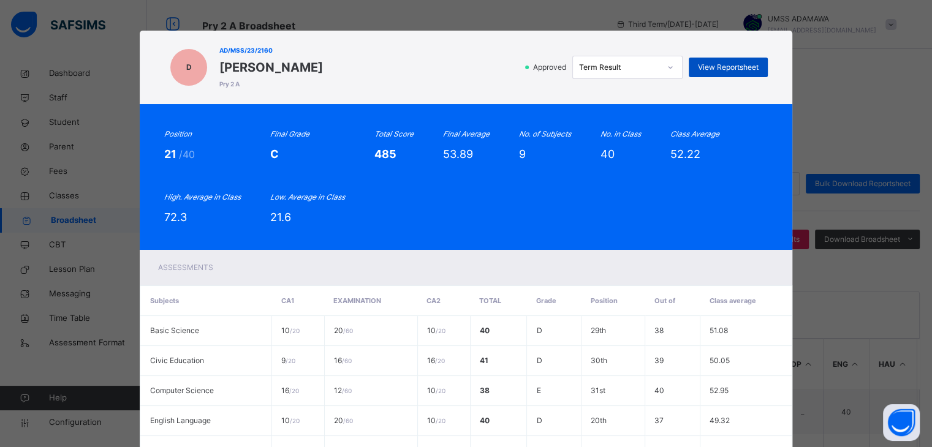
click at [724, 67] on span "View Reportsheet" at bounding box center [728, 67] width 61 height 11
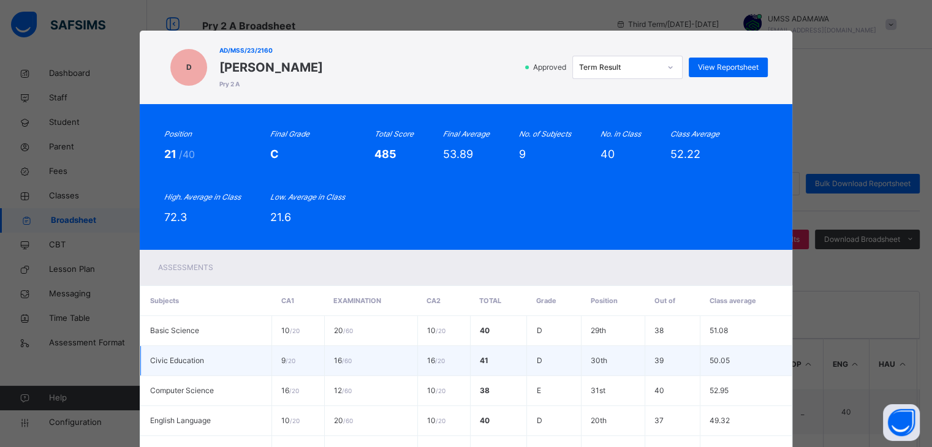
click at [676, 362] on td "39" at bounding box center [672, 361] width 55 height 30
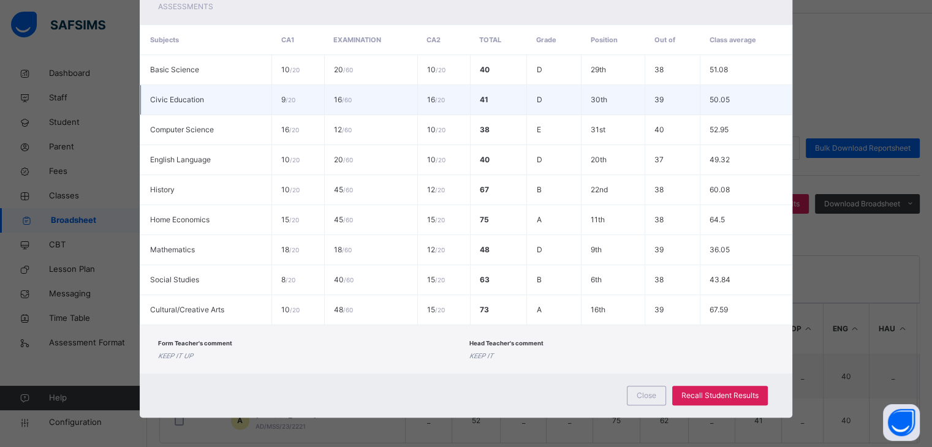
scroll to position [61, 0]
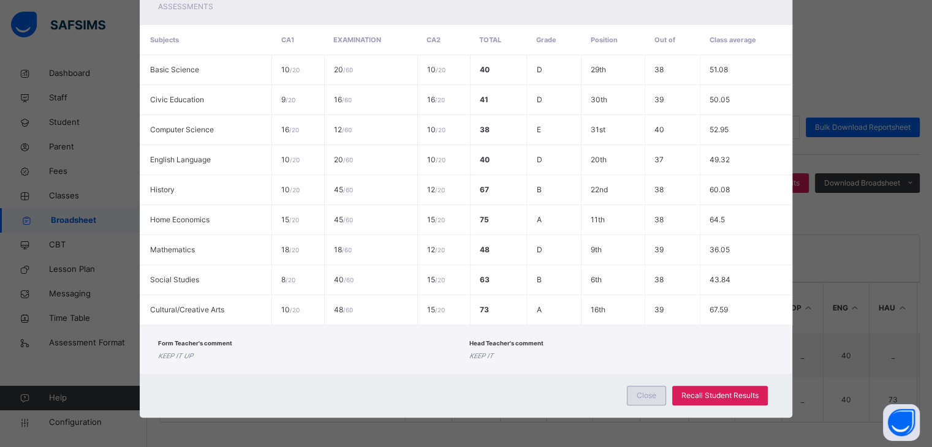
click at [647, 394] on span "Close" at bounding box center [647, 395] width 20 height 11
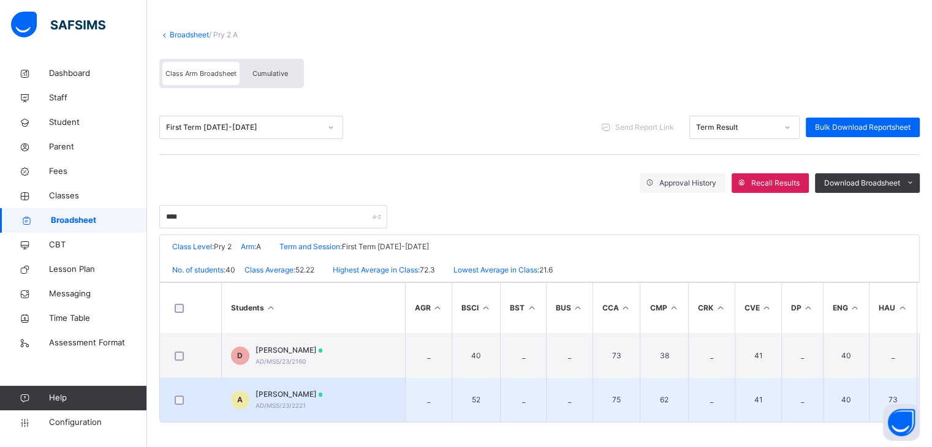
click at [306, 401] on div "ADAMU DAILAMI AD/MSS/23/2221" at bounding box center [289, 400] width 67 height 22
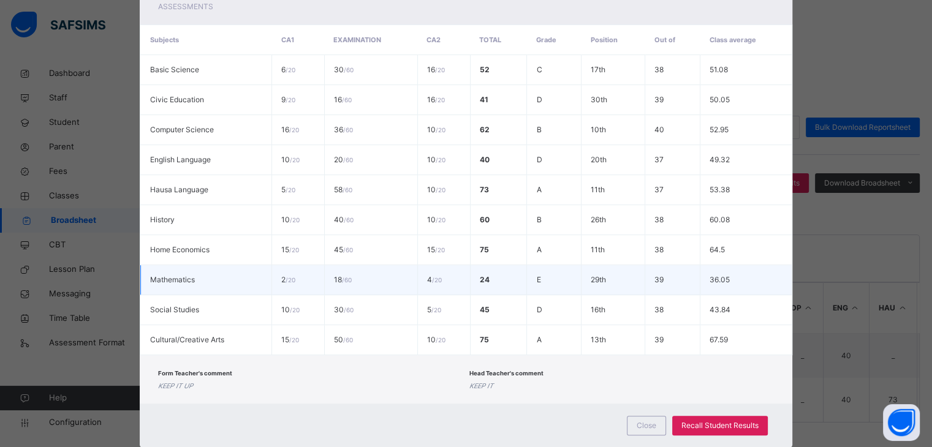
scroll to position [36, 0]
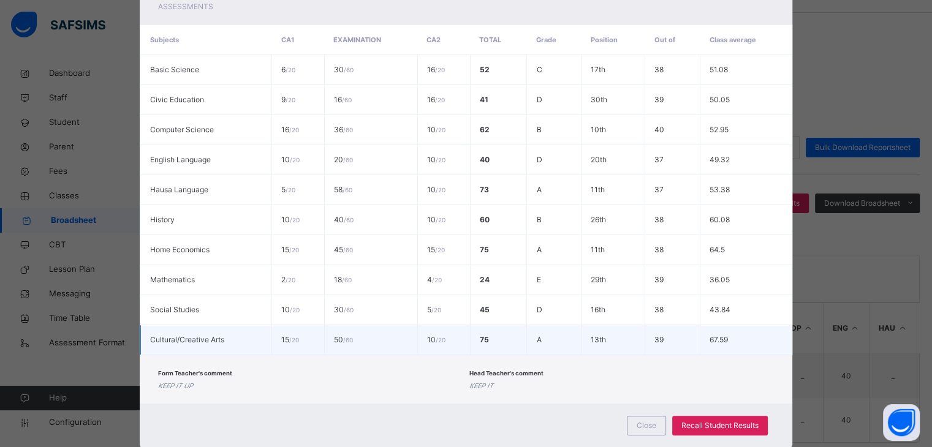
click at [685, 336] on td "39" at bounding box center [672, 340] width 55 height 30
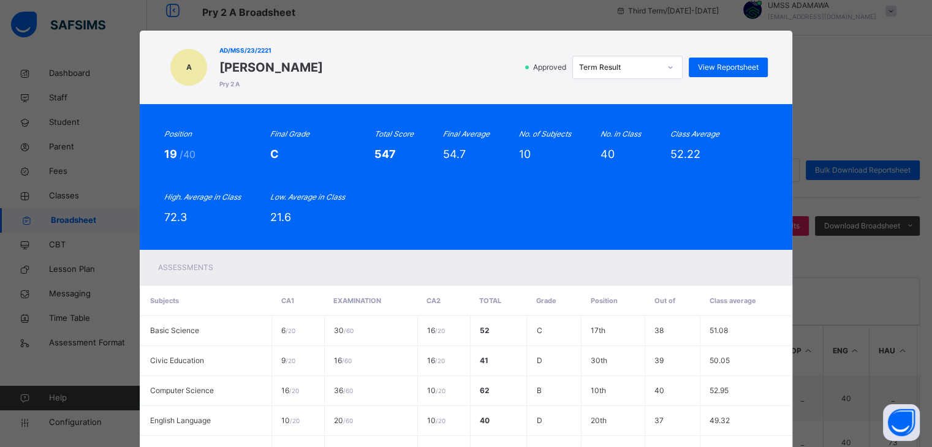
scroll to position [12, 0]
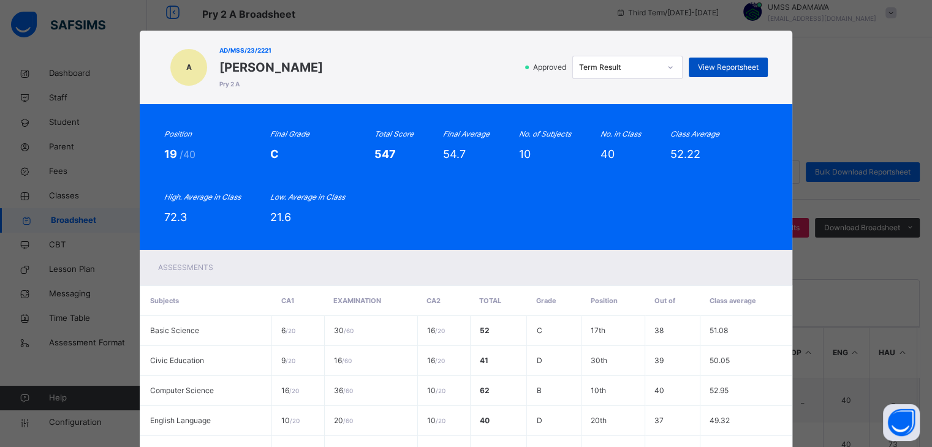
click at [721, 67] on span "View Reportsheet" at bounding box center [728, 67] width 61 height 11
click at [680, 183] on div "Position 19 /40 Final Grade C Total Score 547 Final Average 54.7 No. of Subject…" at bounding box center [466, 177] width 604 height 97
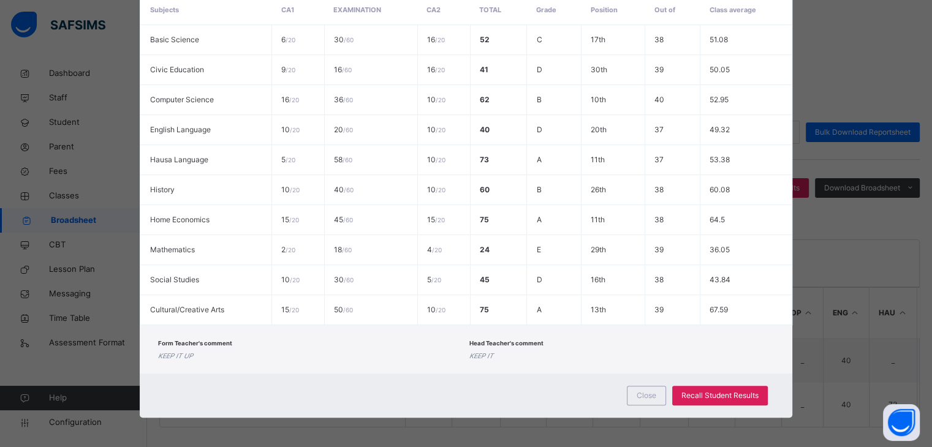
scroll to position [61, 0]
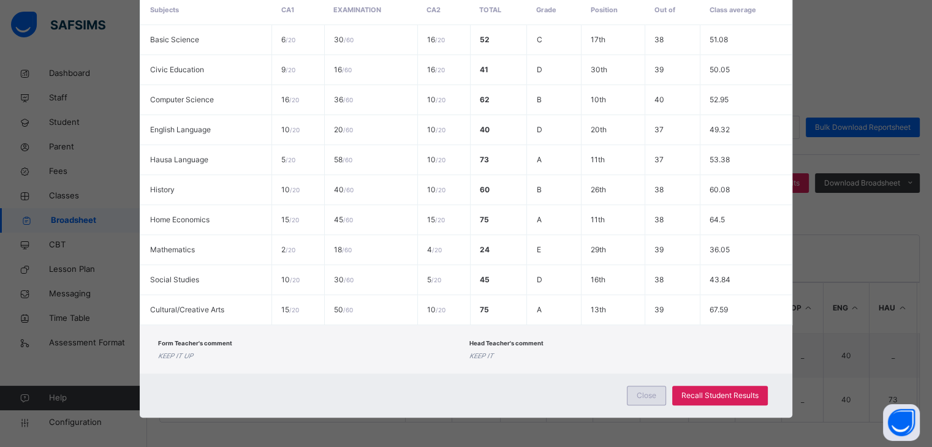
click at [645, 399] on span "Close" at bounding box center [647, 395] width 20 height 11
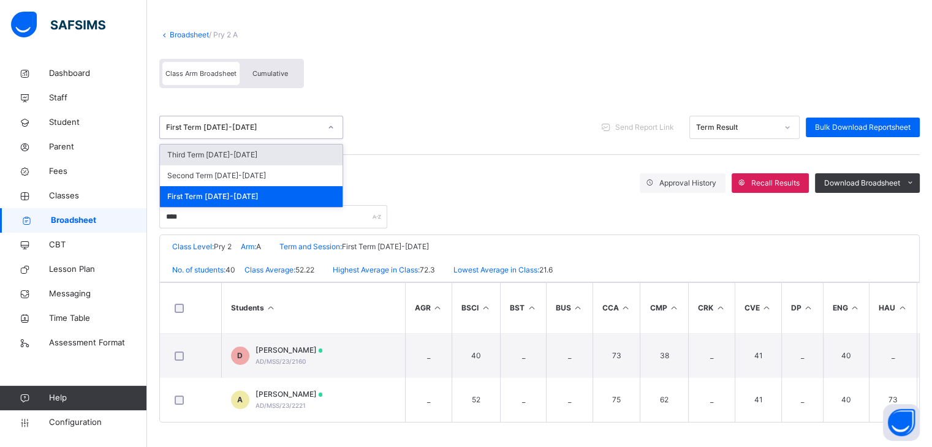
click at [262, 126] on div "First Term 2024-2025" at bounding box center [243, 127] width 154 height 11
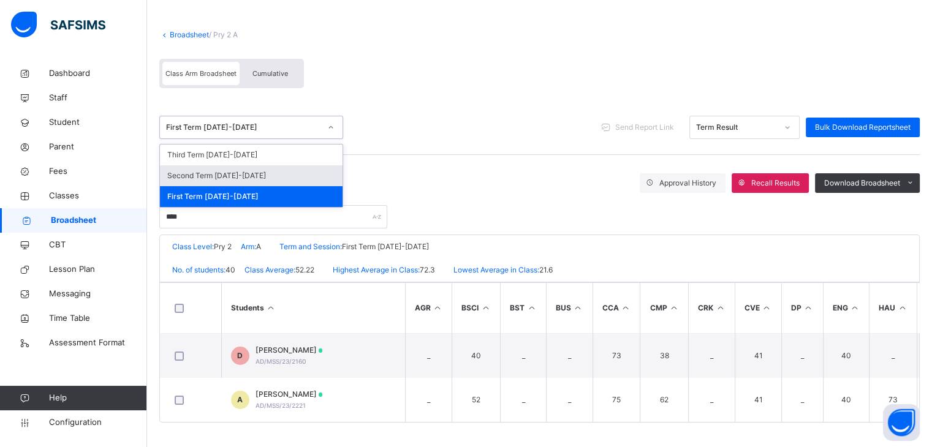
click at [248, 171] on div "Second Term 2024-2025" at bounding box center [251, 175] width 183 height 21
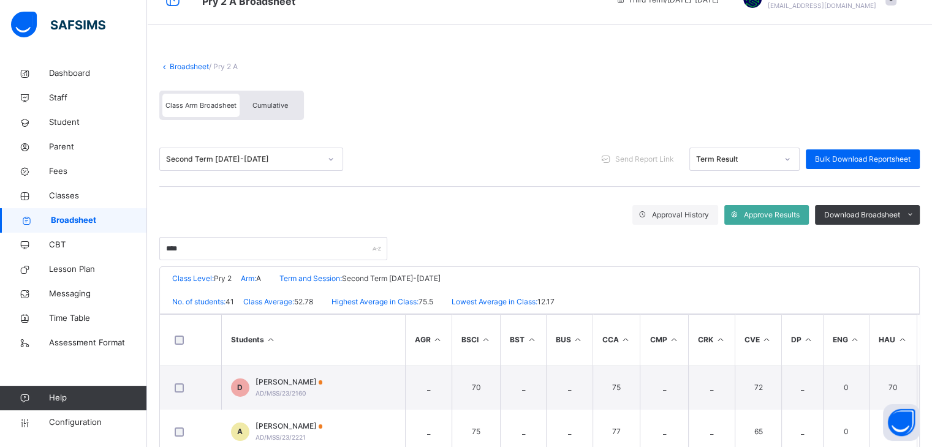
scroll to position [49, 0]
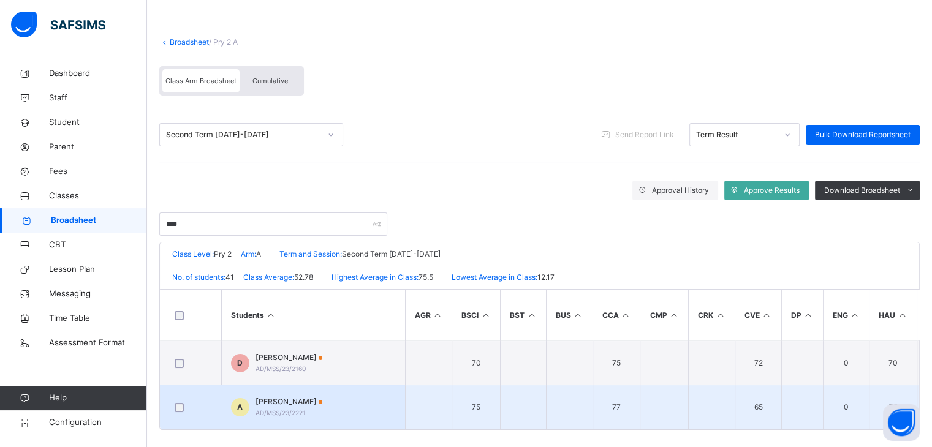
click at [306, 398] on span "ADAMU DAILAMI" at bounding box center [289, 402] width 67 height 11
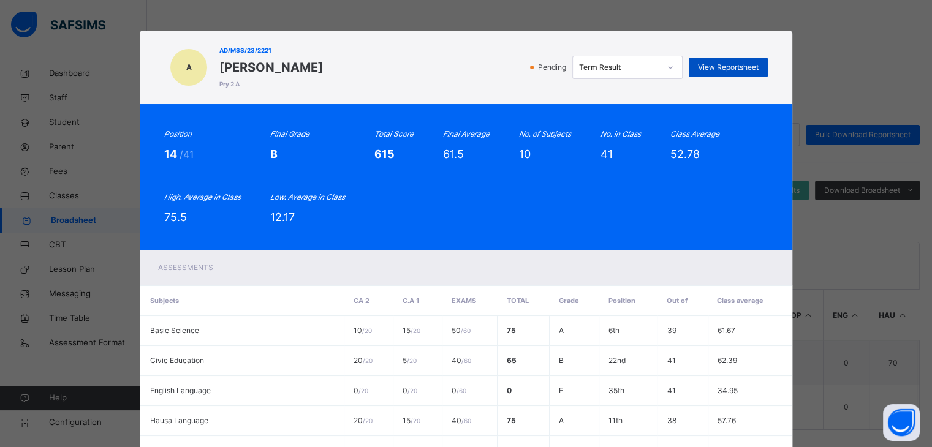
click at [707, 71] on span "View Reportsheet" at bounding box center [728, 67] width 61 height 11
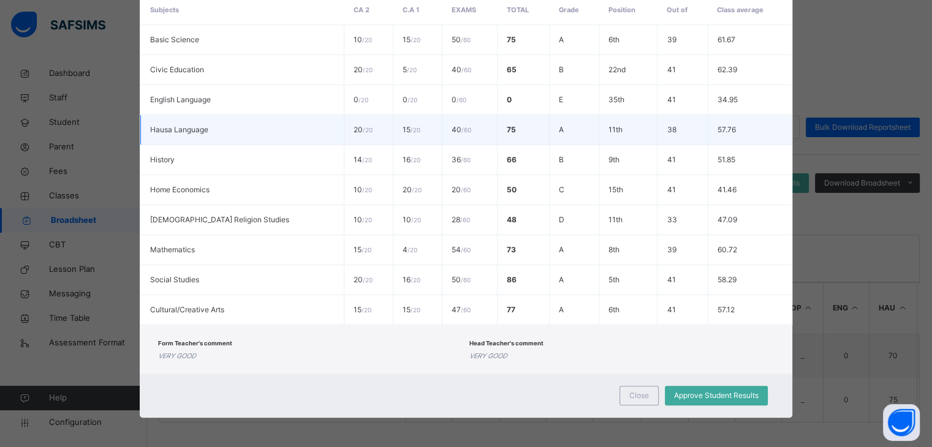
scroll to position [267, 0]
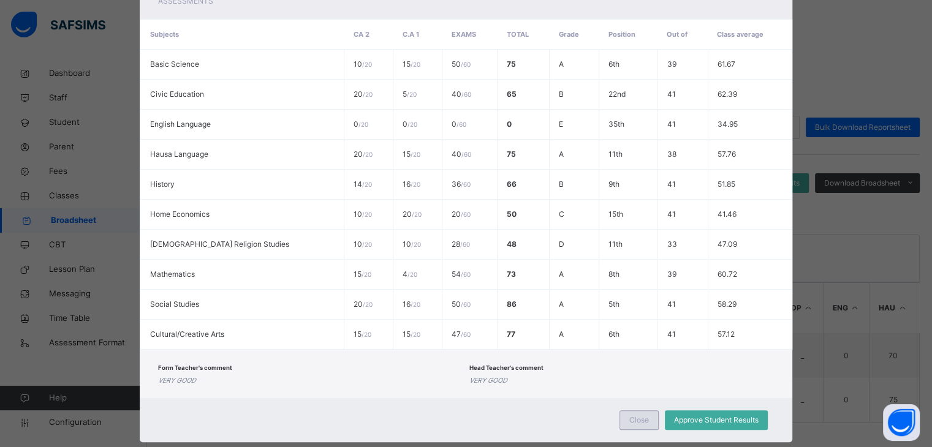
click at [642, 419] on span "Close" at bounding box center [639, 420] width 20 height 11
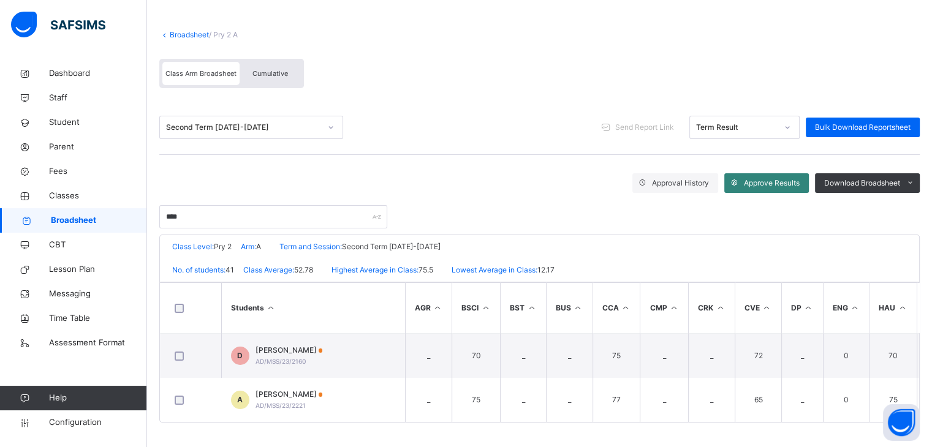
click at [776, 181] on span "Approve Results" at bounding box center [772, 183] width 56 height 11
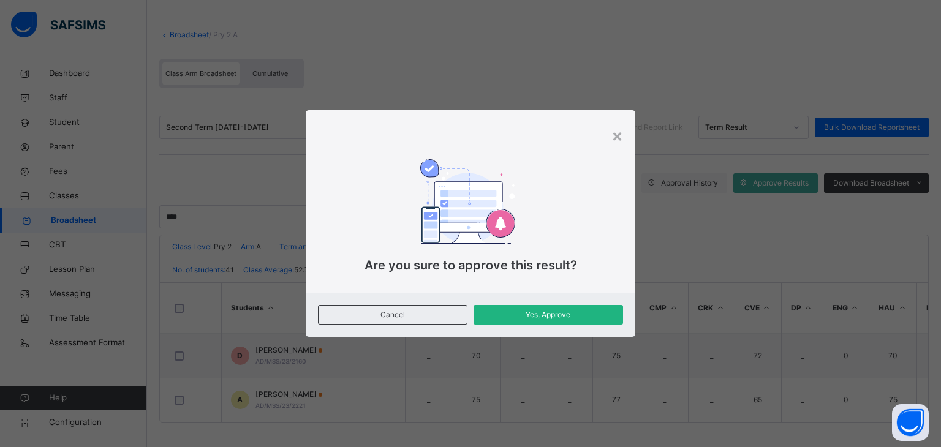
click at [582, 316] on span "Yes, Approve" at bounding box center [548, 315] width 131 height 11
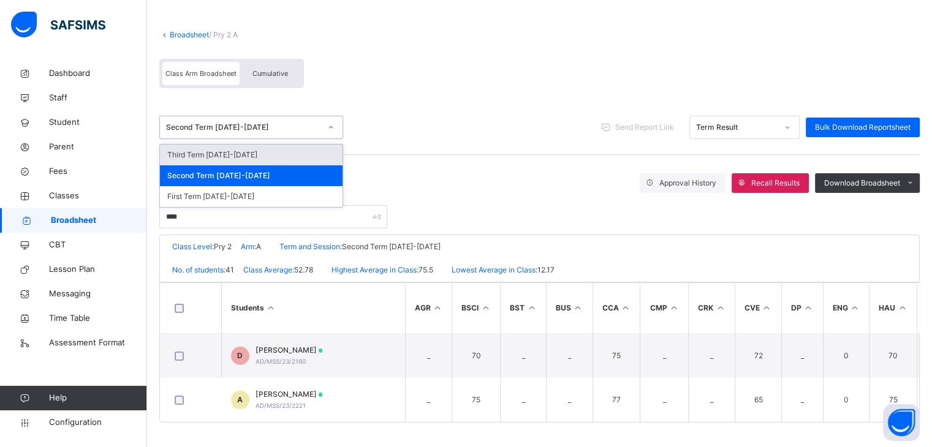
click at [218, 123] on div "Second Term 2024-2025" at bounding box center [243, 127] width 154 height 11
click at [208, 149] on div "Third Term 2024-2025" at bounding box center [251, 155] width 183 height 21
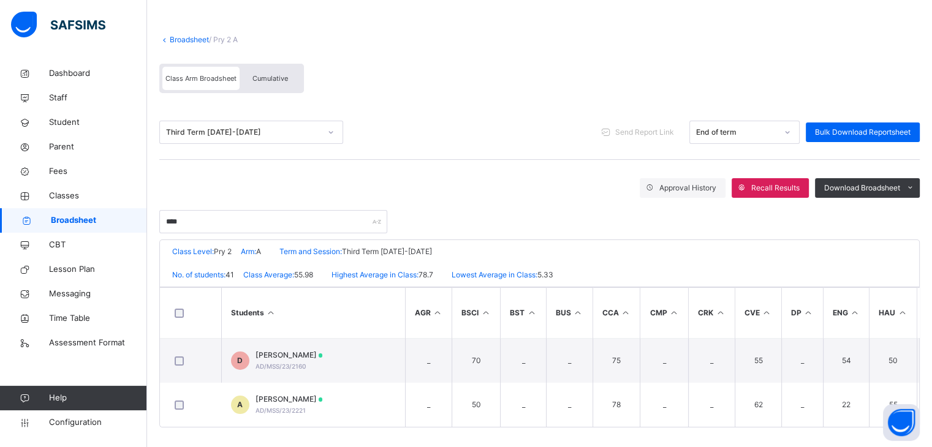
scroll to position [61, 0]
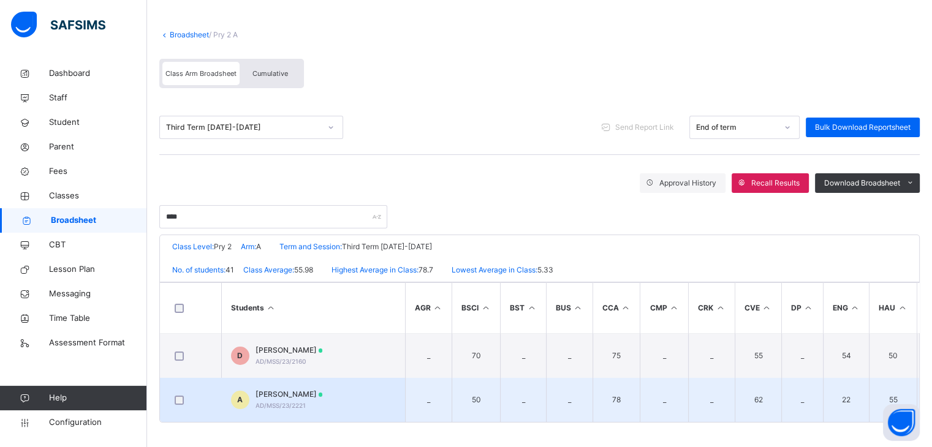
click at [373, 395] on td "A ADAMU DAILAMI AD/MSS/23/2221" at bounding box center [313, 400] width 184 height 44
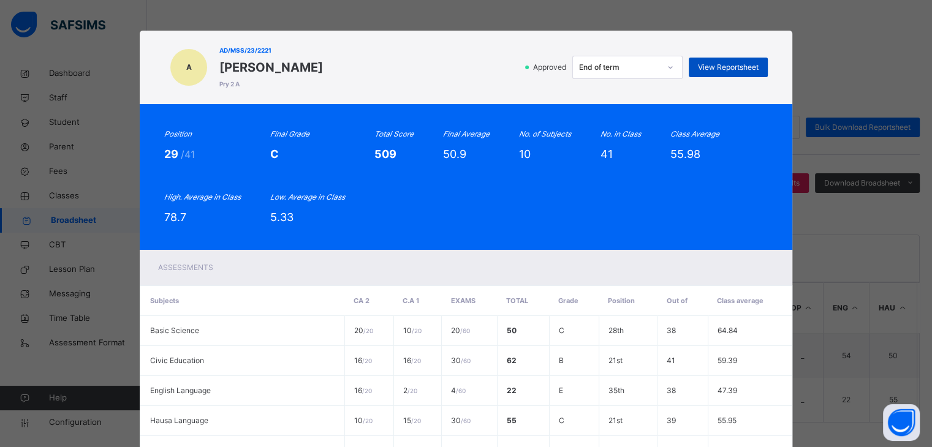
click at [750, 65] on span "View Reportsheet" at bounding box center [728, 67] width 61 height 11
click at [538, 251] on div "Assessments" at bounding box center [466, 268] width 653 height 36
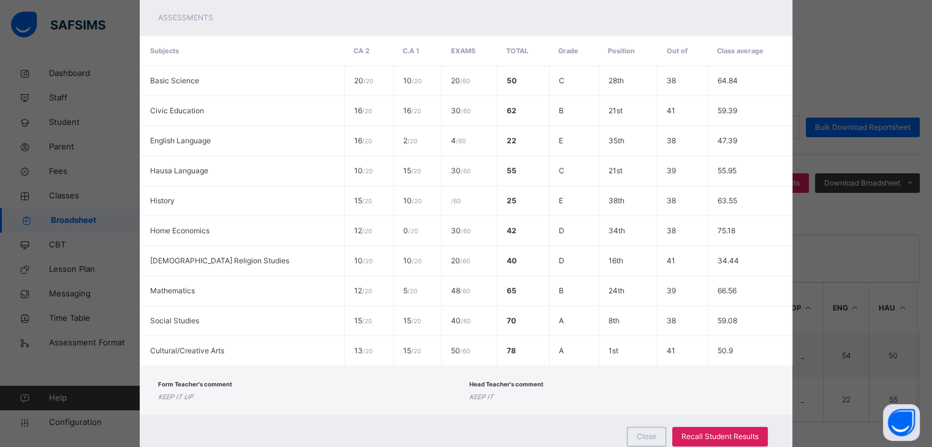
scroll to position [291, 0]
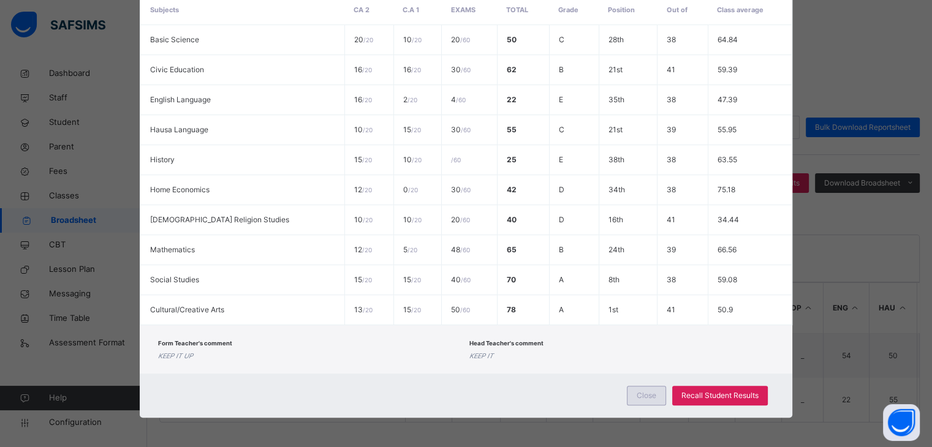
click at [649, 395] on span "Close" at bounding box center [647, 395] width 20 height 11
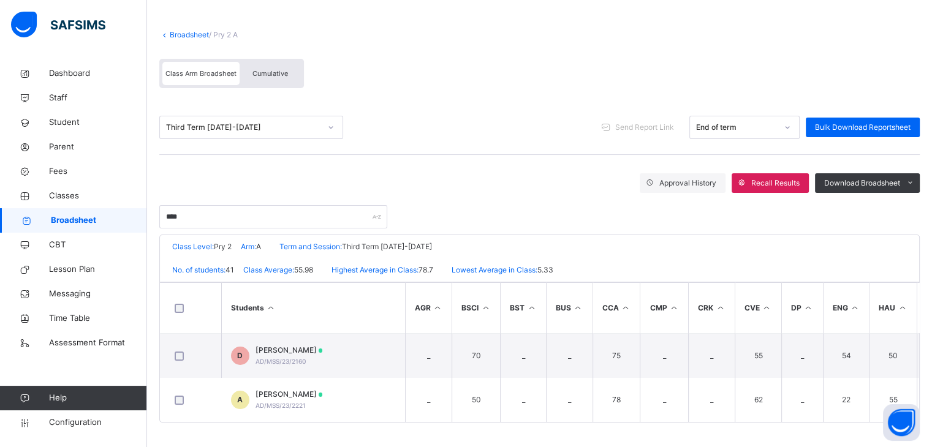
click at [189, 30] on link "Broadsheet" at bounding box center [189, 34] width 39 height 9
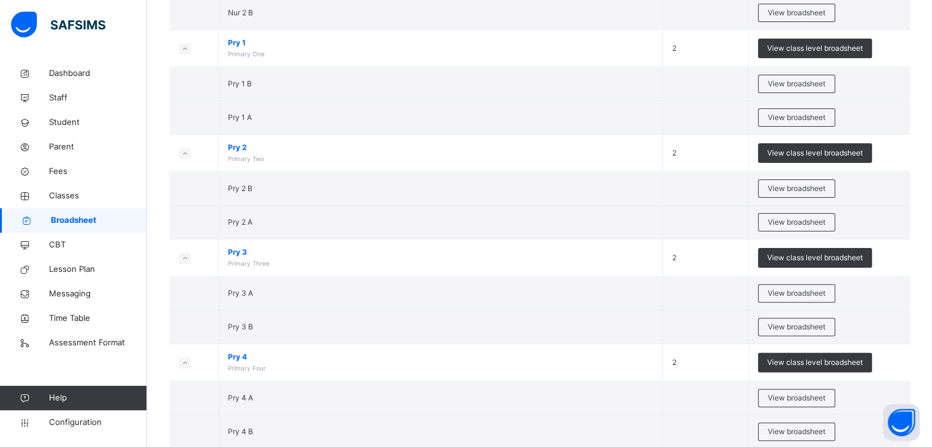
scroll to position [335, 0]
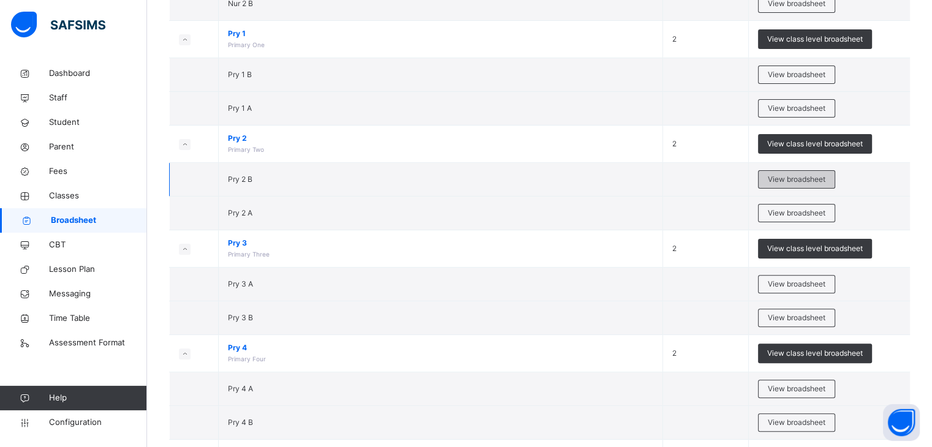
click at [815, 177] on span "View broadsheet" at bounding box center [797, 179] width 58 height 11
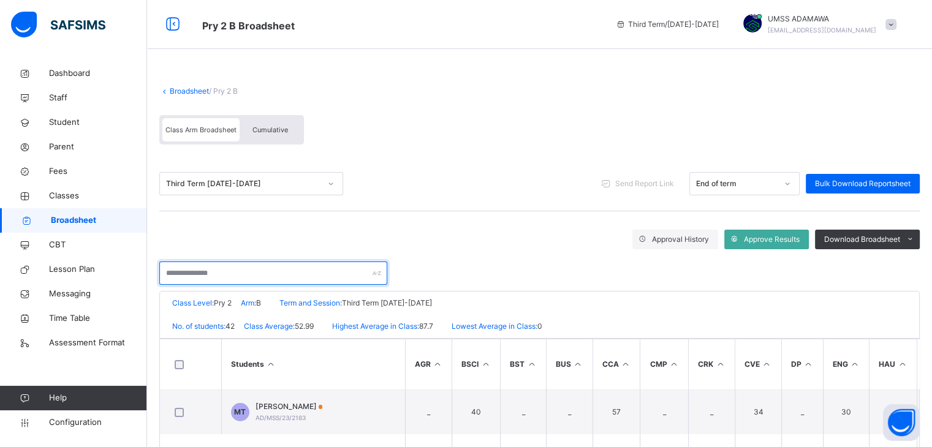
click at [229, 274] on input "text" at bounding box center [273, 273] width 228 height 23
type input "*"
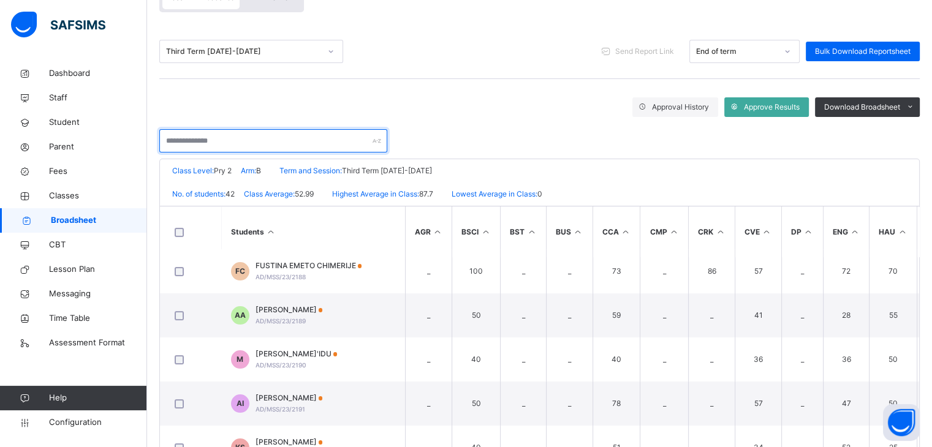
scroll to position [238, 0]
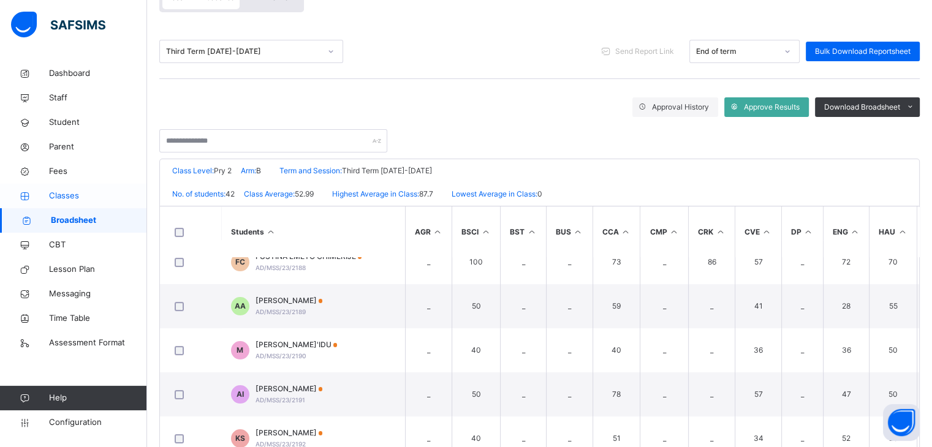
click at [69, 194] on span "Classes" at bounding box center [98, 196] width 98 height 12
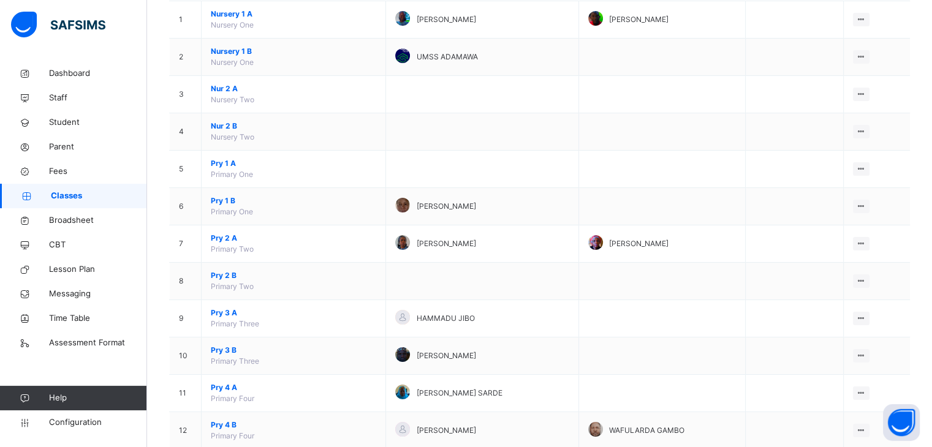
scroll to position [156, 0]
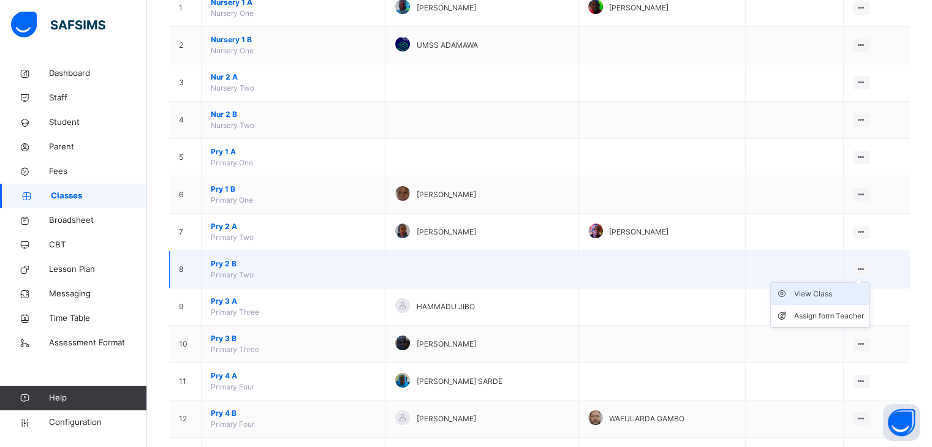
click at [834, 297] on div "View Class" at bounding box center [829, 294] width 70 height 12
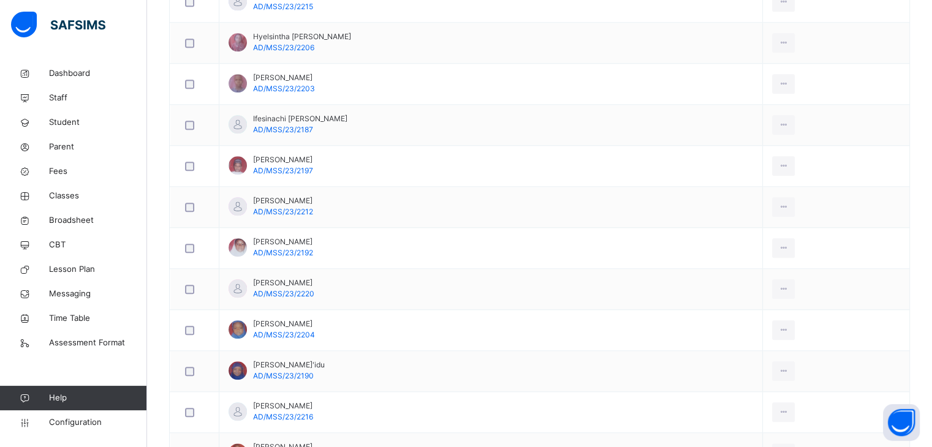
scroll to position [1328, 0]
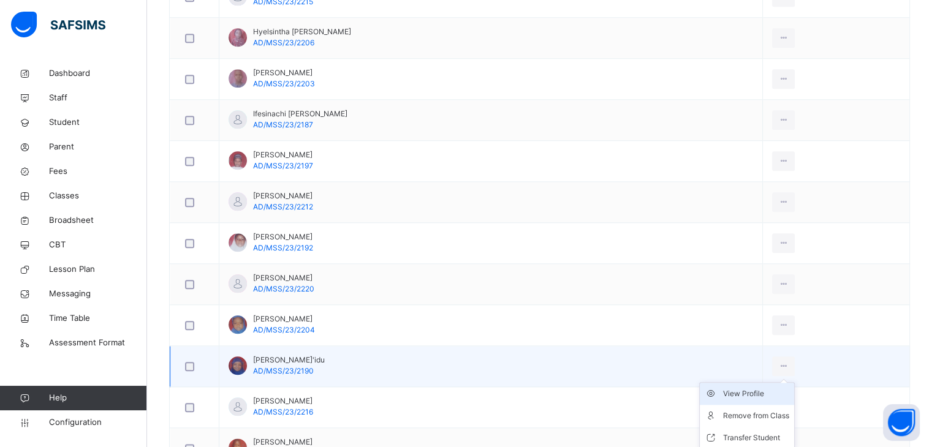
click at [749, 390] on div "View Profile" at bounding box center [756, 394] width 66 height 12
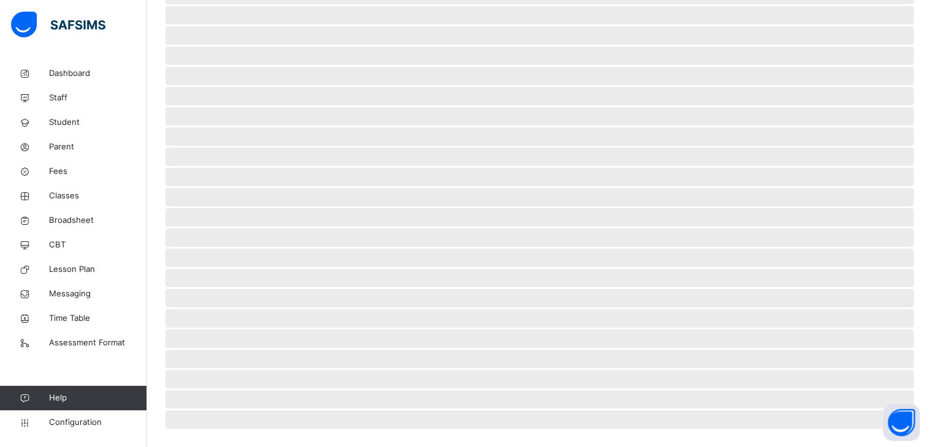
scroll to position [228, 0]
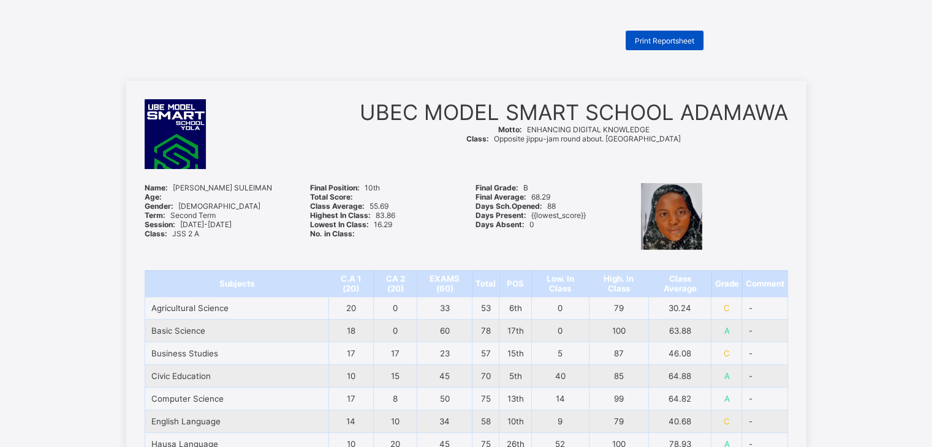
click at [652, 38] on span "Print Reportsheet" at bounding box center [664, 40] width 59 height 9
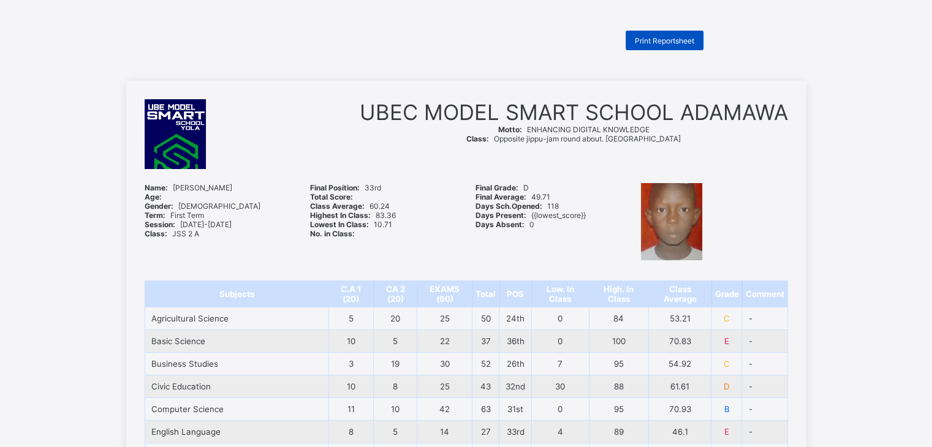
click at [647, 38] on span "Print Reportsheet" at bounding box center [664, 40] width 59 height 9
click at [683, 34] on div "Print Reportsheet" at bounding box center [665, 41] width 78 height 20
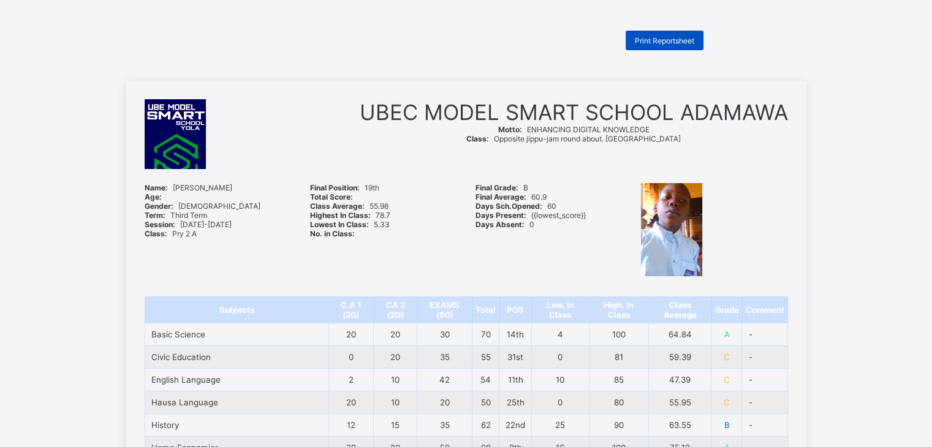
click at [657, 37] on span "Print Reportsheet" at bounding box center [664, 40] width 59 height 9
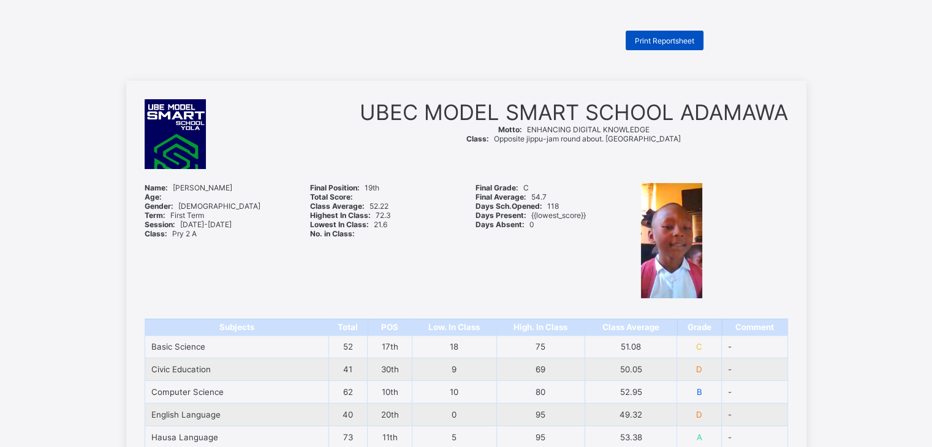
click at [648, 40] on span "Print Reportsheet" at bounding box center [664, 40] width 59 height 9
click at [676, 43] on span "Print Reportsheet" at bounding box center [664, 40] width 59 height 9
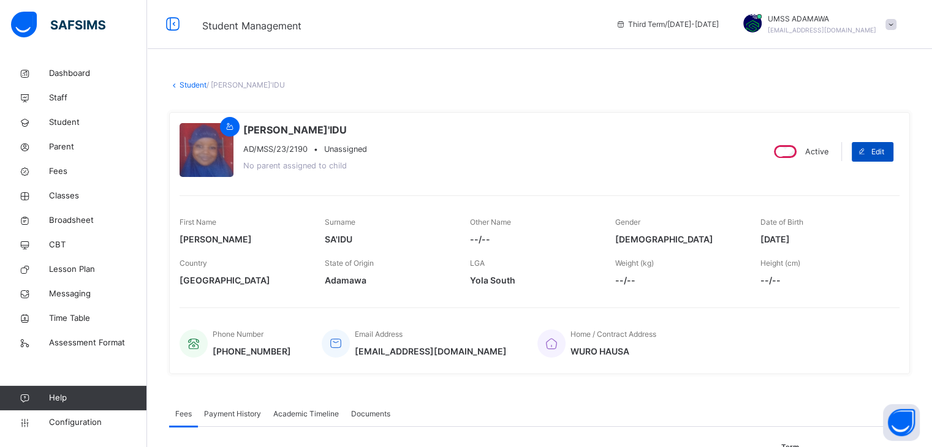
click at [872, 151] on span at bounding box center [862, 152] width 20 height 20
select select "**"
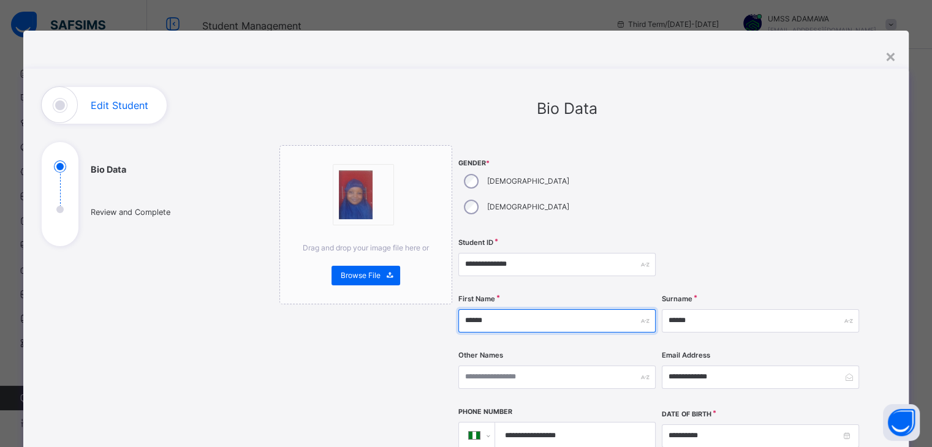
click at [474, 310] on input "******" at bounding box center [556, 321] width 197 height 23
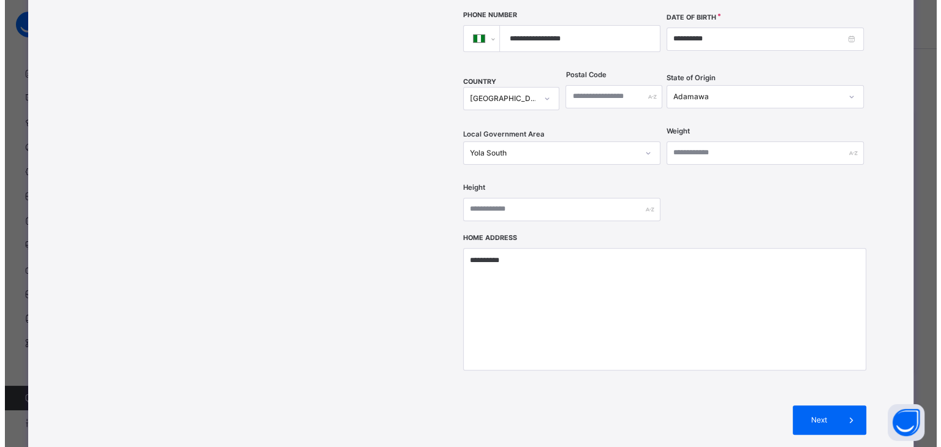
scroll to position [400, 0]
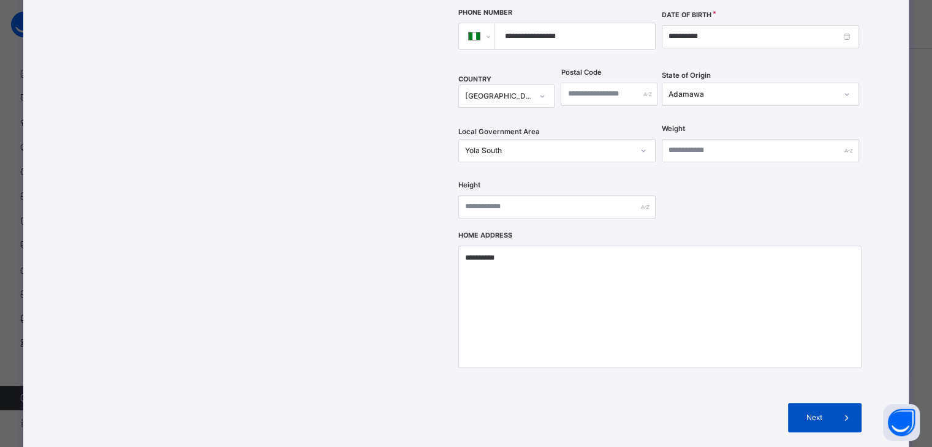
type input "*******"
click at [837, 403] on span at bounding box center [846, 417] width 29 height 29
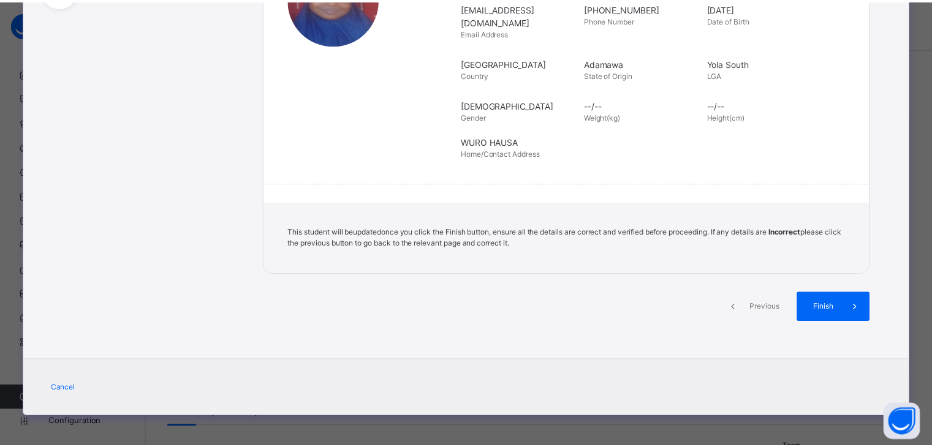
scroll to position [226, 0]
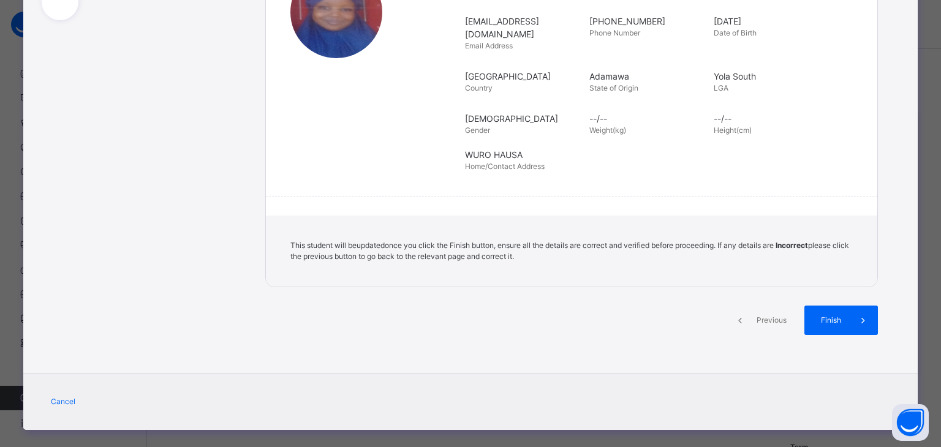
click at [837, 378] on div "Cancel" at bounding box center [470, 401] width 894 height 57
click at [835, 315] on span "Finish" at bounding box center [831, 320] width 35 height 11
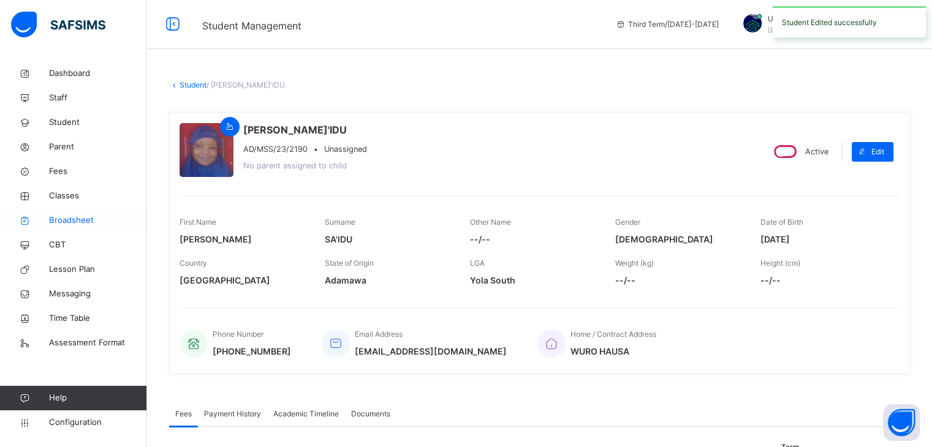
click at [75, 228] on link "Broadsheet" at bounding box center [73, 220] width 147 height 25
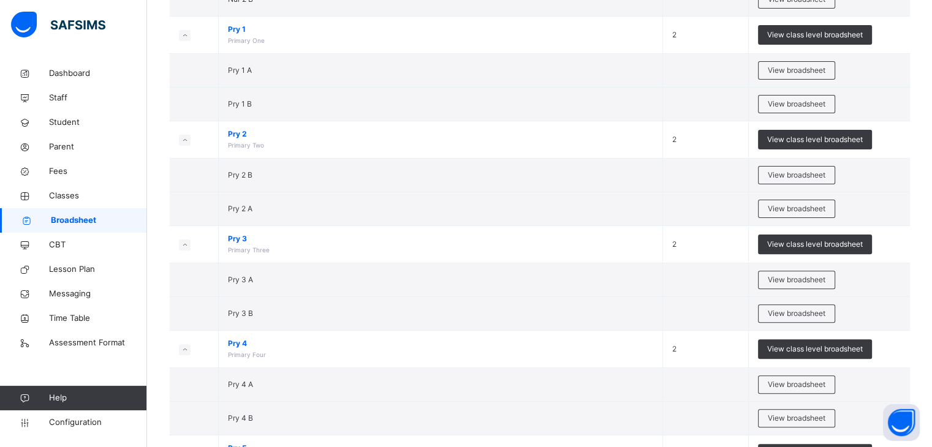
scroll to position [341, 0]
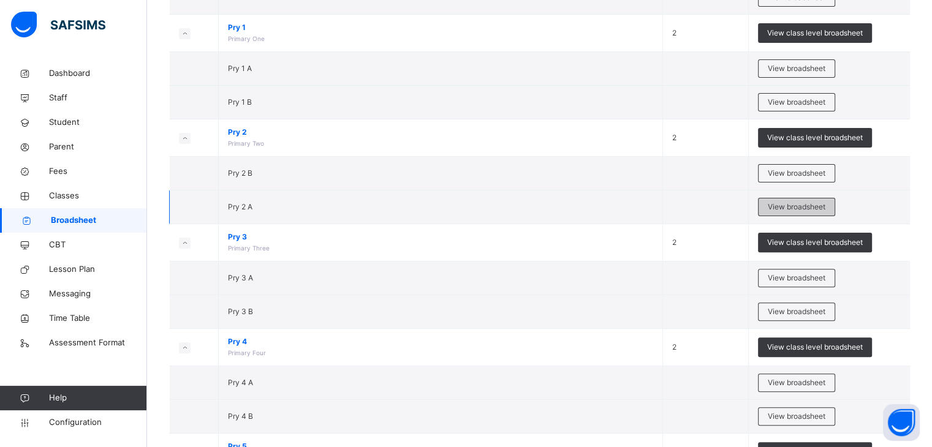
click at [824, 202] on span "View broadsheet" at bounding box center [797, 207] width 58 height 11
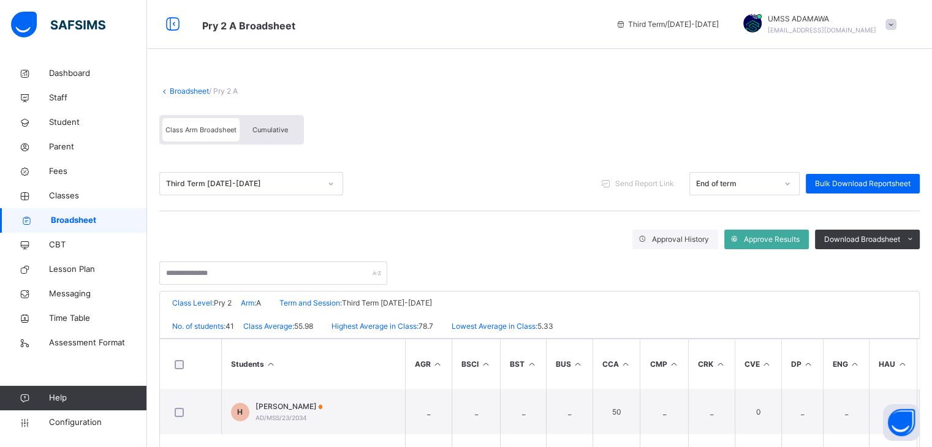
click at [186, 89] on link "Broadsheet" at bounding box center [189, 90] width 39 height 9
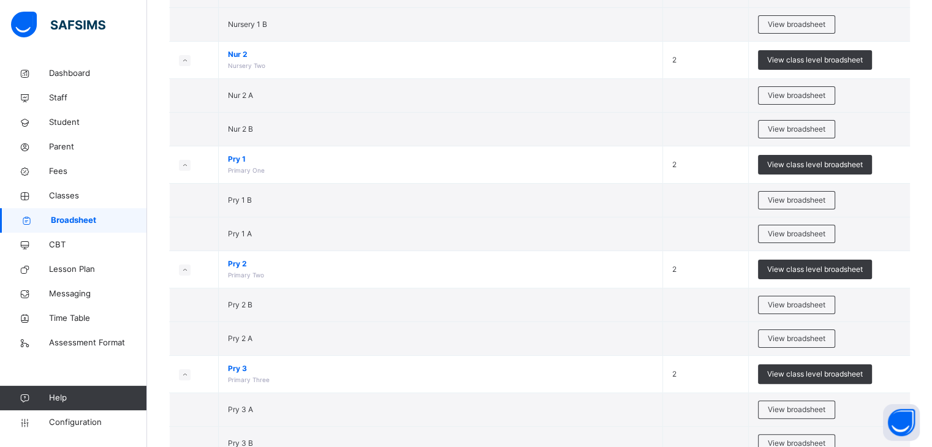
scroll to position [215, 0]
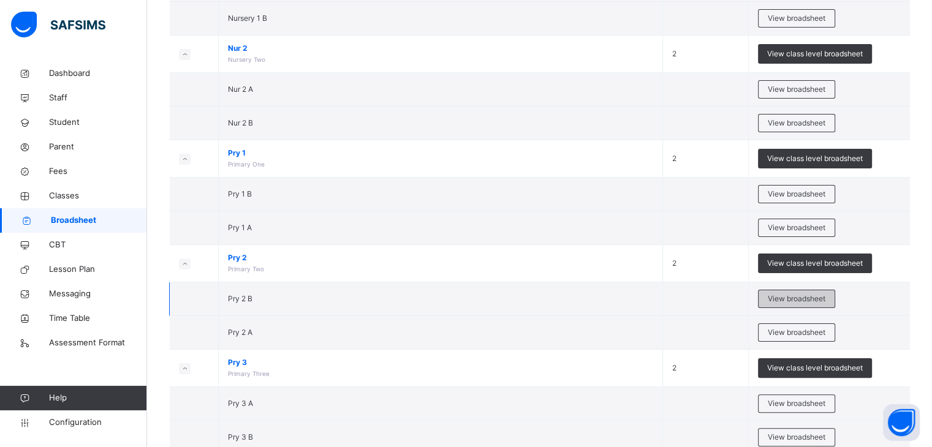
click at [811, 291] on div "View broadsheet" at bounding box center [796, 299] width 77 height 18
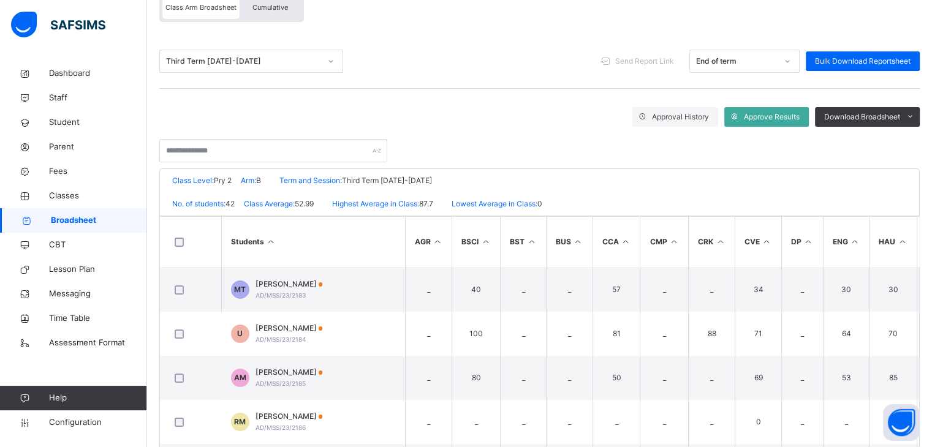
scroll to position [138, 0]
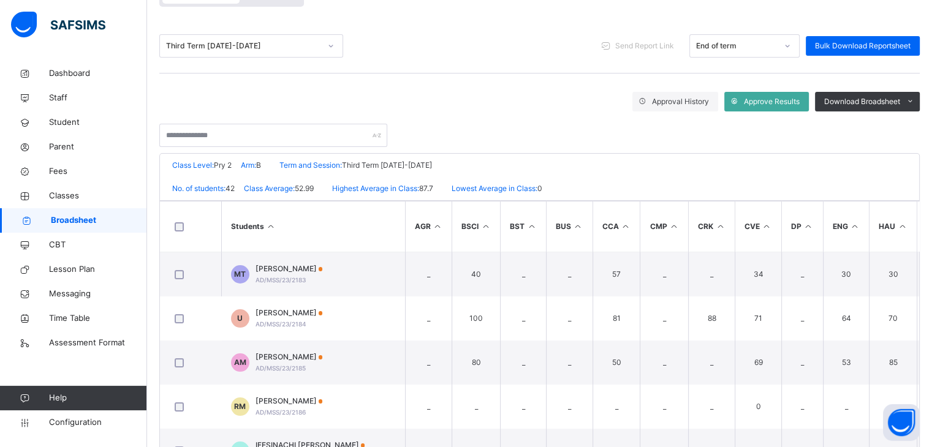
click at [243, 148] on div "Broadsheet / Pry 2 B Class Arm Broadsheet Cumulative Third Term 2024-2025 Send …" at bounding box center [539, 227] width 785 height 609
click at [194, 139] on input "text" at bounding box center [273, 135] width 228 height 23
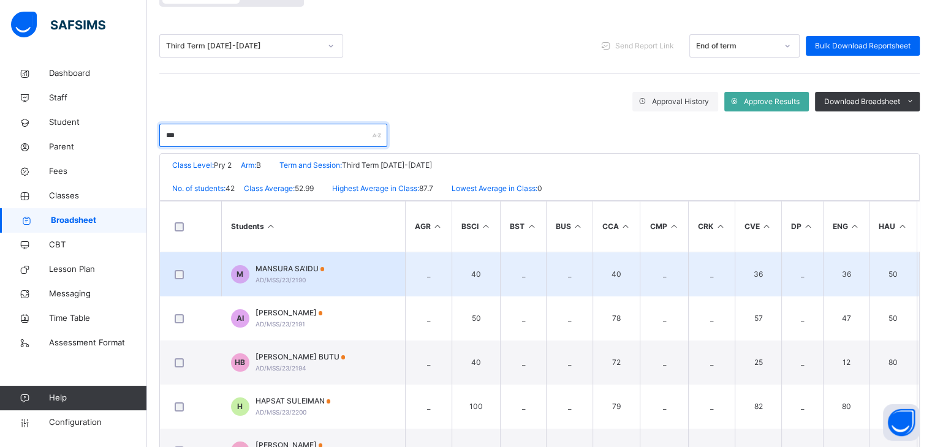
type input "***"
click at [277, 267] on span "MANSURA SA'IDU" at bounding box center [290, 269] width 69 height 11
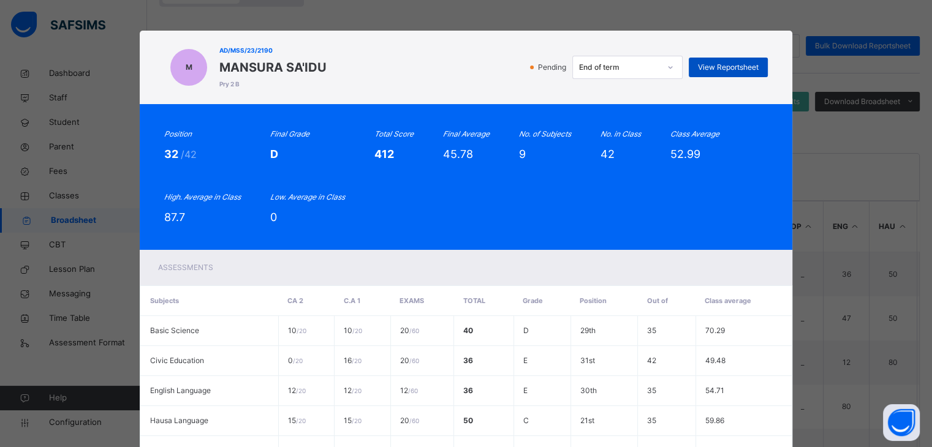
click at [716, 69] on span "View Reportsheet" at bounding box center [728, 67] width 61 height 11
click at [610, 191] on div "Position 32 /42 Final Grade D Total Score 412 Final Average 45.78 No. of Subjec…" at bounding box center [466, 177] width 604 height 97
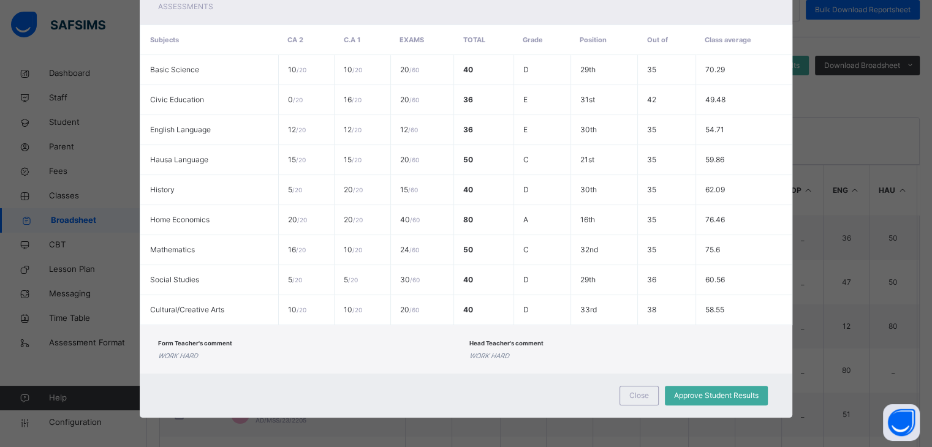
scroll to position [222, 0]
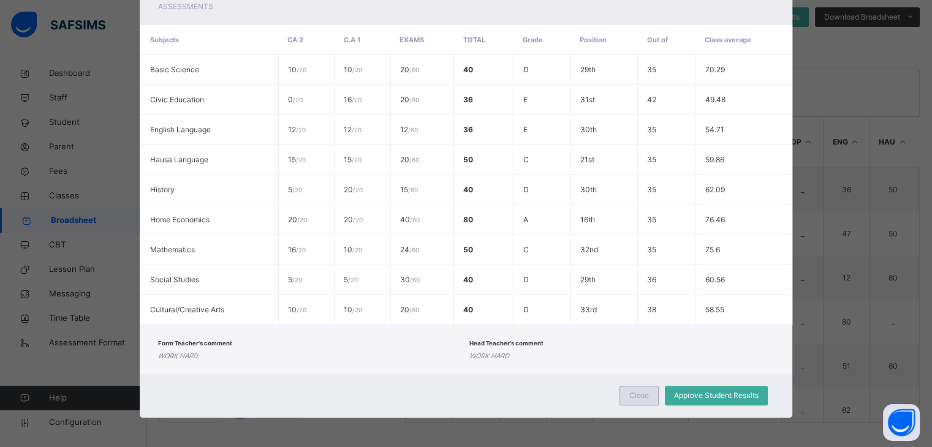
click at [644, 396] on span "Close" at bounding box center [639, 395] width 20 height 11
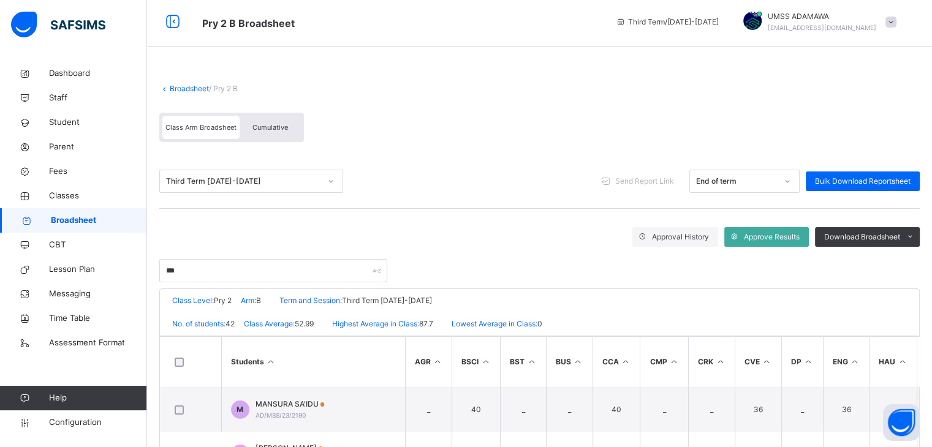
scroll to position [0, 0]
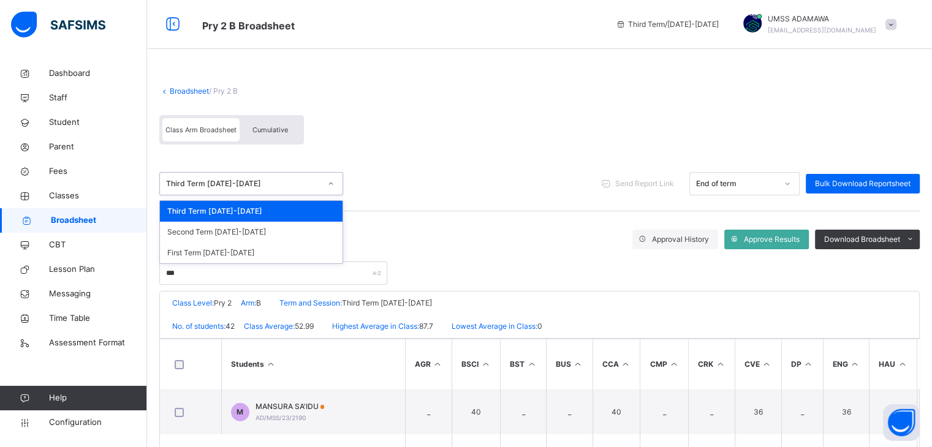
click at [243, 190] on div "Third Term 2024-2025" at bounding box center [239, 184] width 159 height 19
click at [225, 229] on div "Second Term 2024-2025" at bounding box center [251, 232] width 183 height 21
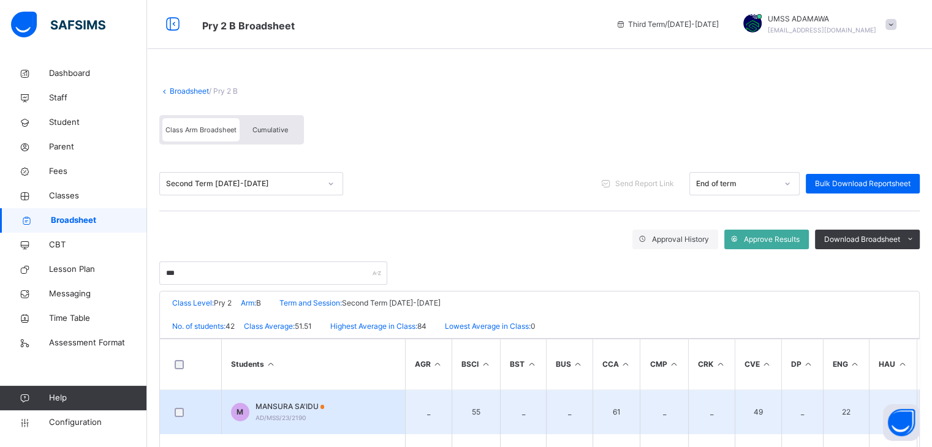
click at [309, 403] on span "MANSURA SA'IDU" at bounding box center [290, 406] width 69 height 11
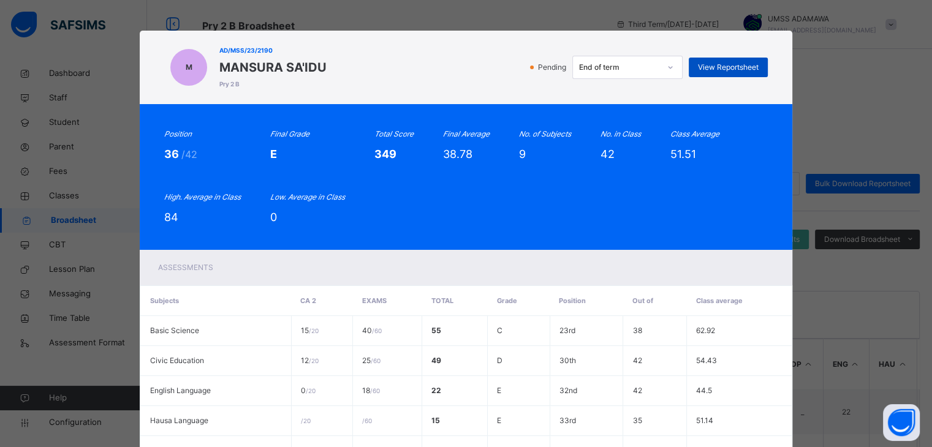
click at [714, 70] on span "View Reportsheet" at bounding box center [728, 67] width 61 height 11
click at [569, 177] on div "Position 36 /42 Final Grade E Total Score 349 Final Average 38.78 No. of Subjec…" at bounding box center [466, 177] width 604 height 97
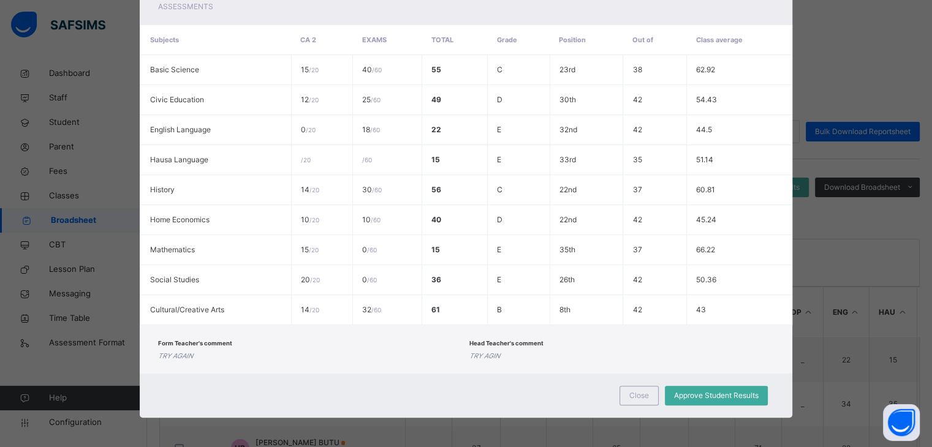
scroll to position [98, 0]
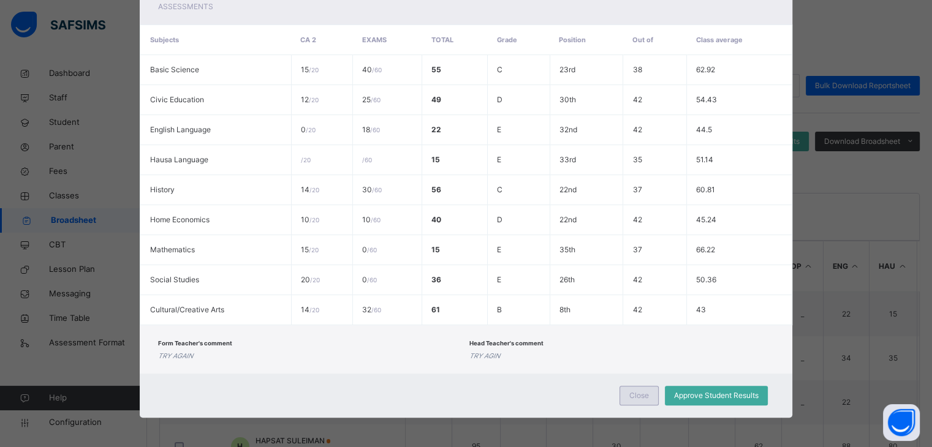
click at [645, 401] on div "Close" at bounding box center [639, 396] width 39 height 20
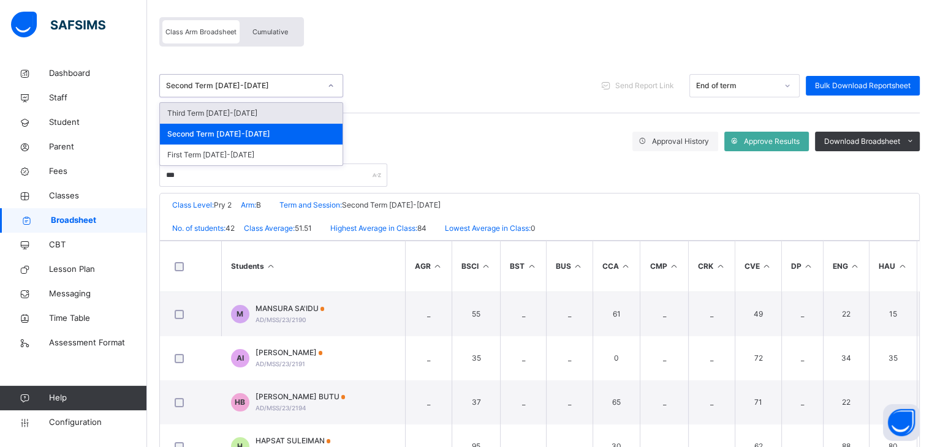
click at [216, 88] on div "Second Term 2024-2025" at bounding box center [243, 85] width 154 height 11
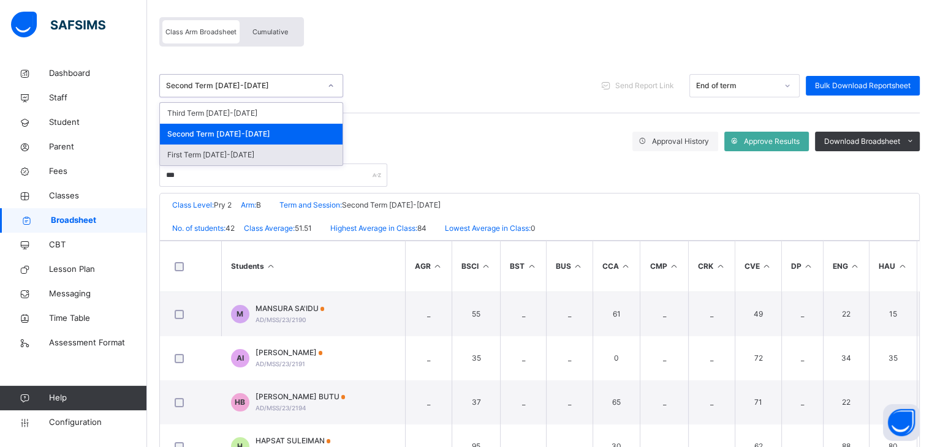
click at [218, 154] on div "First Term 2024-2025" at bounding box center [251, 155] width 183 height 21
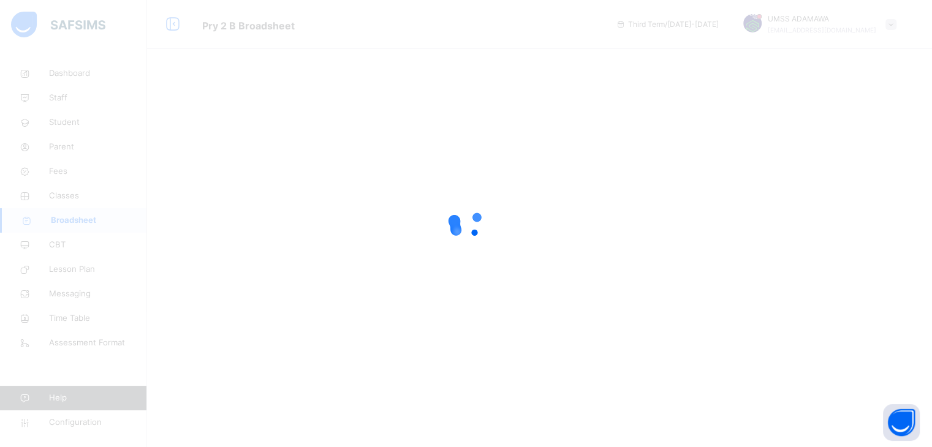
scroll to position [0, 0]
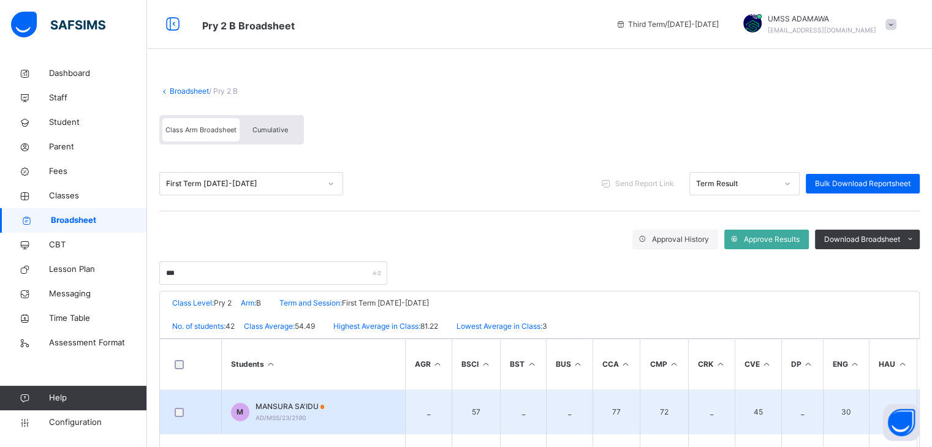
click at [319, 402] on span "MANSURA SA'IDU" at bounding box center [290, 406] width 69 height 11
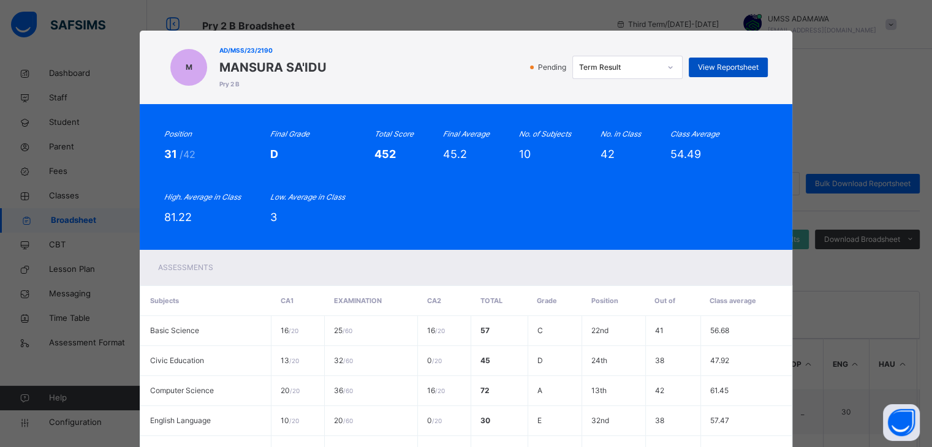
click at [712, 68] on span "View Reportsheet" at bounding box center [728, 67] width 61 height 11
click at [557, 131] on icon "No. of Subjects" at bounding box center [545, 133] width 52 height 9
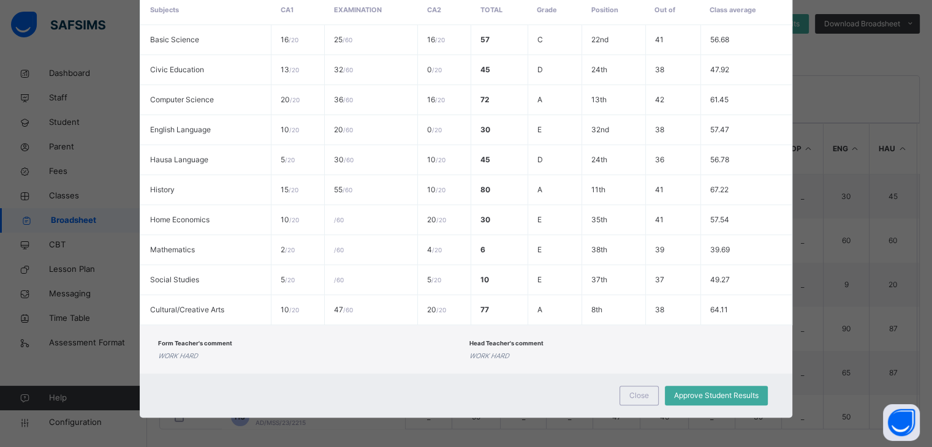
scroll to position [221, 0]
click at [636, 398] on span "Close" at bounding box center [639, 395] width 20 height 11
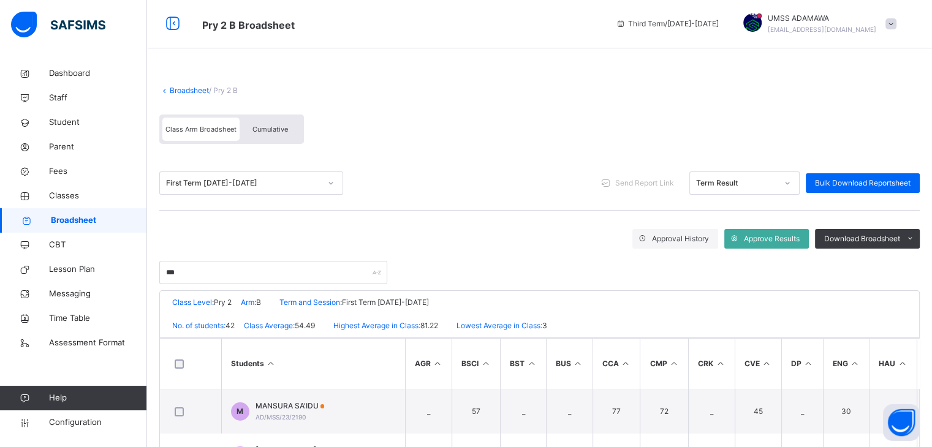
scroll to position [0, 0]
click at [177, 22] on icon at bounding box center [172, 24] width 21 height 22
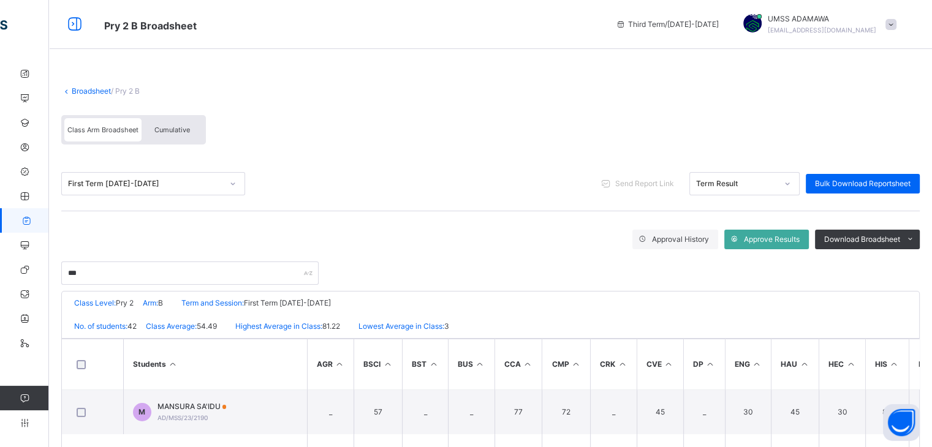
click at [88, 90] on link "Broadsheet" at bounding box center [91, 90] width 39 height 9
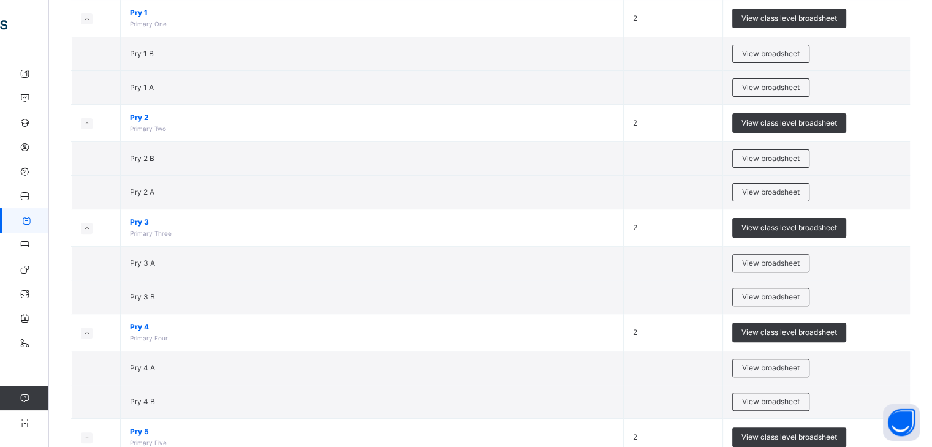
scroll to position [357, 0]
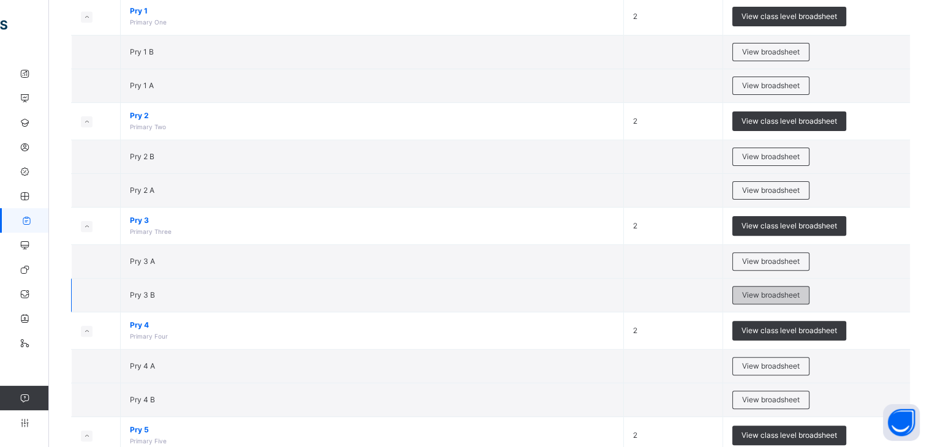
click at [798, 290] on span "View broadsheet" at bounding box center [771, 295] width 58 height 11
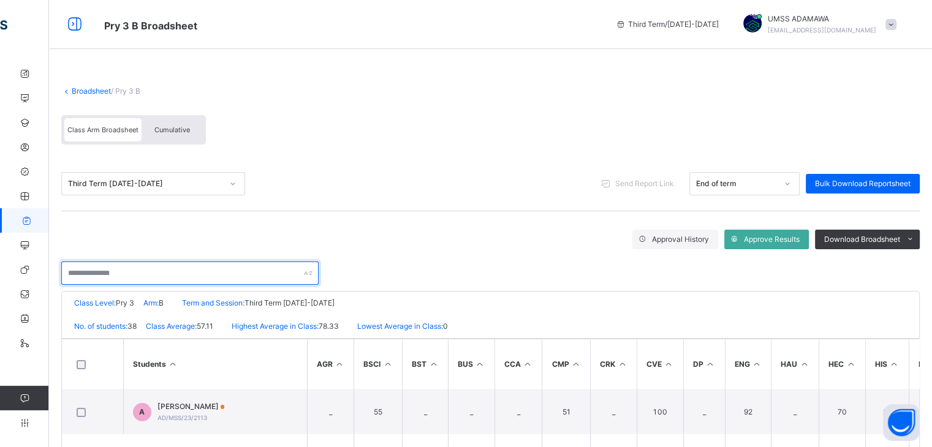
click at [101, 278] on input "text" at bounding box center [189, 273] width 257 height 23
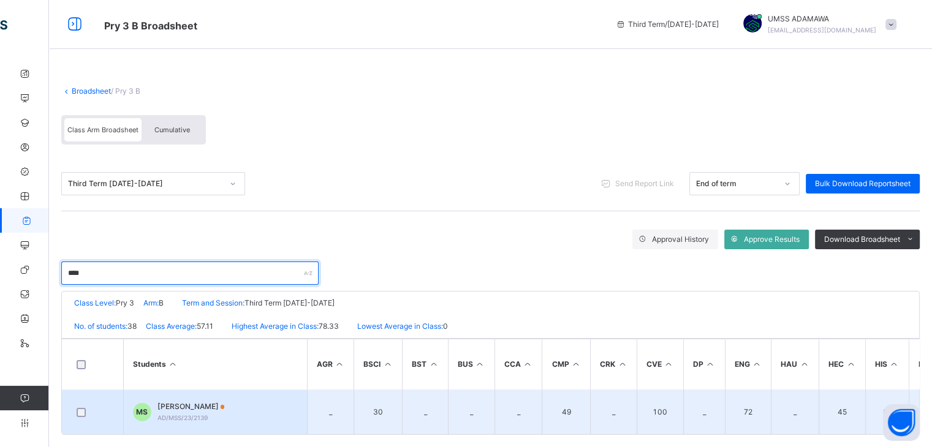
type input "****"
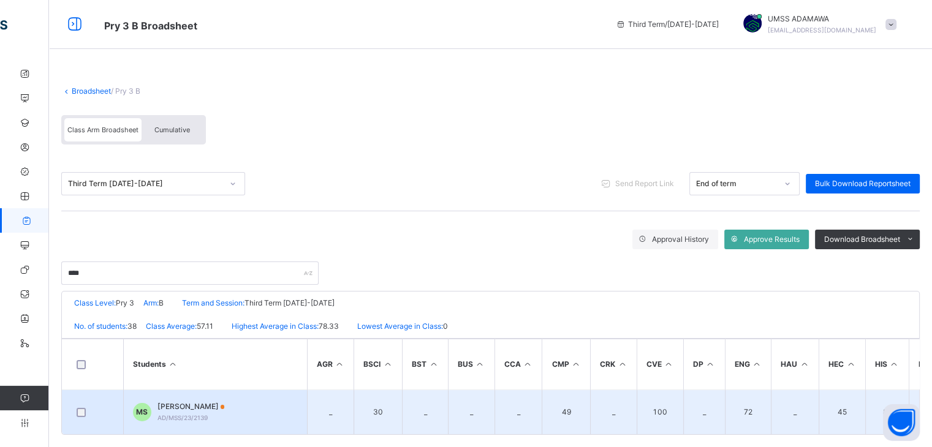
click at [187, 415] on span "AD/MSS/23/2139" at bounding box center [183, 417] width 50 height 7
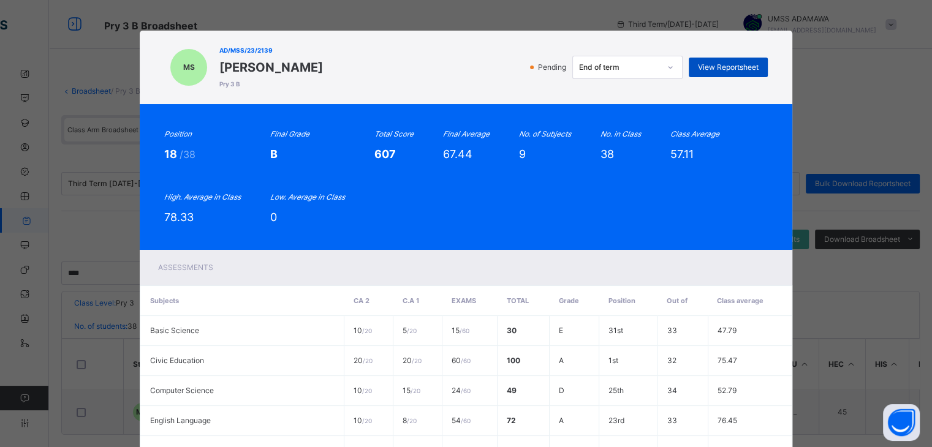
click at [713, 64] on span "View Reportsheet" at bounding box center [728, 67] width 61 height 11
click at [630, 58] on div "End of term" at bounding box center [616, 67] width 86 height 19
click at [617, 50] on div "MS AD/MSS/23/2139 MUHAMMED ABDULLAHI SAJO Pry 3 B Pending End of term View Repo…" at bounding box center [466, 67] width 604 height 49
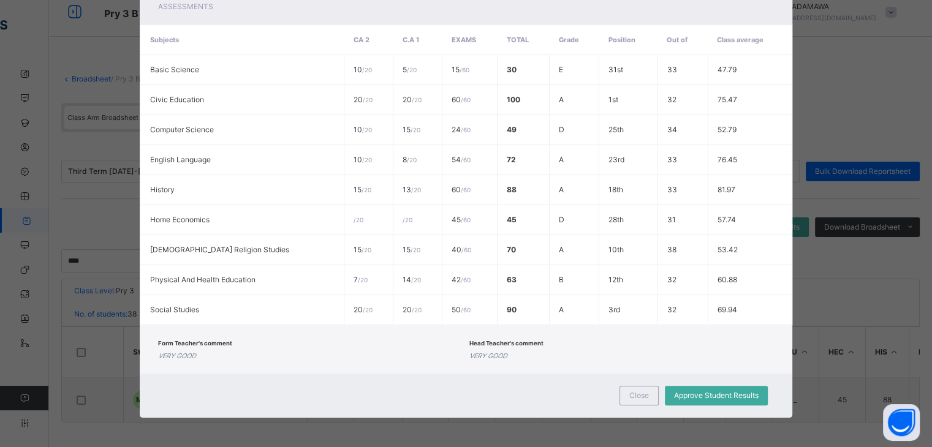
scroll to position [17, 0]
click at [647, 395] on span "Close" at bounding box center [639, 395] width 20 height 11
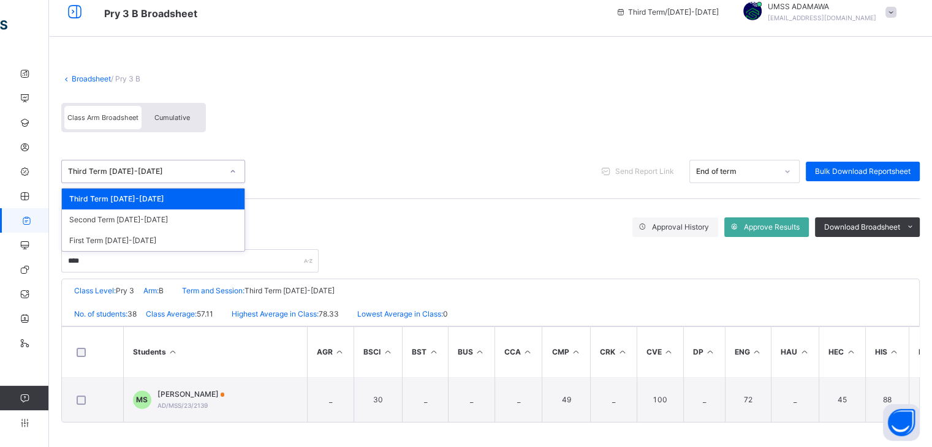
click at [158, 167] on div "Third Term 2024-2025" at bounding box center [145, 171] width 154 height 11
click at [147, 215] on div "Second Term 2024-2025" at bounding box center [153, 220] width 183 height 21
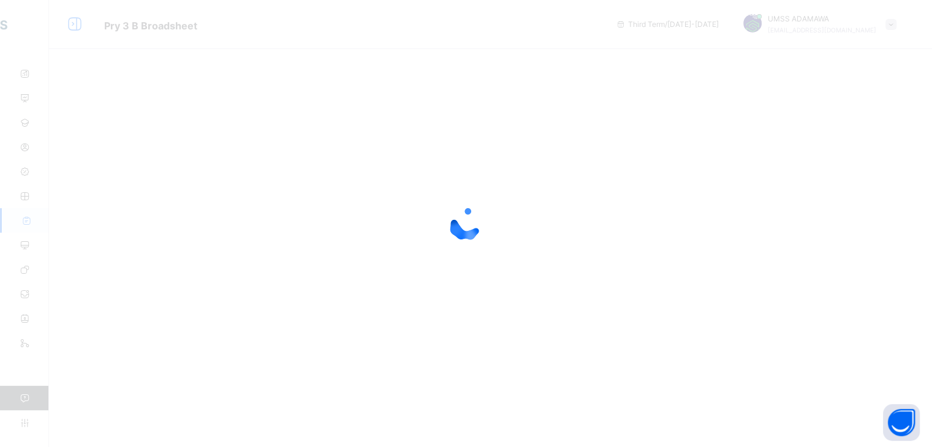
scroll to position [0, 0]
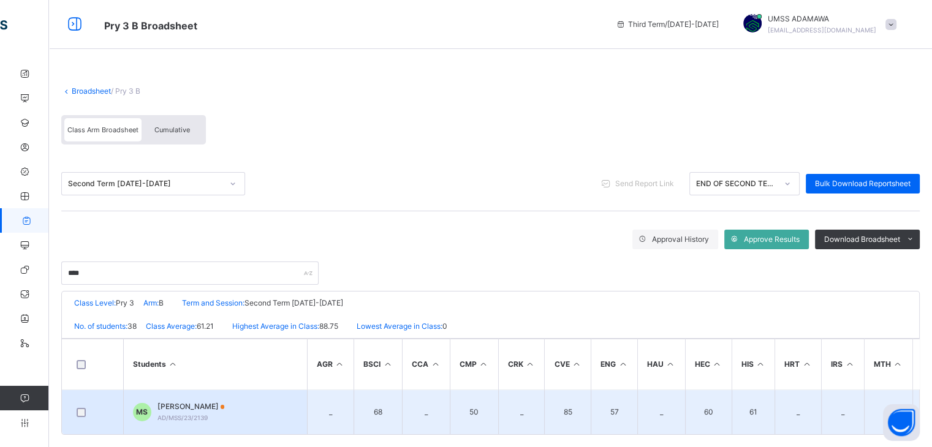
click at [206, 420] on span "AD/MSS/23/2139" at bounding box center [183, 417] width 50 height 7
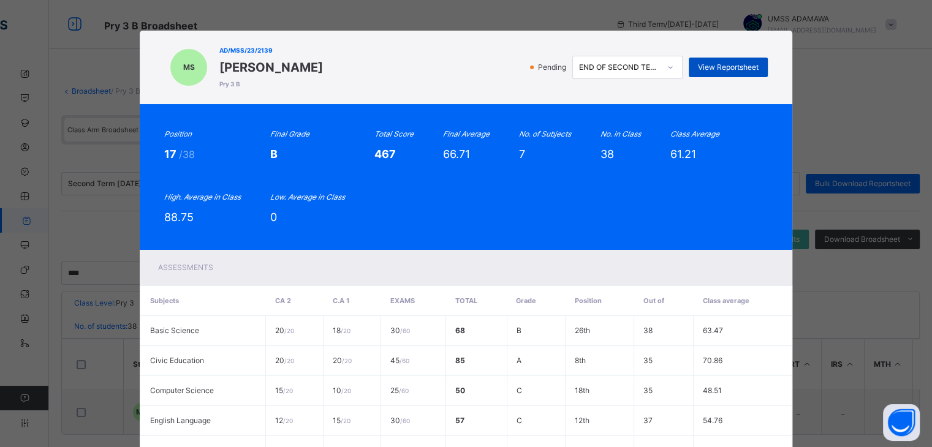
click at [720, 67] on span "View Reportsheet" at bounding box center [728, 67] width 61 height 11
click at [418, 122] on div "Position 17 /38 Final Grade B Total Score 467 Final Average 66.71 No. of Subjec…" at bounding box center [466, 177] width 653 height 146
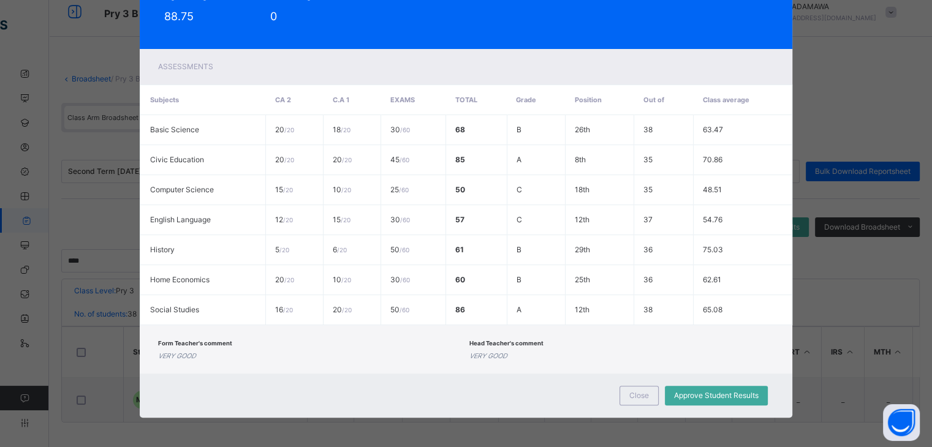
scroll to position [17, 0]
click at [640, 395] on span "Close" at bounding box center [639, 395] width 20 height 11
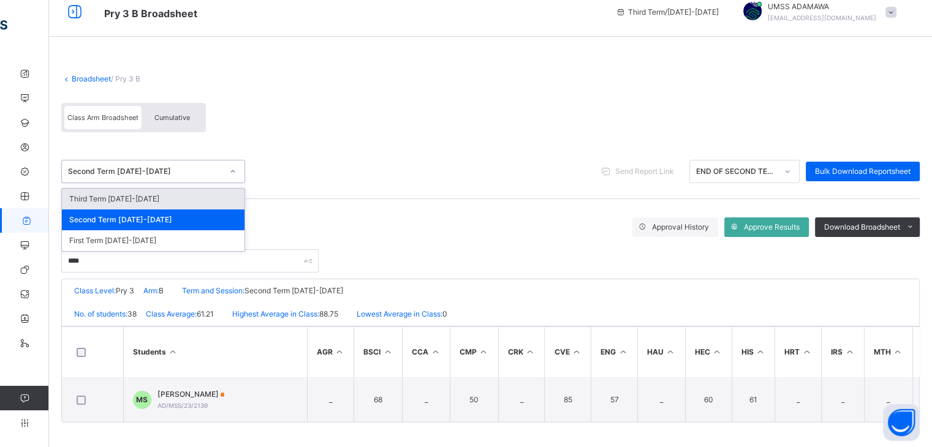
click at [119, 167] on div "Second Term 2024-2025" at bounding box center [145, 171] width 154 height 11
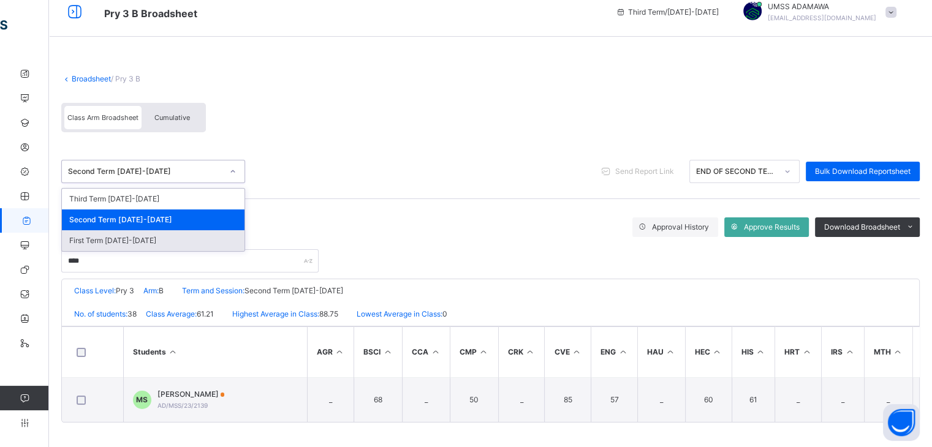
click at [116, 237] on div "First Term 2024-2025" at bounding box center [153, 240] width 183 height 21
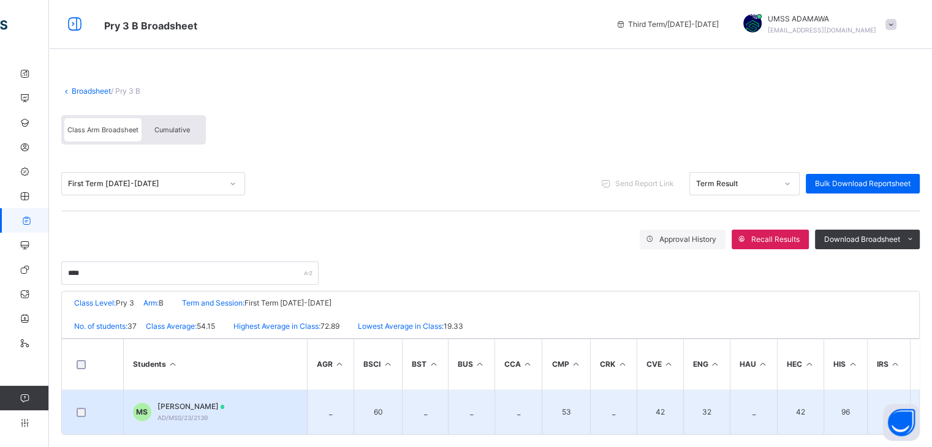
click at [292, 403] on td "MS MUHAMMED ABDULLAHI SAJO AD/MSS/23/2139" at bounding box center [215, 412] width 184 height 45
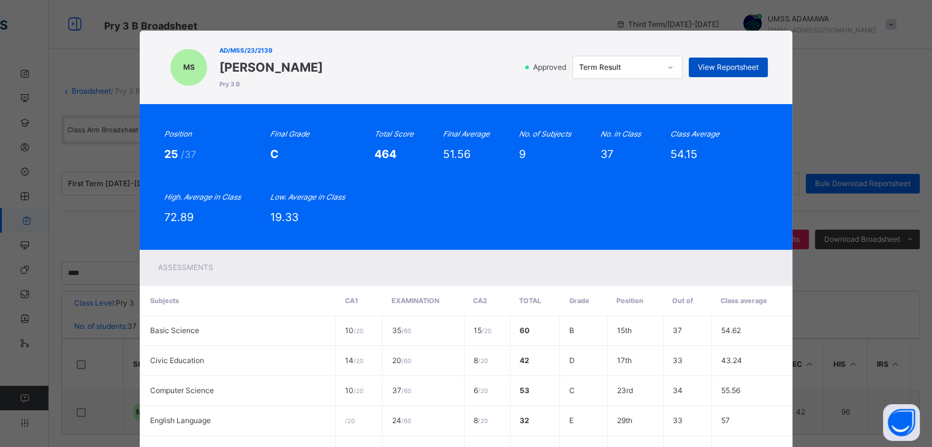
click at [732, 59] on div "View Reportsheet" at bounding box center [728, 68] width 79 height 20
click at [694, 97] on div "MS AD/MSS/23/2139 MUHAMMED ABDULLAHI SAJO Pry 3 B Approved Term Result View Rep…" at bounding box center [466, 68] width 653 height 74
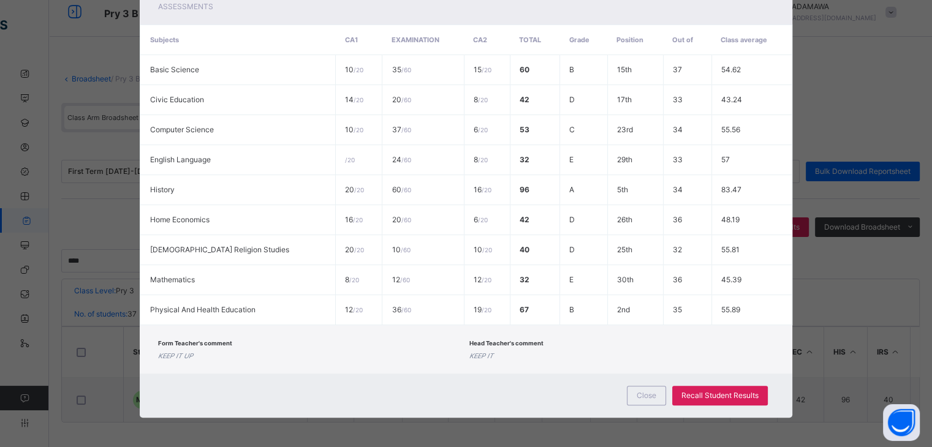
scroll to position [17, 0]
click at [644, 393] on span "Close" at bounding box center [647, 395] width 20 height 11
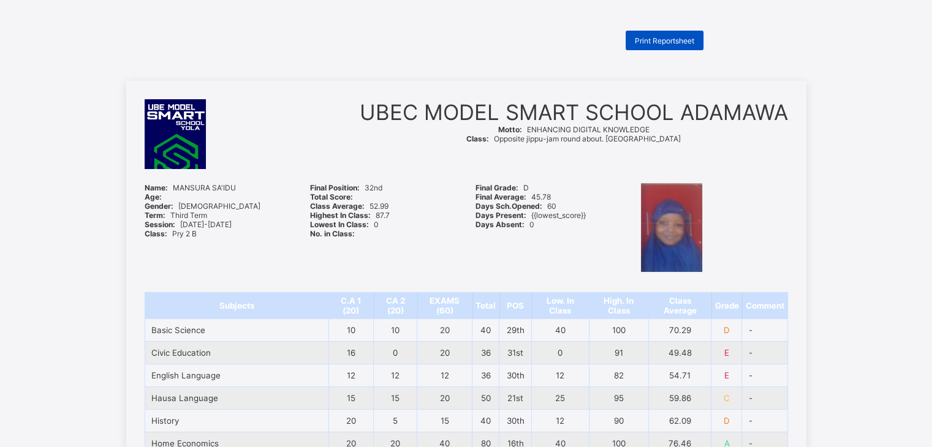
click at [666, 32] on div "Print Reportsheet" at bounding box center [665, 41] width 78 height 20
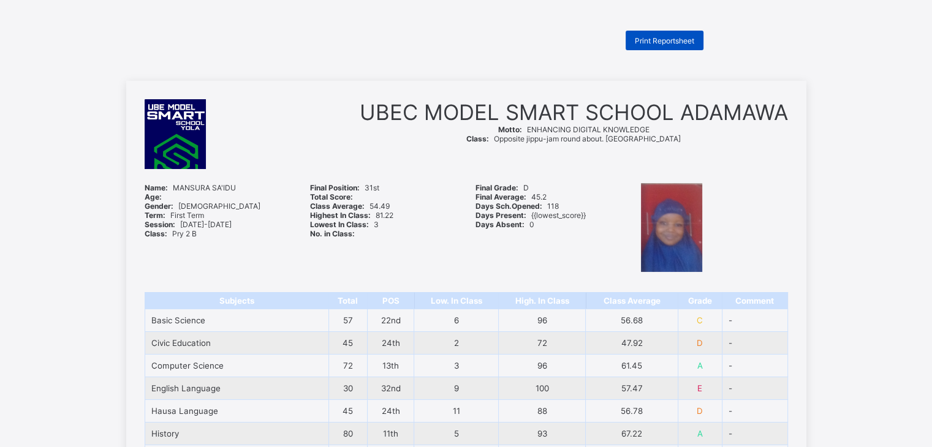
click at [675, 40] on span "Print Reportsheet" at bounding box center [664, 40] width 59 height 9
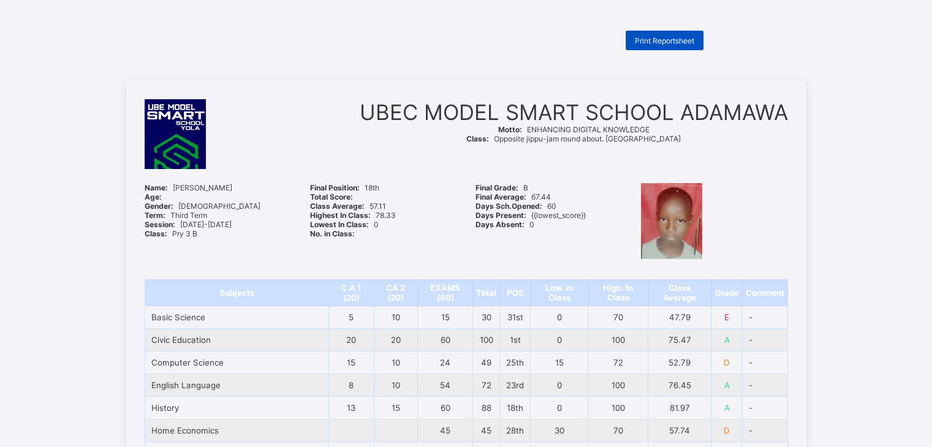
click at [683, 44] on span "Print Reportsheet" at bounding box center [664, 40] width 59 height 9
click at [659, 39] on span "Print Reportsheet" at bounding box center [664, 40] width 59 height 9
